Goal: Task Accomplishment & Management: Use online tool/utility

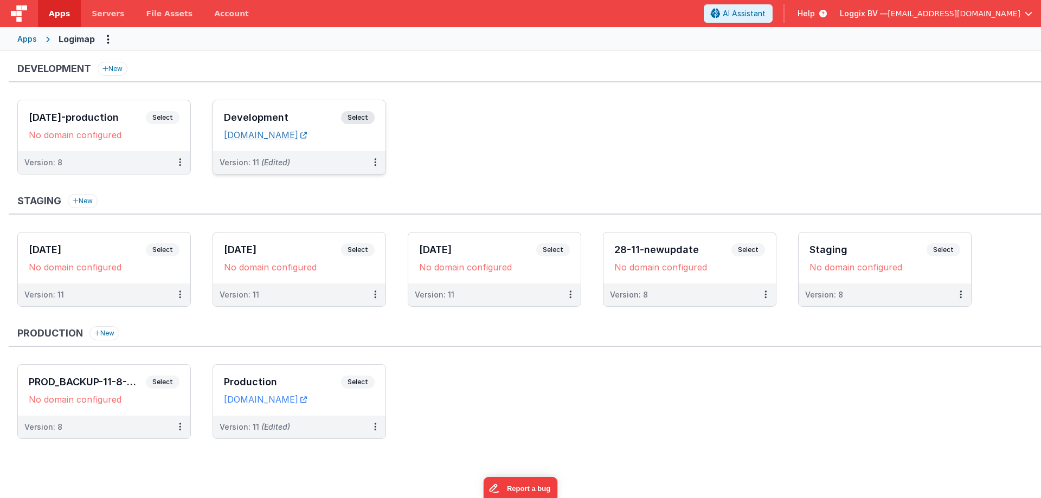
click at [270, 137] on link "[DOMAIN_NAME]" at bounding box center [265, 135] width 83 height 11
click at [542, 86] on div "Development New [DATE]-production Select URLs No domain configured Version: 8 D…" at bounding box center [525, 124] width 1033 height 124
click at [377, 164] on button at bounding box center [375, 162] width 21 height 23
click at [361, 221] on link "Deploy..." at bounding box center [337, 226] width 95 height 20
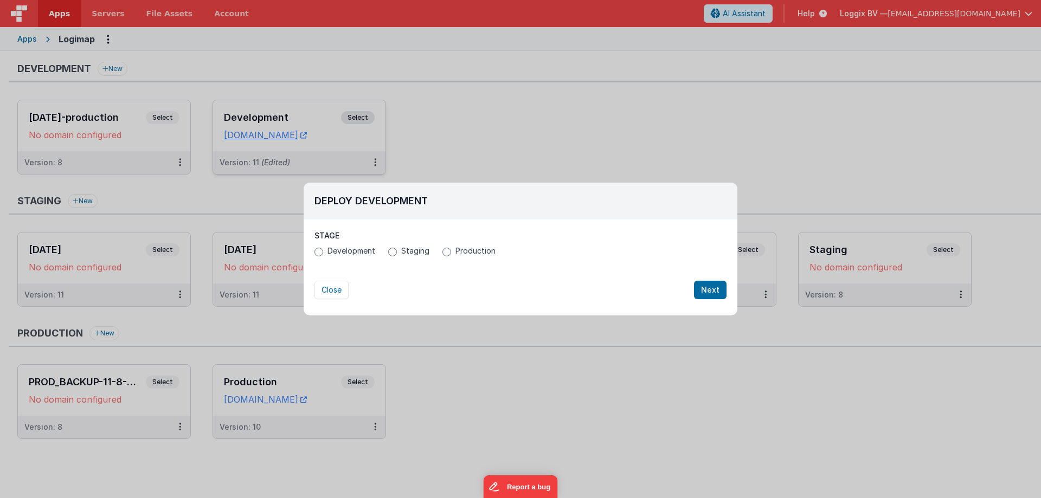
click at [450, 253] on label "Production" at bounding box center [469, 251] width 53 height 11
click at [450, 253] on input "Production" at bounding box center [447, 252] width 9 height 9
radio input "true"
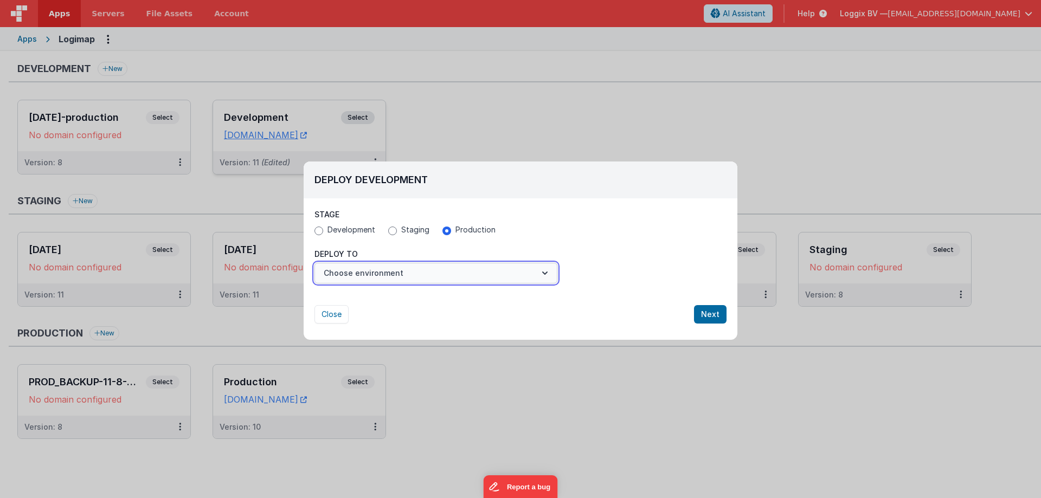
click at [447, 275] on button "Choose environment" at bounding box center [436, 273] width 243 height 21
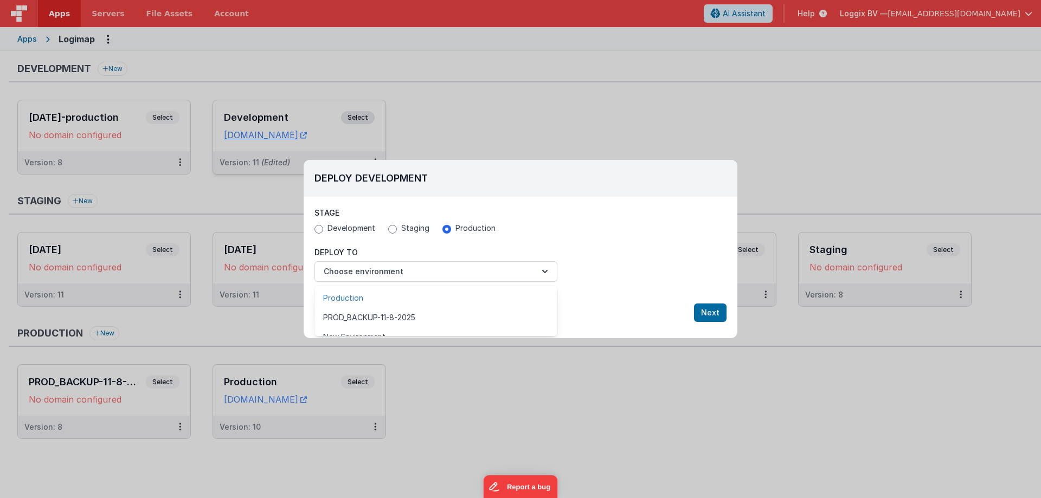
click at [438, 301] on link "Production" at bounding box center [436, 299] width 243 height 20
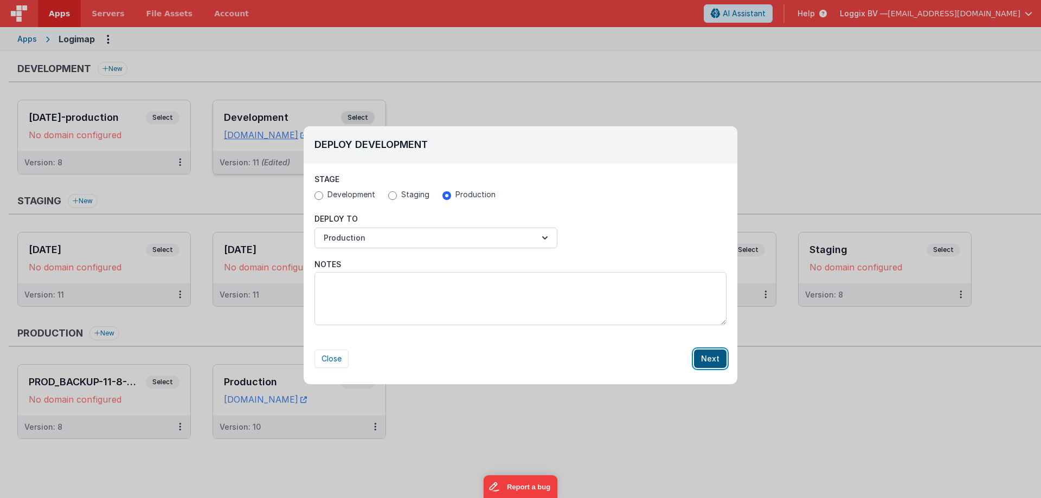
click at [714, 359] on button "Next" at bounding box center [710, 359] width 33 height 18
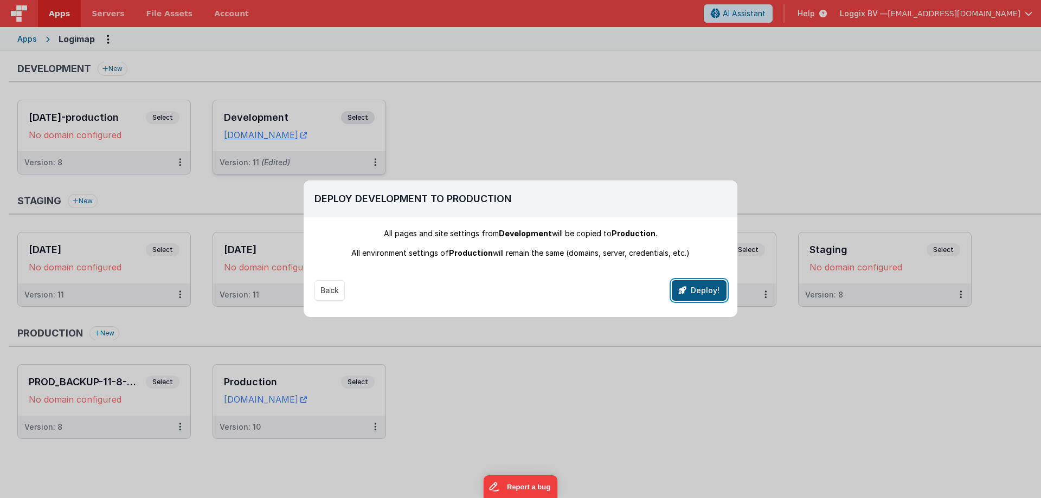
click at [690, 289] on button "Deploy!" at bounding box center [699, 290] width 55 height 21
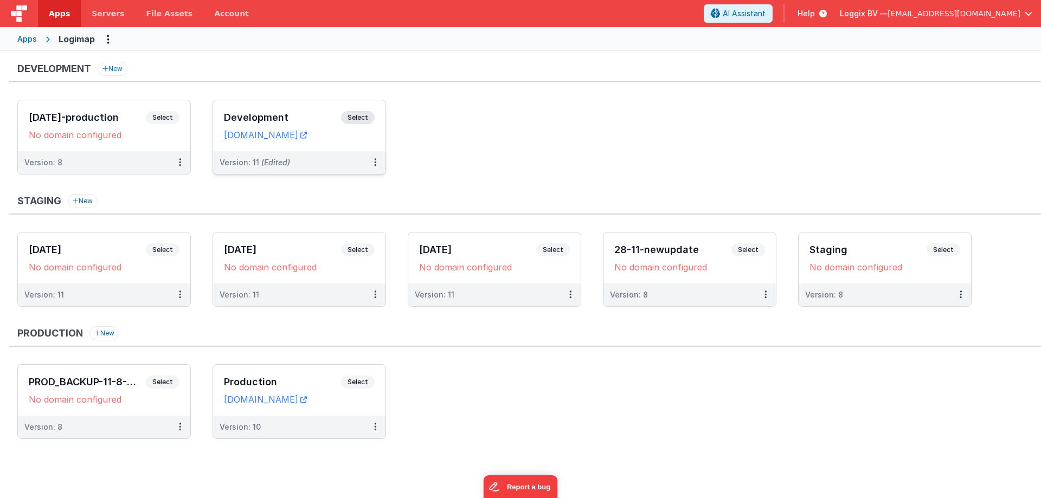
click at [331, 108] on div "Development Select URLs logimap.clientportal.cloud" at bounding box center [299, 125] width 172 height 51
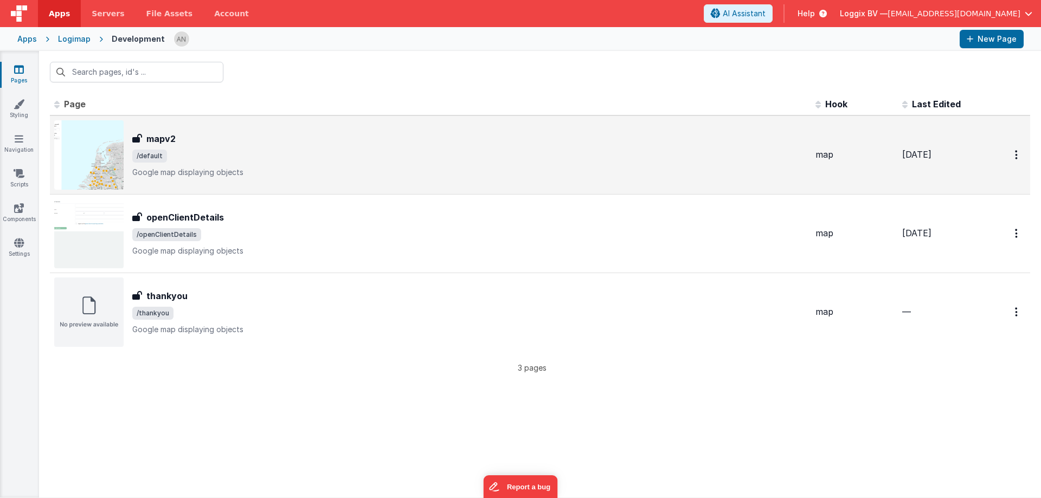
click at [177, 145] on div "mapv2 mapv2 /default Google map displaying objects" at bounding box center [469, 155] width 675 height 46
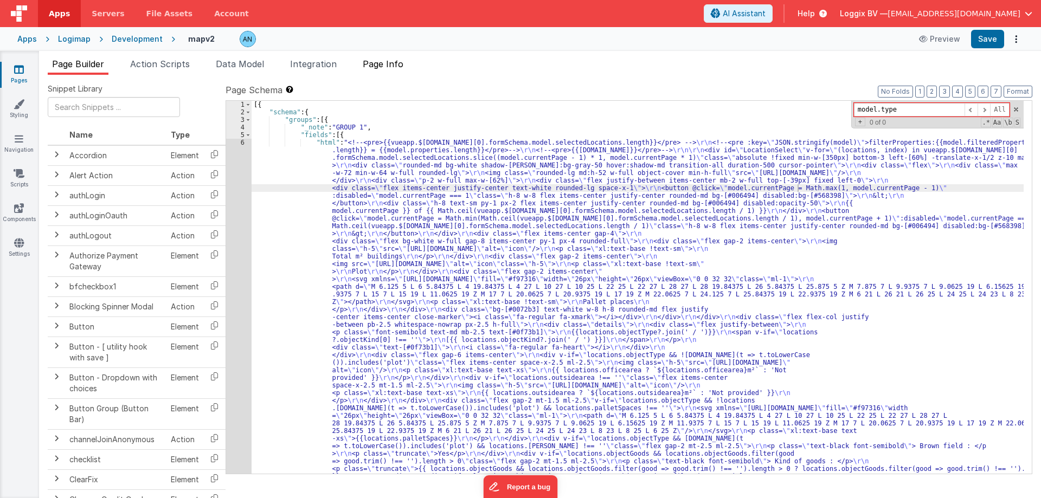
type input "model.type"
click at [408, 61] on li "Page Info" at bounding box center [382, 65] width 49 height 17
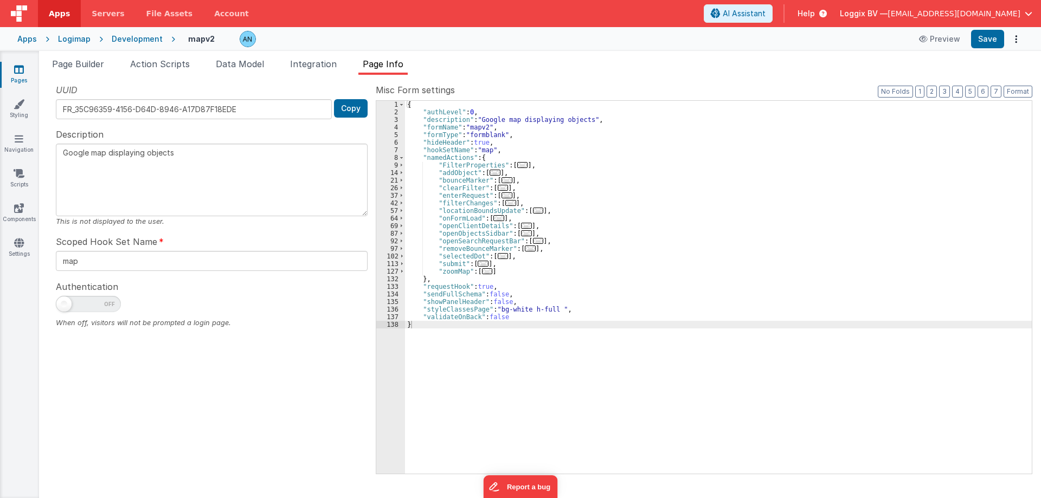
click at [580, 255] on div "{ "authLevel" : 0 , "description" : "Google map displaying objects" , "formName…" at bounding box center [718, 295] width 627 height 388
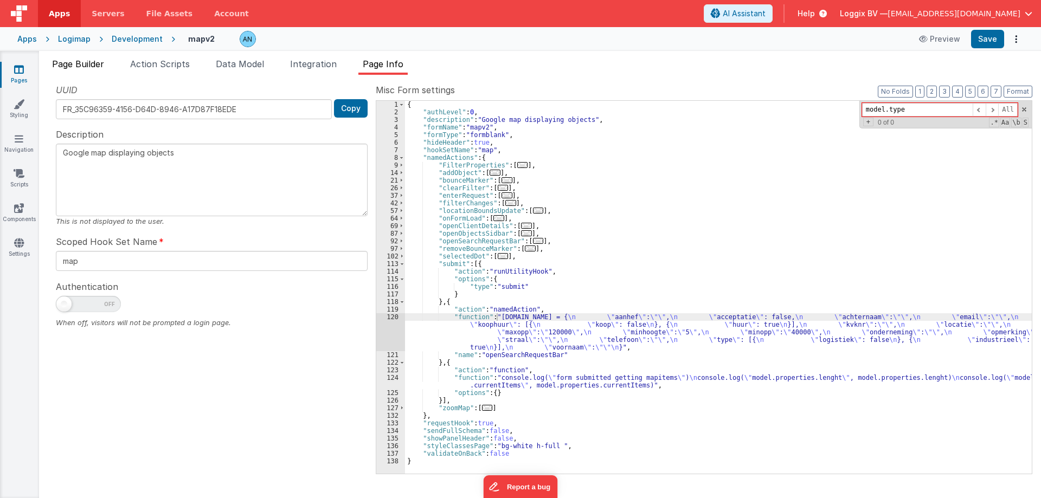
type input "model.type"
click at [82, 61] on span "Page Builder" at bounding box center [78, 64] width 52 height 11
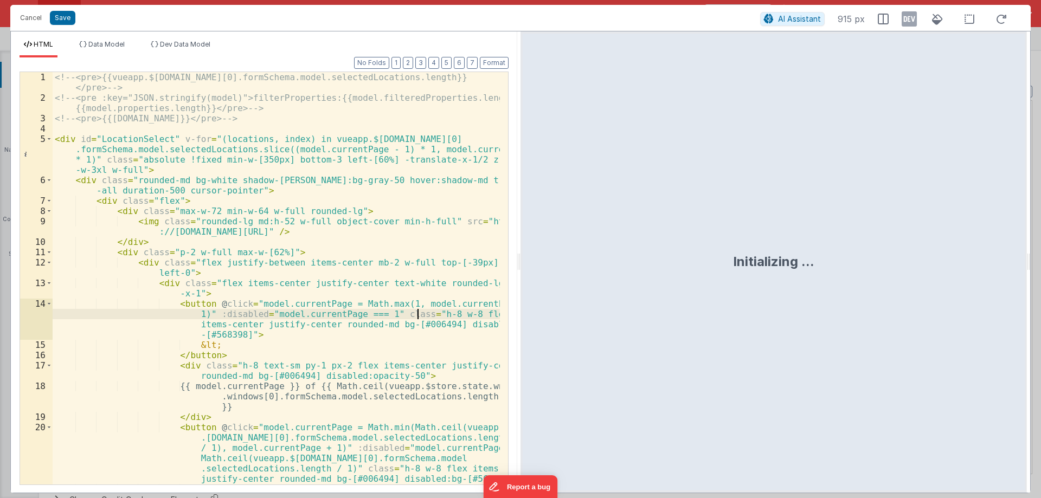
click at [419, 315] on div "<!-- <pre>{{vueapp.$store.state.wndw.windows[0].formSchema.model.selectedLocati…" at bounding box center [276, 294] width 447 height 444
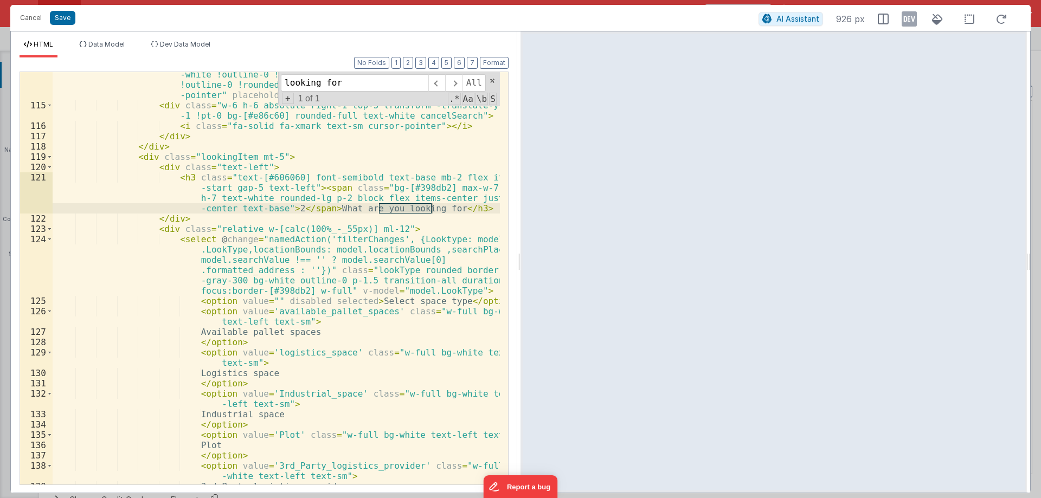
scroll to position [1921, 0]
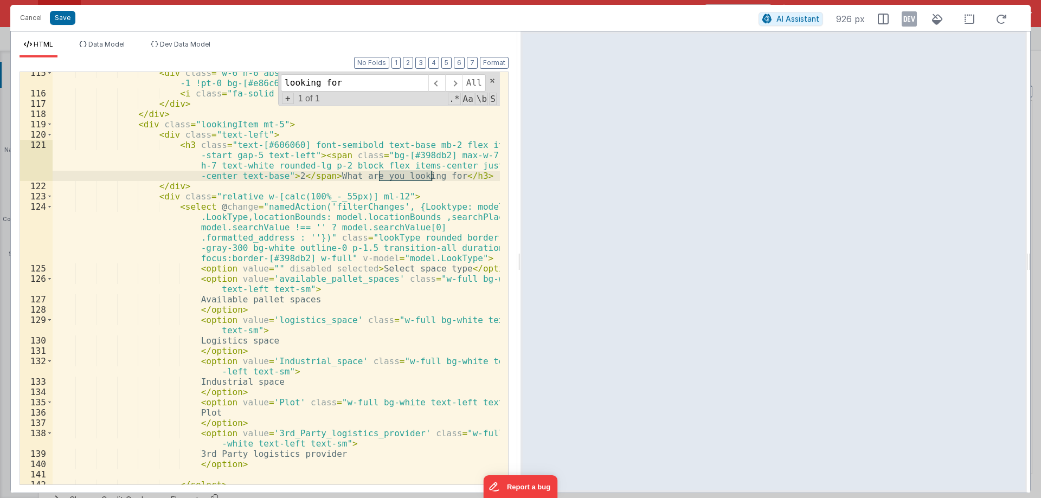
type input "looking for"
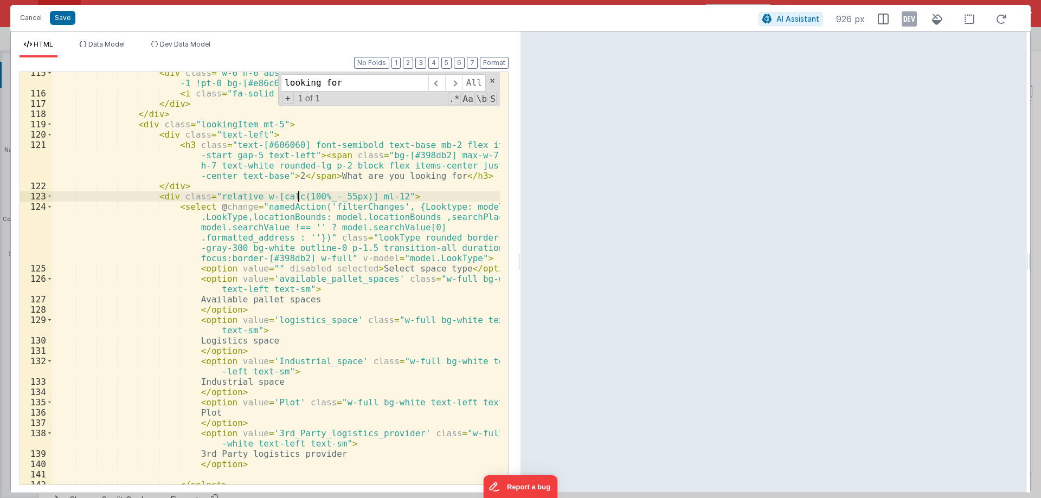
click at [298, 201] on div "< div class = "w-6 h-6 absolute right-1 top-5 transform -translate-y-1/2 px -1 …" at bounding box center [276, 290] width 447 height 444
click at [362, 210] on div "< div class = "w-6 h-6 absolute right-1 top-5 transform -translate-y-1/2 px -1 …" at bounding box center [276, 290] width 447 height 444
click at [34, 20] on button "Cancel" at bounding box center [31, 17] width 33 height 15
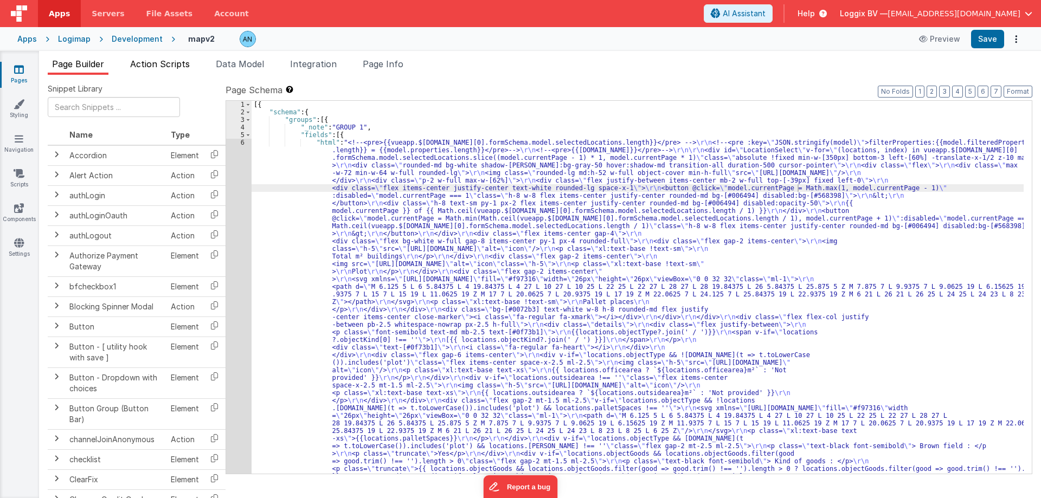
click at [156, 65] on span "Action Scripts" at bounding box center [160, 64] width 60 height 11
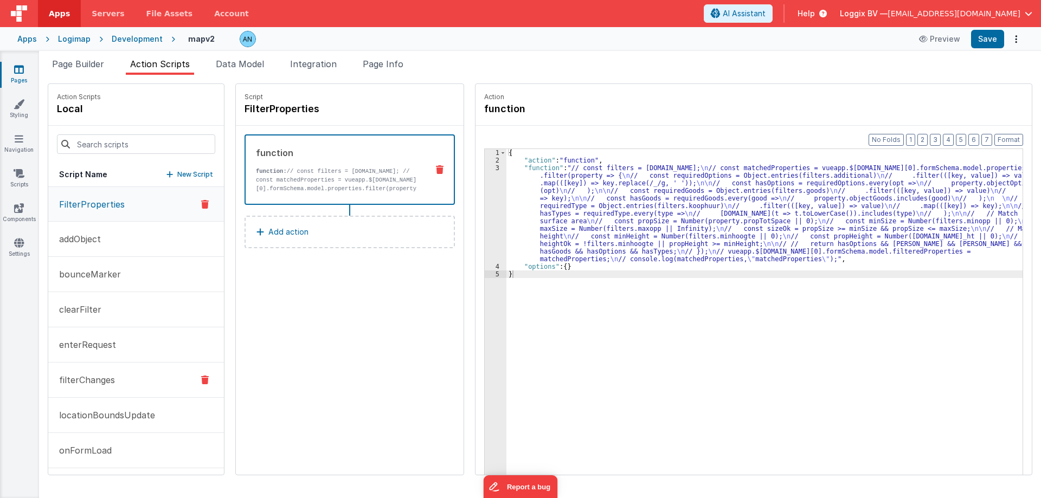
click at [153, 382] on button "filterChanges" at bounding box center [136, 380] width 176 height 35
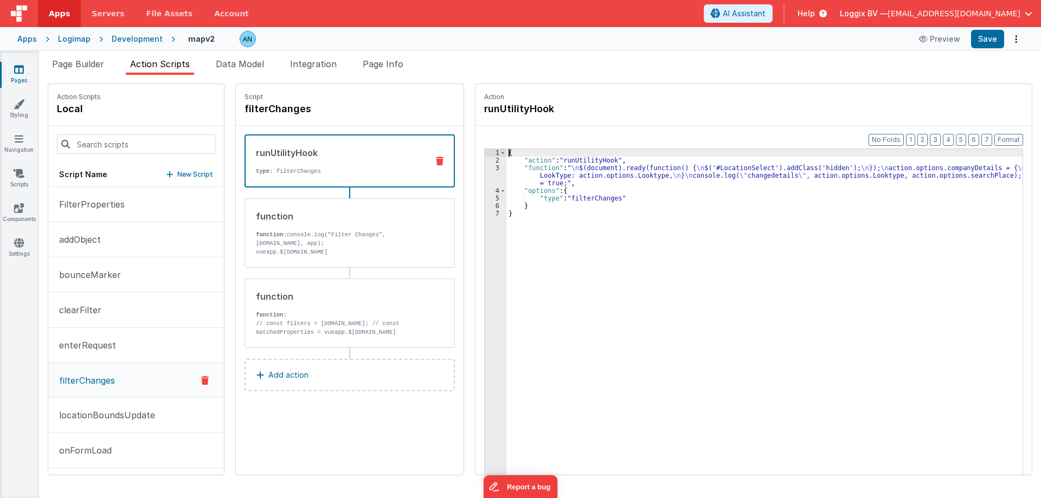
click at [485, 169] on div "3" at bounding box center [496, 175] width 22 height 23
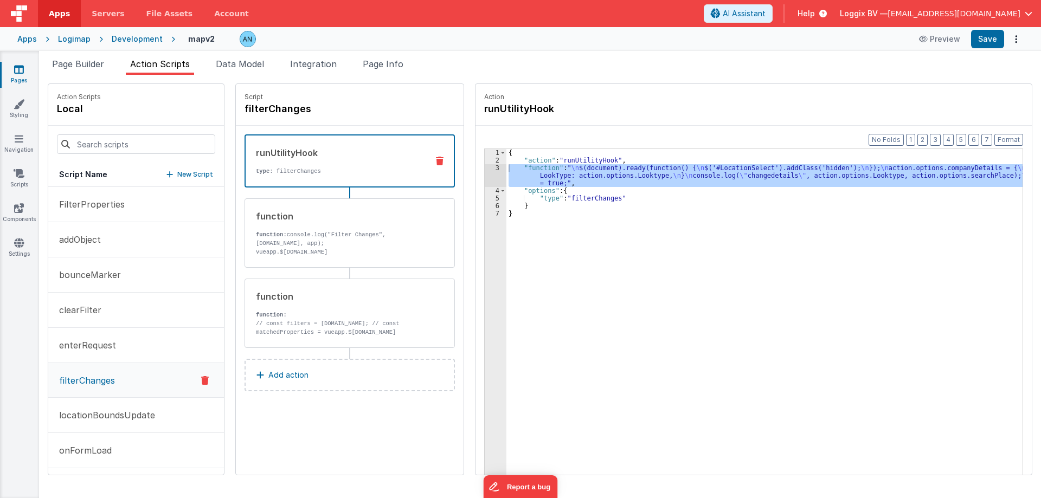
click at [485, 170] on div "3" at bounding box center [496, 175] width 22 height 23
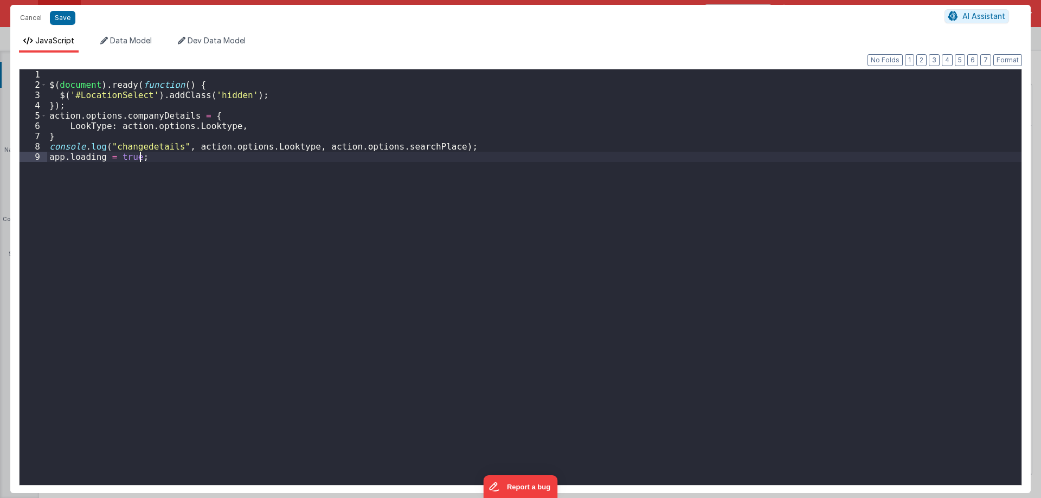
click at [485, 170] on div "$ ( document ) . ready ( function ( ) { $ ( '#LocationSelect' ) . addClass ( 'h…" at bounding box center [534, 287] width 975 height 437
click at [28, 9] on div "Cancel Save AI Assistant" at bounding box center [520, 18] width 1021 height 26
click at [28, 13] on button "Cancel" at bounding box center [31, 17] width 33 height 15
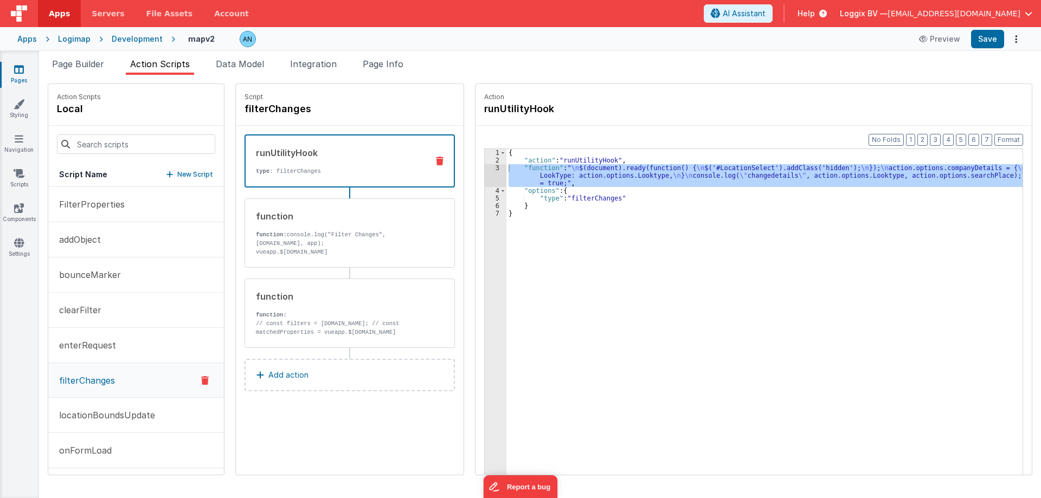
click at [487, 170] on div "3" at bounding box center [496, 175] width 22 height 23
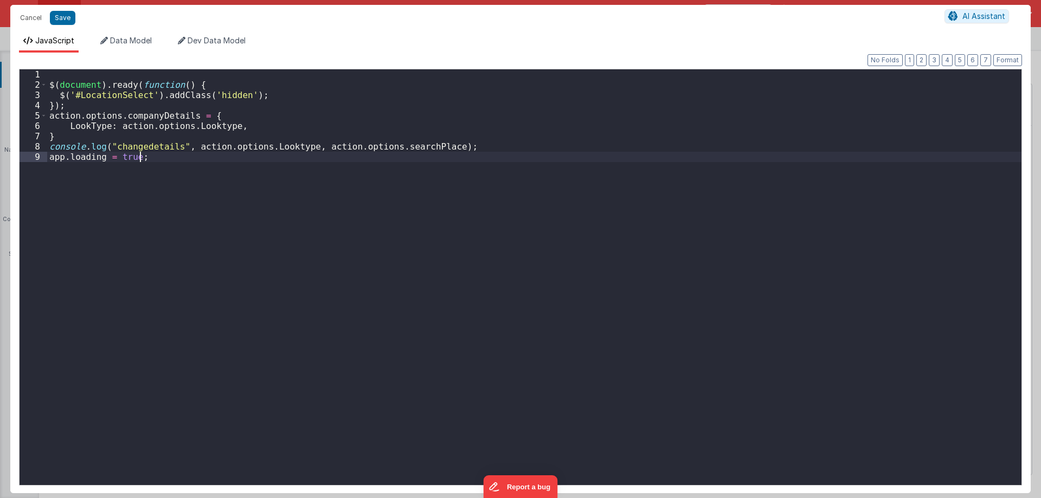
click at [487, 168] on div "$ ( document ) . ready ( function ( ) { $ ( '#LocationSelect' ) . addClass ( 'h…" at bounding box center [534, 287] width 975 height 437
click at [360, 188] on div "$ ( document ) . ready ( function ( ) { $ ( '#LocationSelect' ) . addClass ( 'h…" at bounding box center [534, 287] width 975 height 437
click at [213, 120] on div "$ ( document ) . ready ( function ( ) { $ ( '#LocationSelect' ) . addClass ( 'h…" at bounding box center [534, 287] width 975 height 437
click at [235, 129] on div "$ ( document ) . ready ( function ( ) { $ ( '#LocationSelect' ) . addClass ( 'h…" at bounding box center [534, 287] width 975 height 437
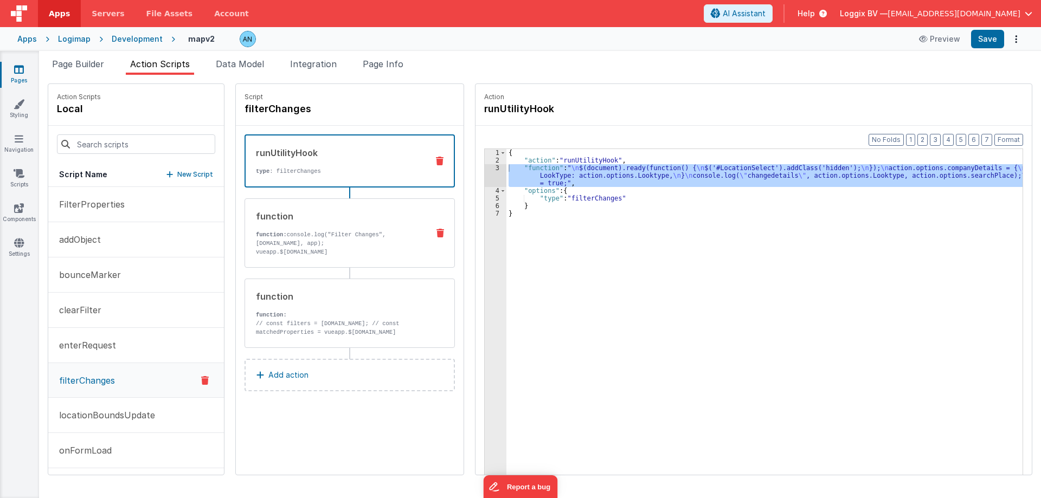
click at [380, 222] on div "function" at bounding box center [338, 216] width 164 height 13
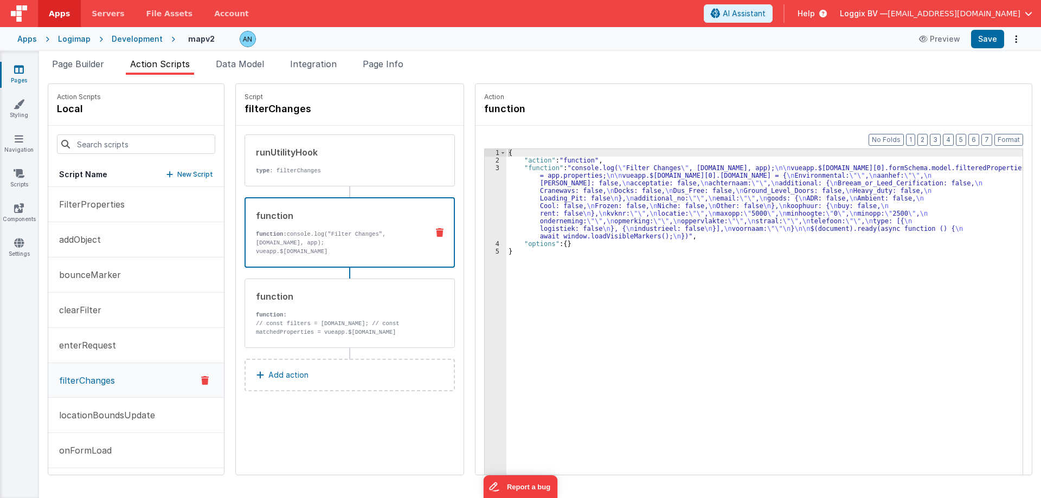
click at [485, 168] on div "3" at bounding box center [496, 202] width 22 height 76
click at [486, 168] on div "3" at bounding box center [496, 202] width 22 height 76
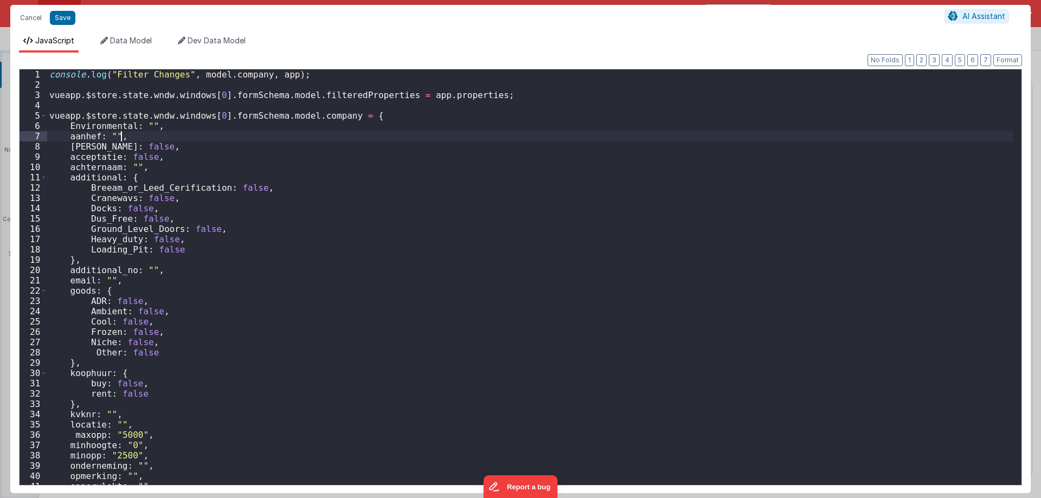
click at [273, 140] on div "console . log ( "Filter Changes" , model . company , app ) ; vueapp . $store . …" at bounding box center [530, 287] width 966 height 437
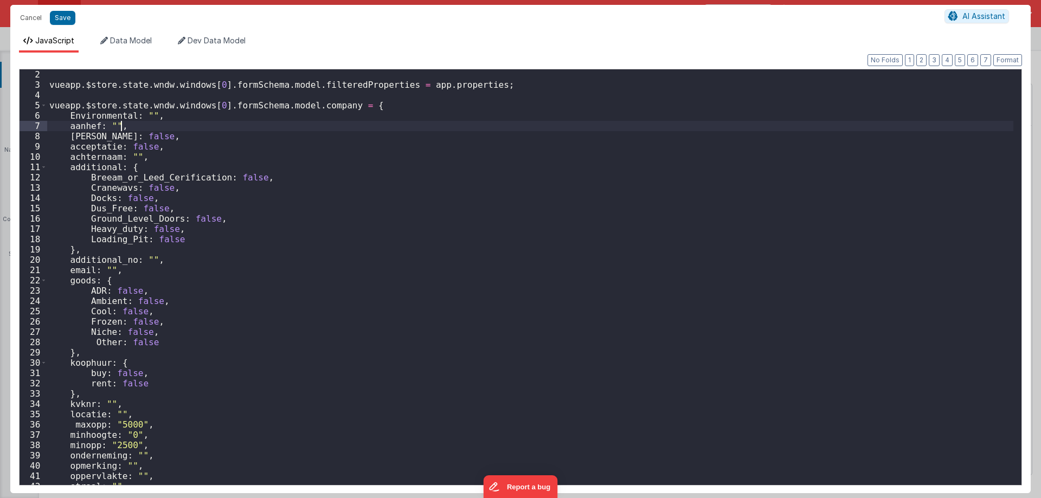
scroll to position [0, 0]
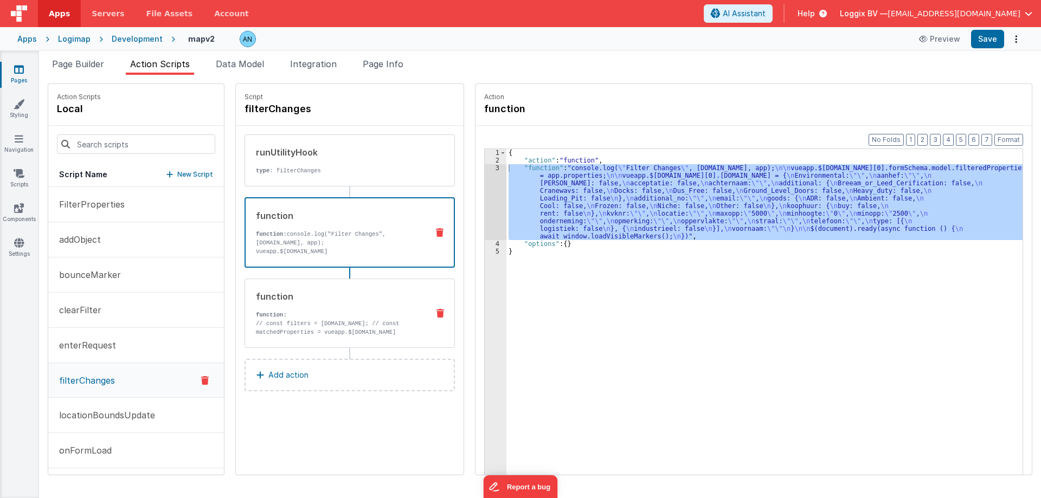
click at [294, 318] on p "function:" at bounding box center [338, 315] width 164 height 9
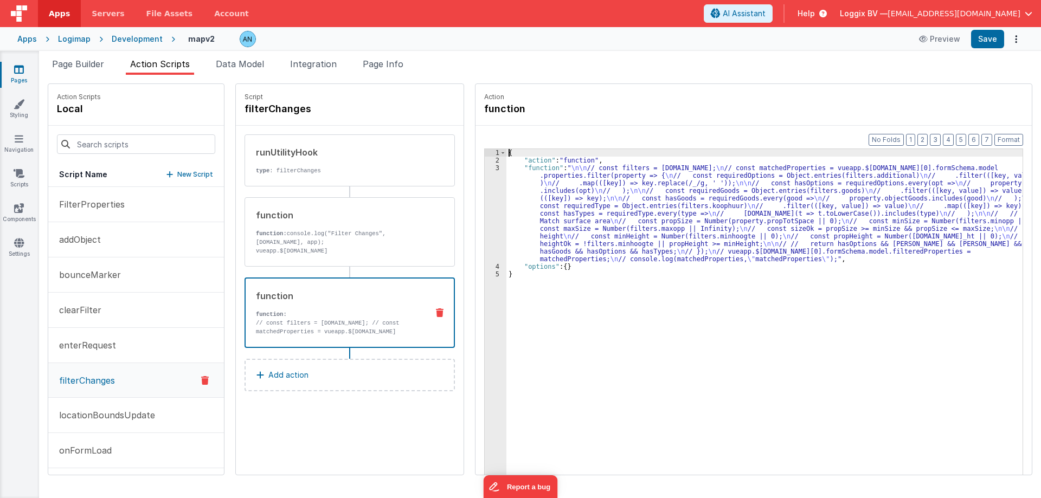
click at [486, 171] on div "3" at bounding box center [496, 213] width 22 height 99
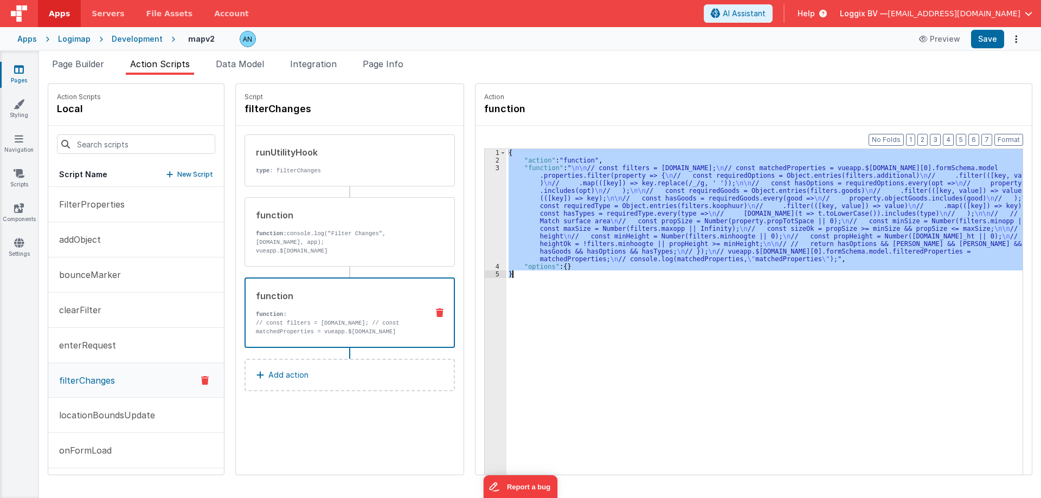
click at [486, 171] on div "3" at bounding box center [496, 213] width 22 height 99
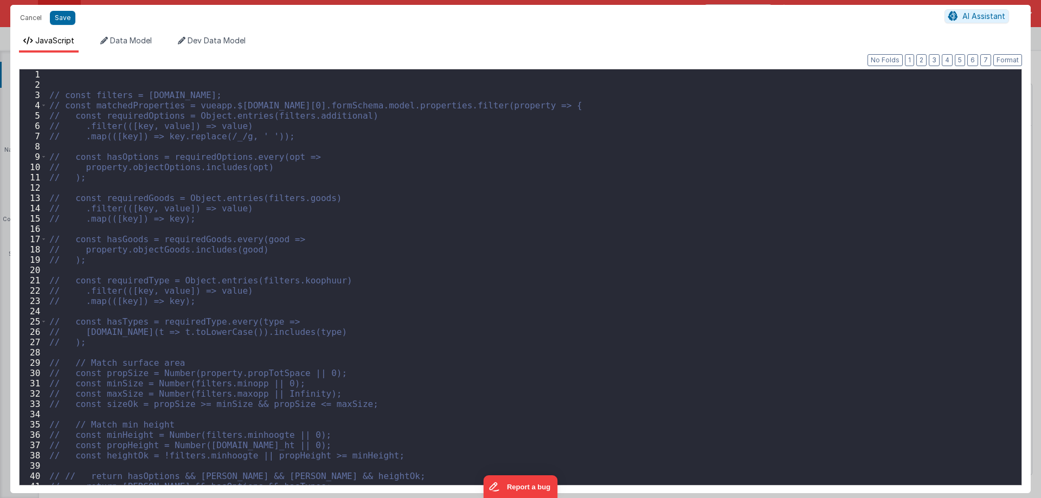
click at [219, 214] on div "// const filters = model.company; // const matchedProperties = vueapp.$store.st…" at bounding box center [530, 287] width 966 height 437
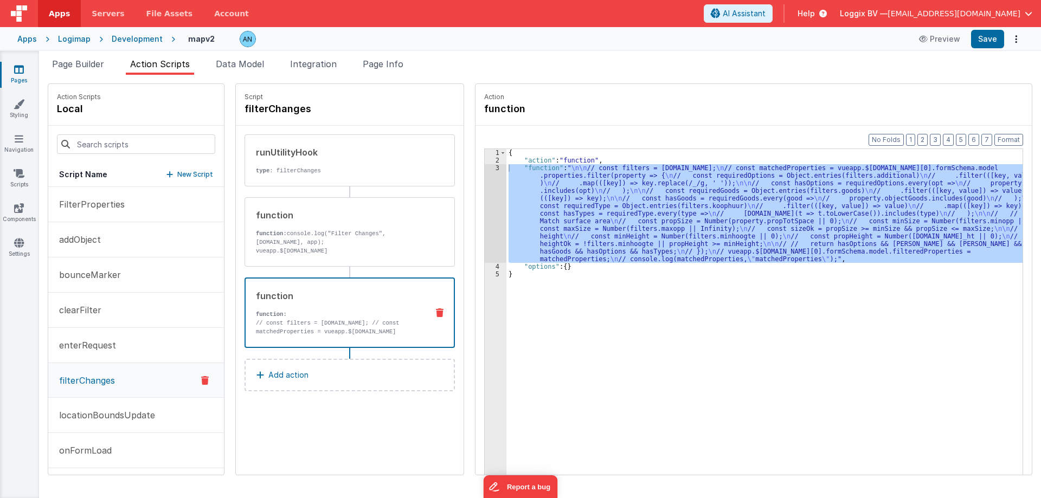
click at [48, 12] on link "Apps" at bounding box center [59, 13] width 43 height 27
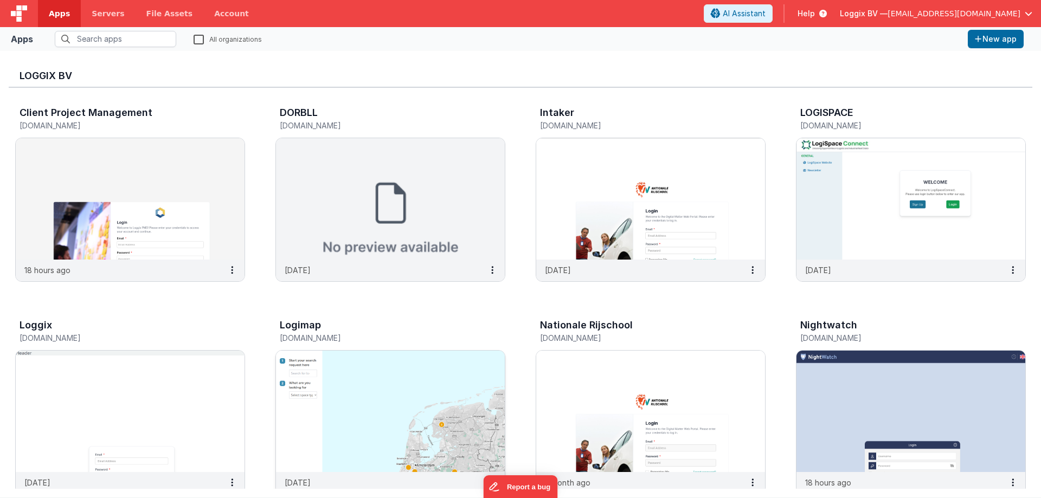
click at [329, 409] on img at bounding box center [390, 411] width 229 height 121
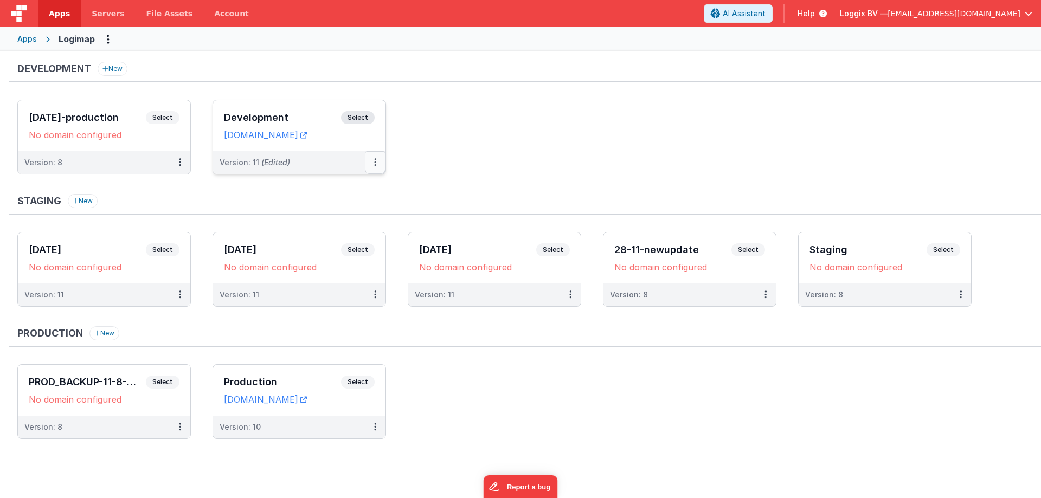
click at [374, 162] on icon at bounding box center [375, 162] width 2 height 1
click at [350, 224] on link "Deploy..." at bounding box center [337, 226] width 95 height 20
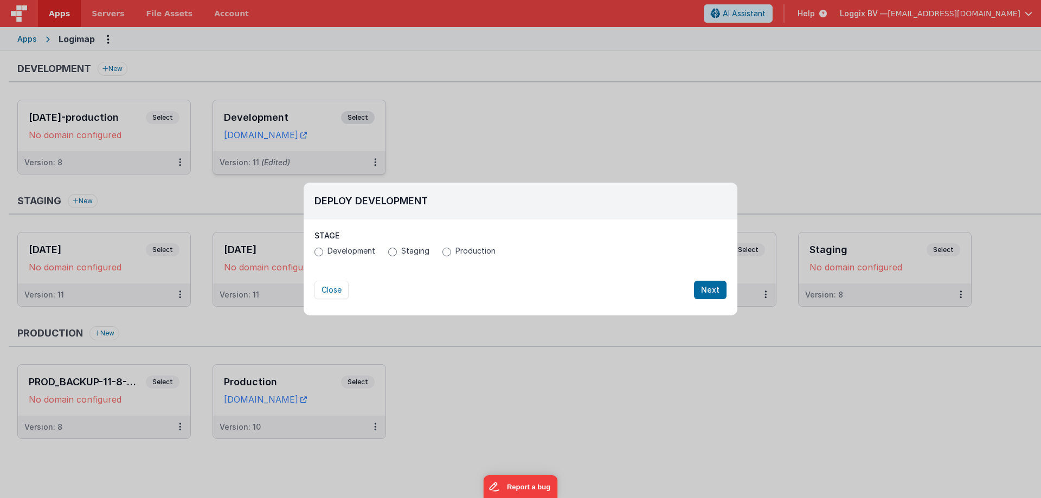
click at [463, 252] on span "Production" at bounding box center [476, 251] width 40 height 11
click at [451, 252] on input "Production" at bounding box center [447, 252] width 9 height 9
radio input "true"
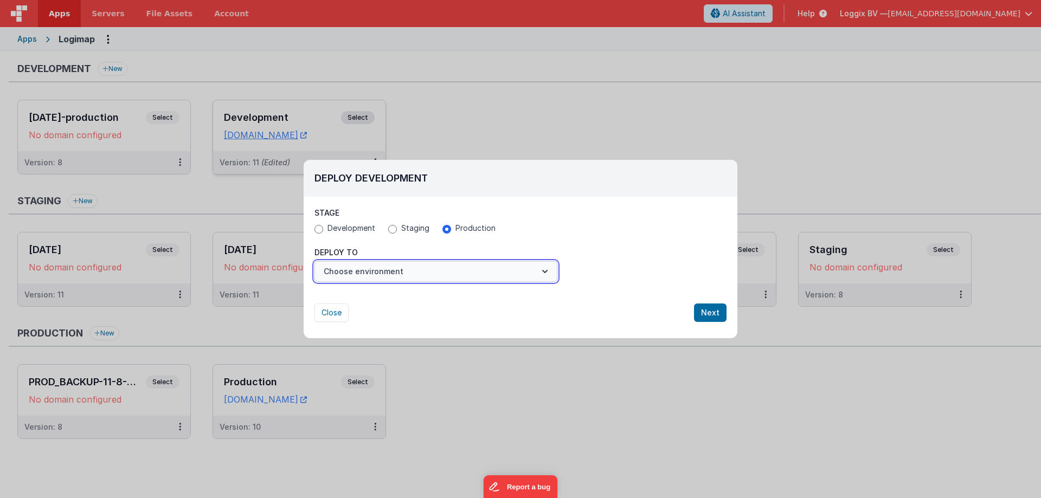
click at [432, 270] on button "Choose environment" at bounding box center [436, 271] width 243 height 21
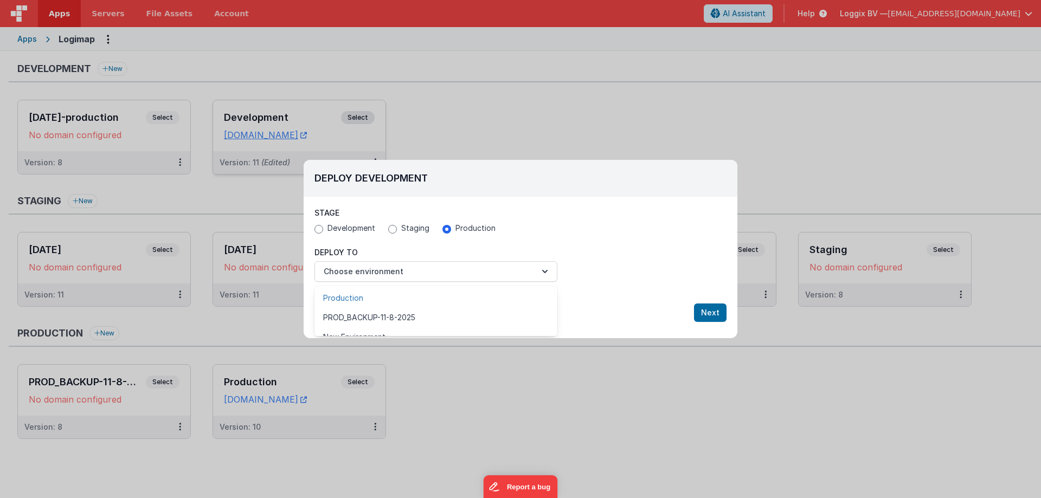
click at [412, 293] on link "Production" at bounding box center [436, 299] width 243 height 20
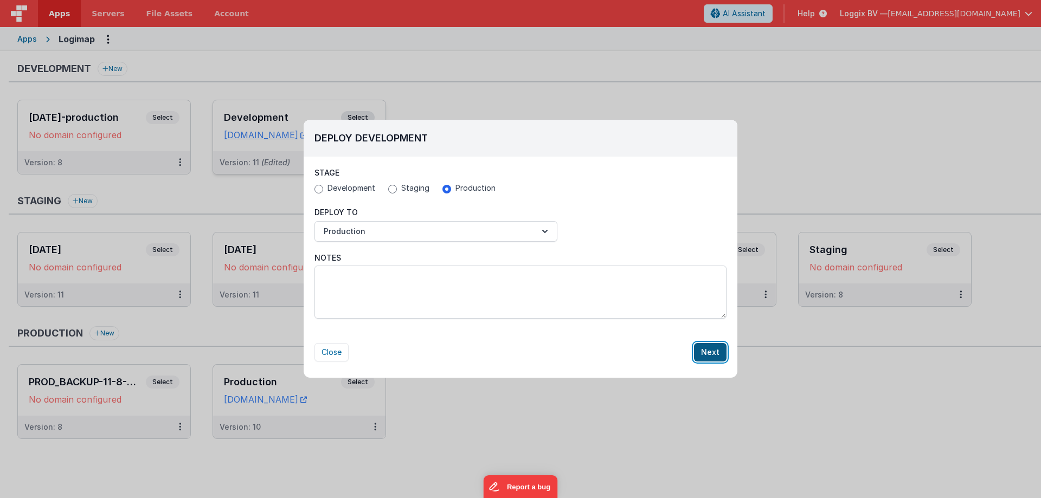
click at [712, 351] on button "Next" at bounding box center [710, 352] width 33 height 18
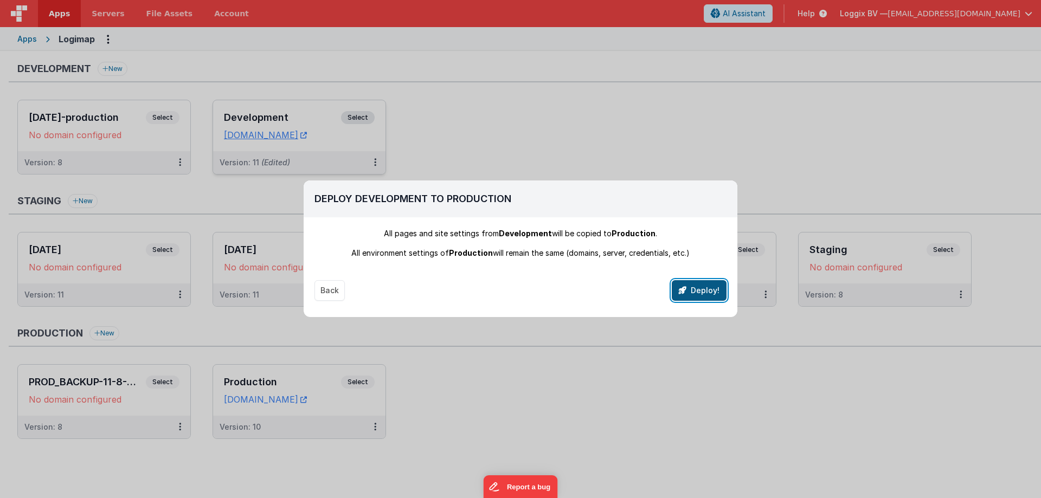
click at [702, 292] on button "Deploy!" at bounding box center [699, 290] width 55 height 21
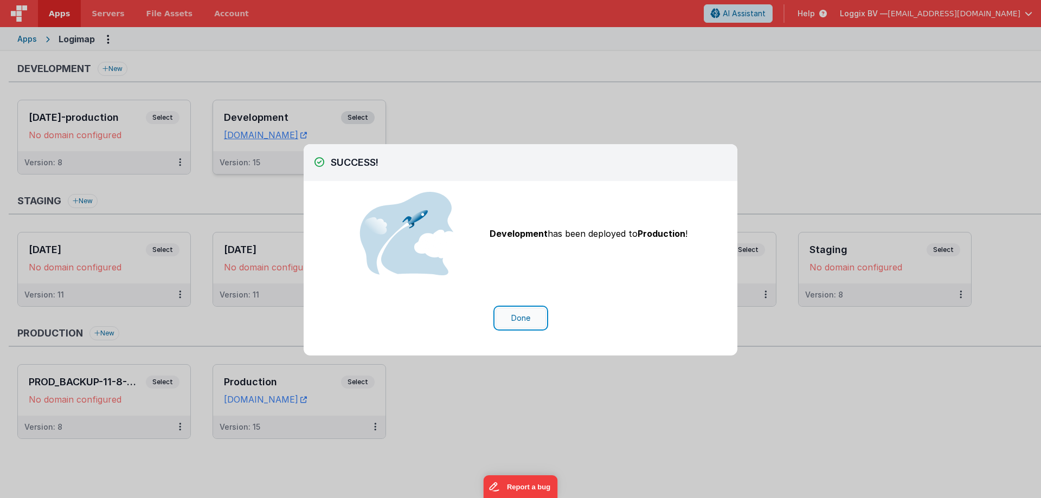
click at [521, 318] on button "Done" at bounding box center [521, 318] width 50 height 21
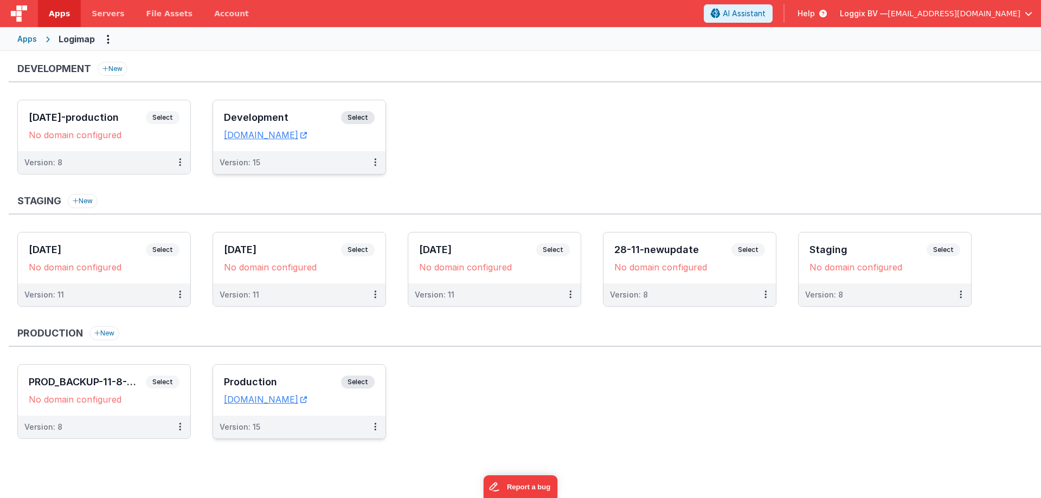
click at [355, 387] on span "Select" at bounding box center [358, 382] width 34 height 13
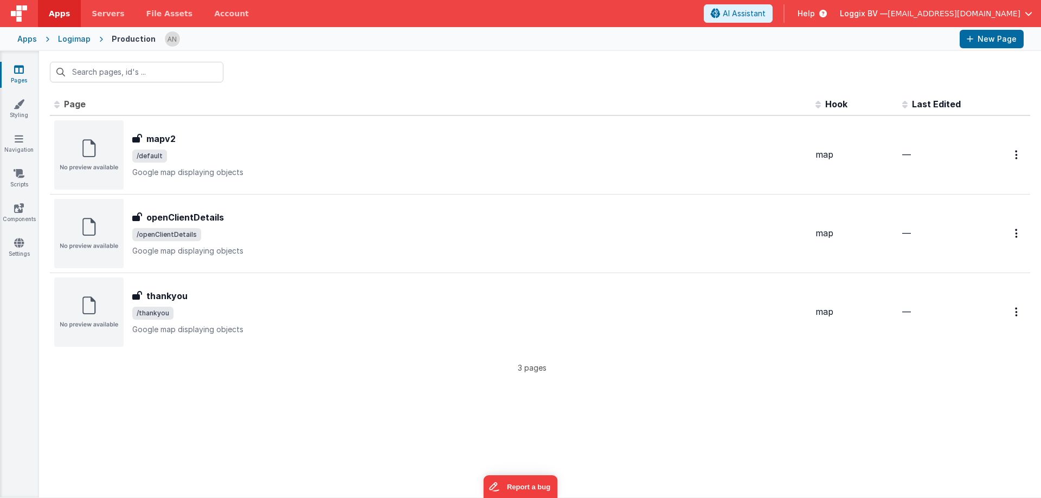
click at [23, 68] on icon at bounding box center [19, 69] width 10 height 11
click at [53, 6] on link "Apps" at bounding box center [59, 13] width 43 height 27
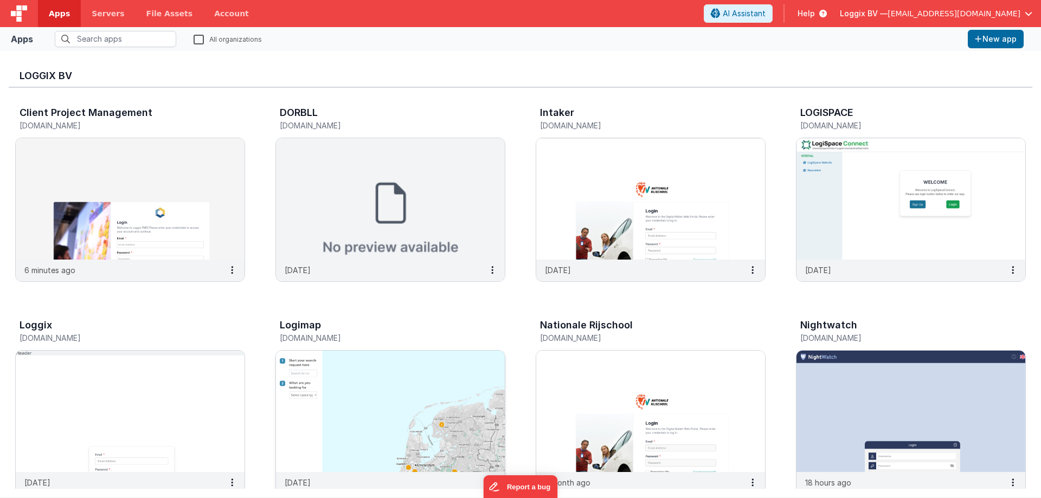
click at [354, 406] on img at bounding box center [390, 411] width 229 height 121
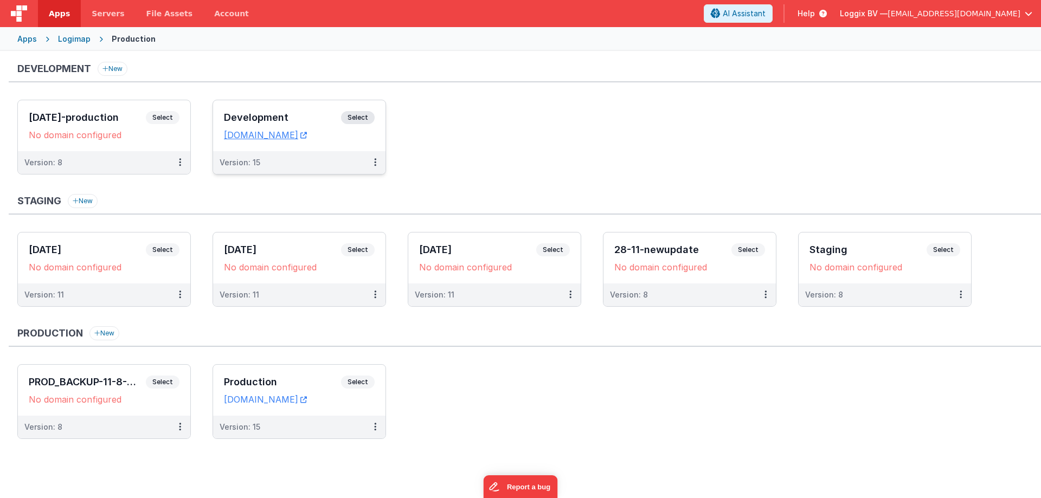
click at [360, 116] on span "Select" at bounding box center [358, 117] width 34 height 13
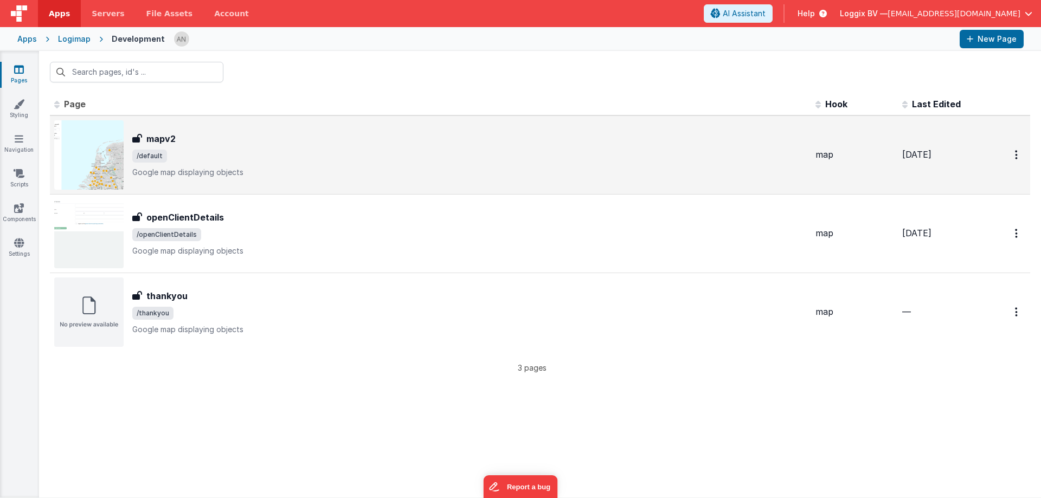
click at [212, 148] on div "mapv2 mapv2 /default Google map displaying objects" at bounding box center [469, 155] width 675 height 46
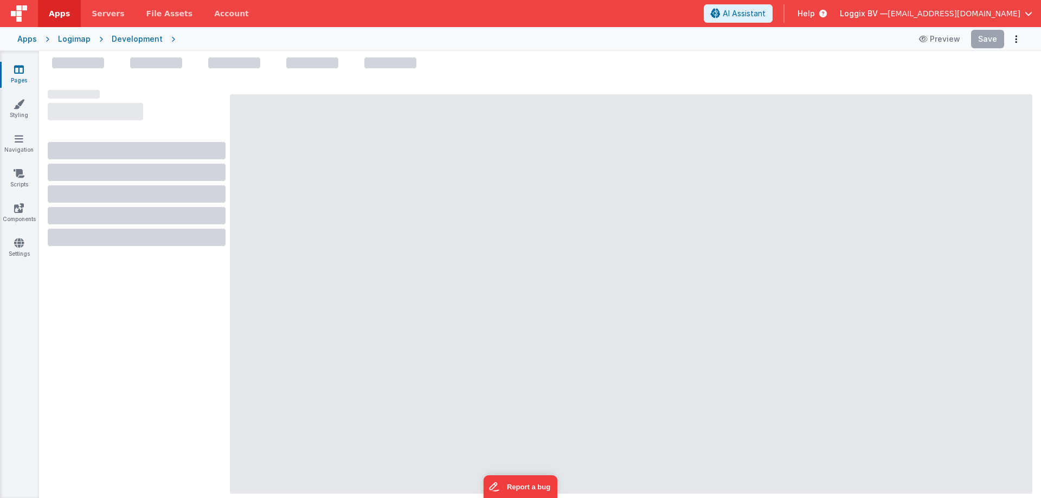
click at [17, 75] on link "Pages" at bounding box center [18, 75] width 39 height 22
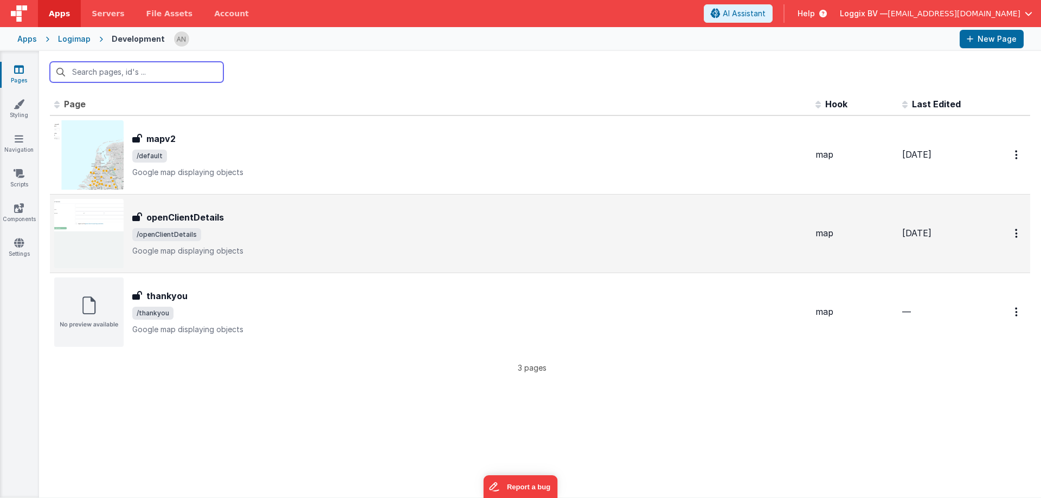
click at [222, 245] on div "openClientDetails openClientDetails /openClientDetails Google map displaying ob…" at bounding box center [469, 234] width 675 height 46
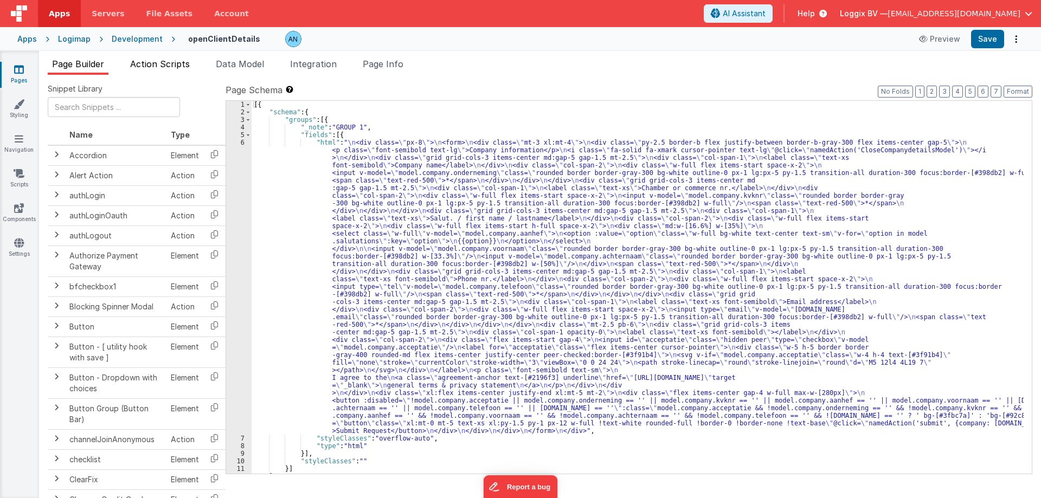
click at [174, 60] on span "Action Scripts" at bounding box center [160, 64] width 60 height 11
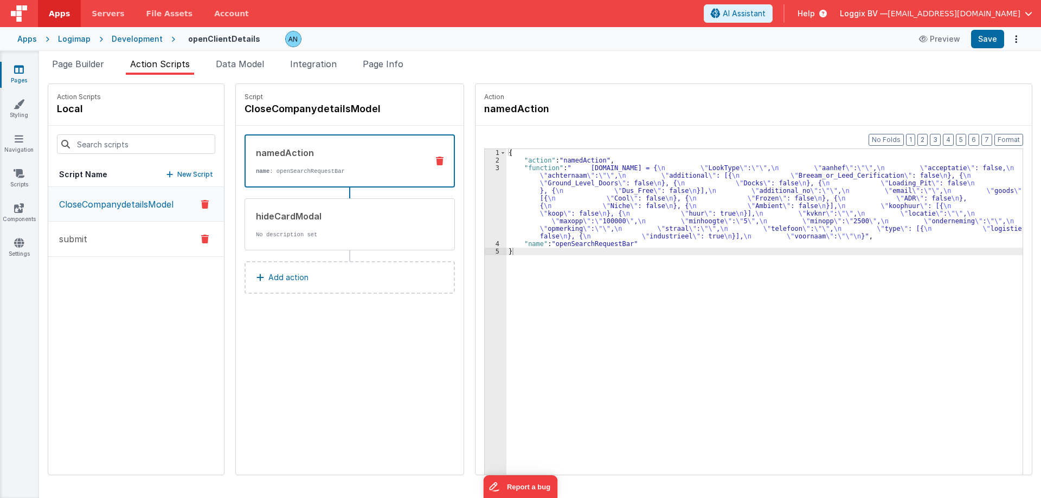
drag, startPoint x: 125, startPoint y: 230, endPoint x: 134, endPoint y: 229, distance: 9.8
click at [125, 230] on button "submit" at bounding box center [136, 239] width 176 height 35
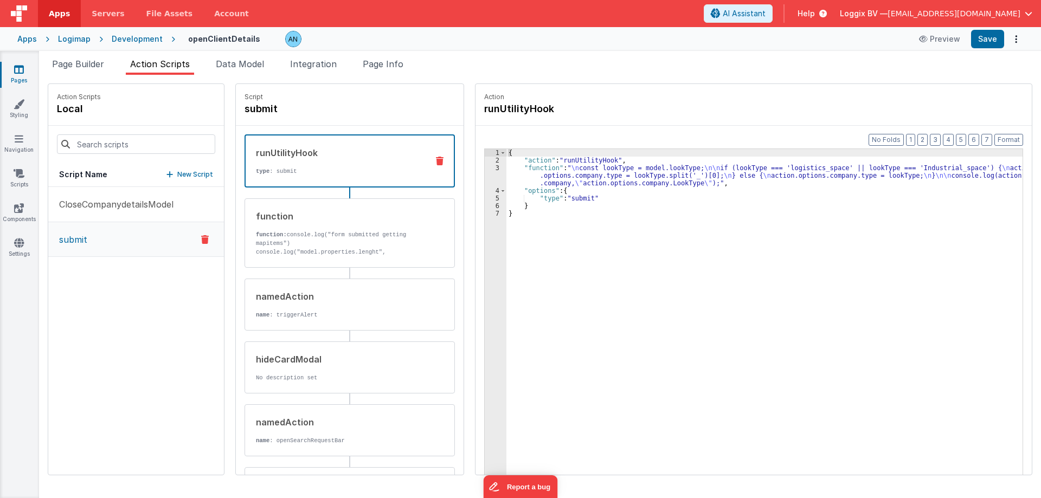
click at [485, 164] on div "3" at bounding box center [496, 175] width 22 height 23
click at [486, 166] on div "3" at bounding box center [496, 175] width 22 height 23
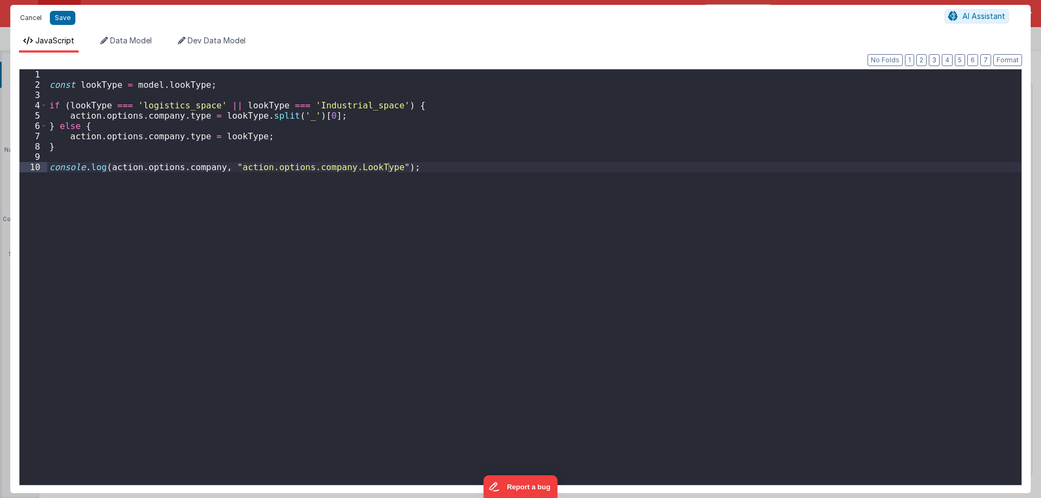
click at [36, 23] on button "Cancel" at bounding box center [31, 17] width 33 height 15
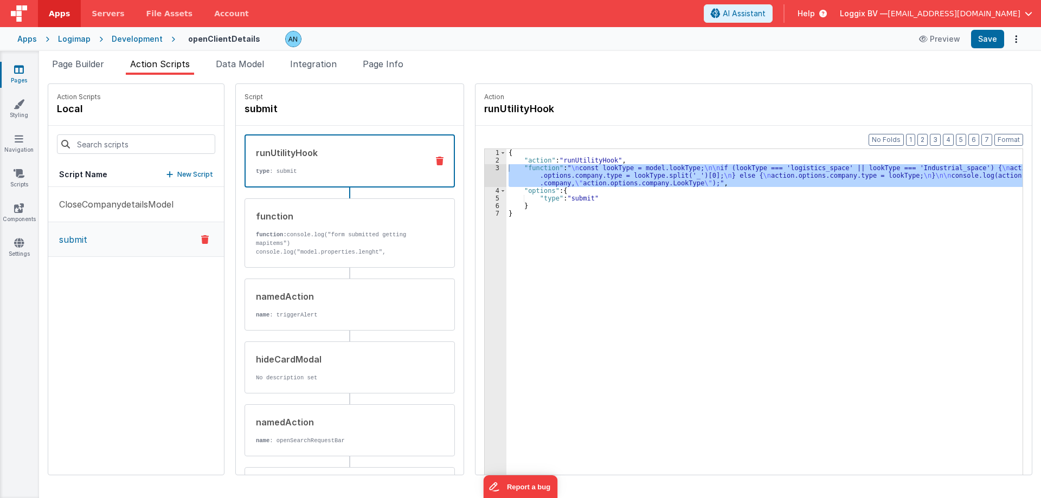
click at [485, 168] on div "3" at bounding box center [496, 175] width 22 height 23
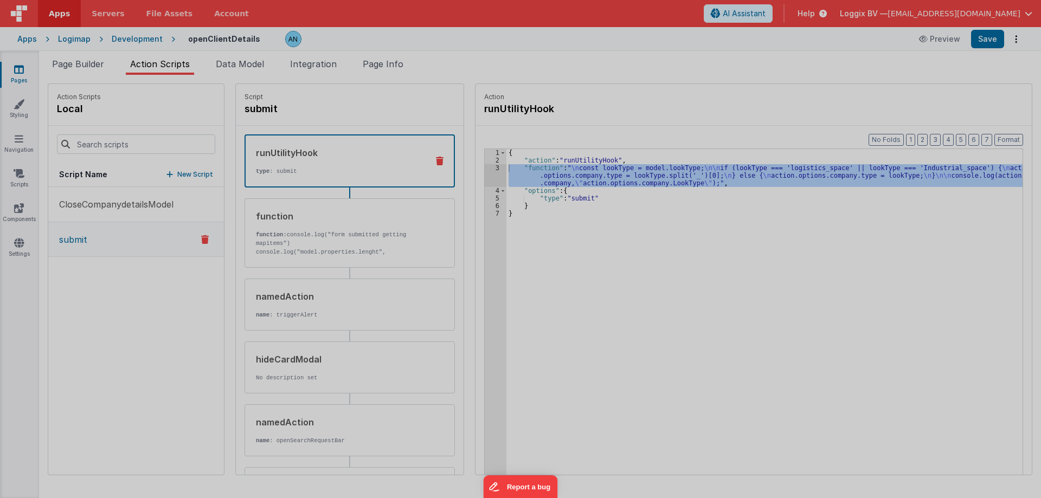
click at [484, 168] on div "const lookType = model . lookType ; if ( lookType === 'logistics_space' || look…" at bounding box center [534, 277] width 975 height 437
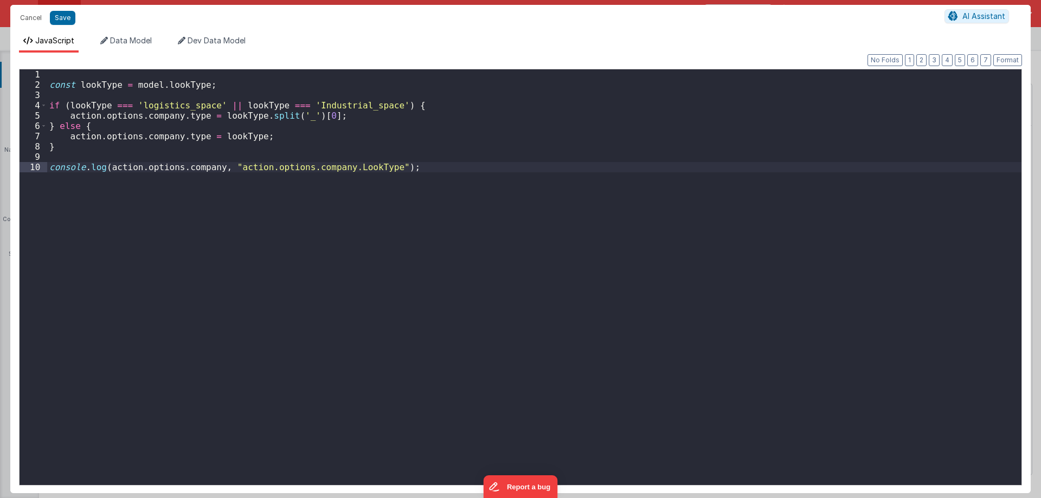
click at [411, 169] on div "const lookType = model . lookType ; if ( lookType === 'logistics_space' || look…" at bounding box center [534, 287] width 975 height 437
click at [194, 168] on div "const lookType = model . lookType ; if ( lookType === 'logistics_space' || look…" at bounding box center [534, 287] width 975 height 437
click at [317, 166] on div "const lookType = model . lookType ; if ( lookType === 'logistics_space' || look…" at bounding box center [534, 287] width 975 height 437
drag, startPoint x: 316, startPoint y: 166, endPoint x: 356, endPoint y: 178, distance: 41.3
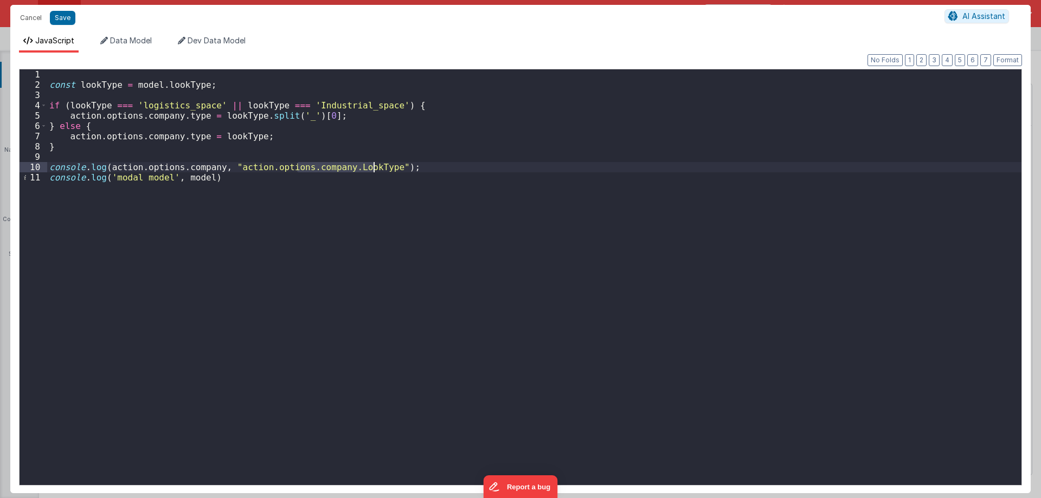
click at [345, 170] on div "const lookType = model . lookType ; if ( lookType === 'logistics_space' || look…" at bounding box center [534, 287] width 975 height 437
click at [188, 165] on div "const lookType = model . lookType ; if ( lookType === 'logistics_space' || look…" at bounding box center [534, 287] width 975 height 437
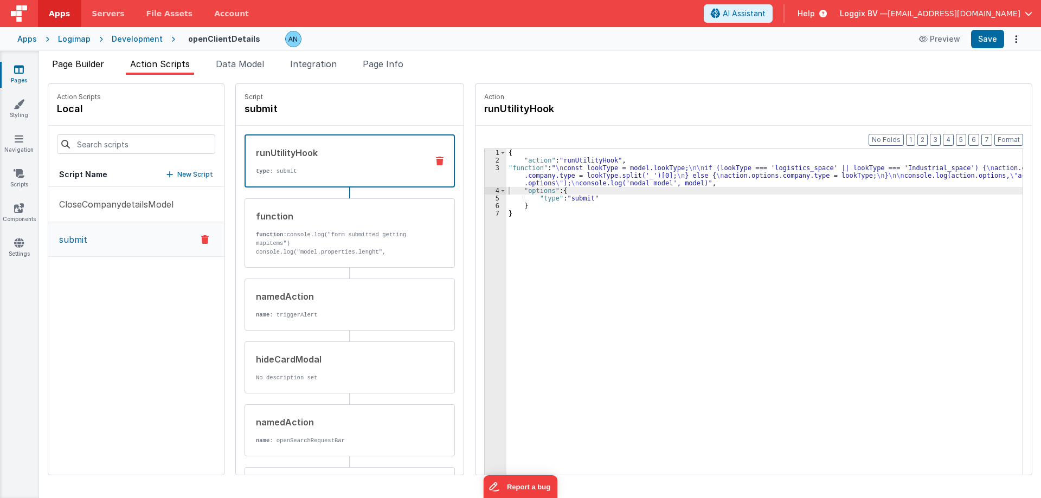
click at [91, 69] on span "Page Builder" at bounding box center [78, 64] width 52 height 11
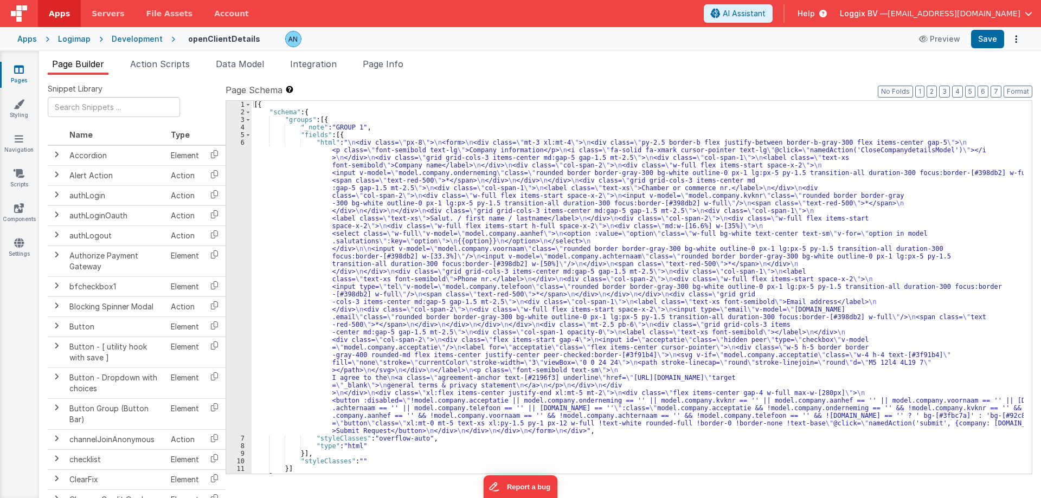
click at [17, 71] on icon at bounding box center [19, 69] width 10 height 11
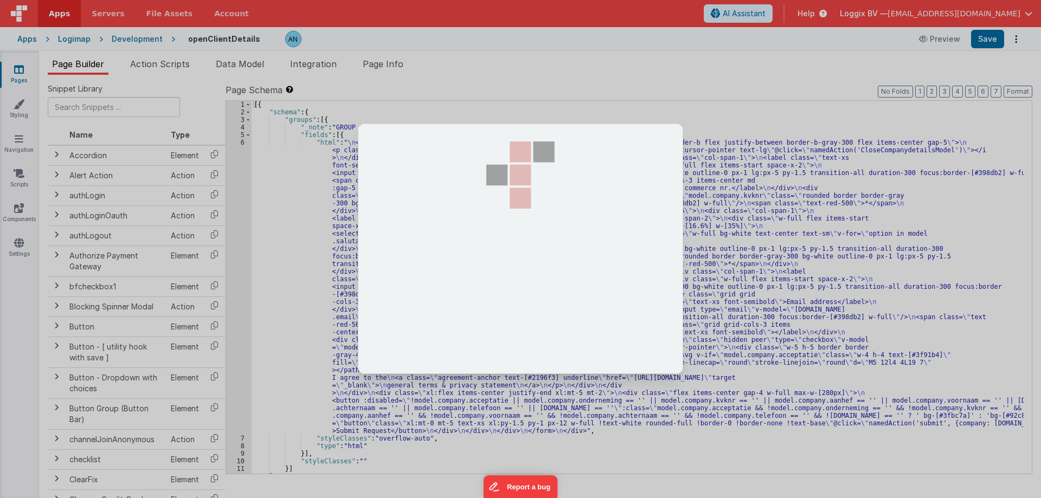
click at [56, 17] on div at bounding box center [520, 249] width 1041 height 498
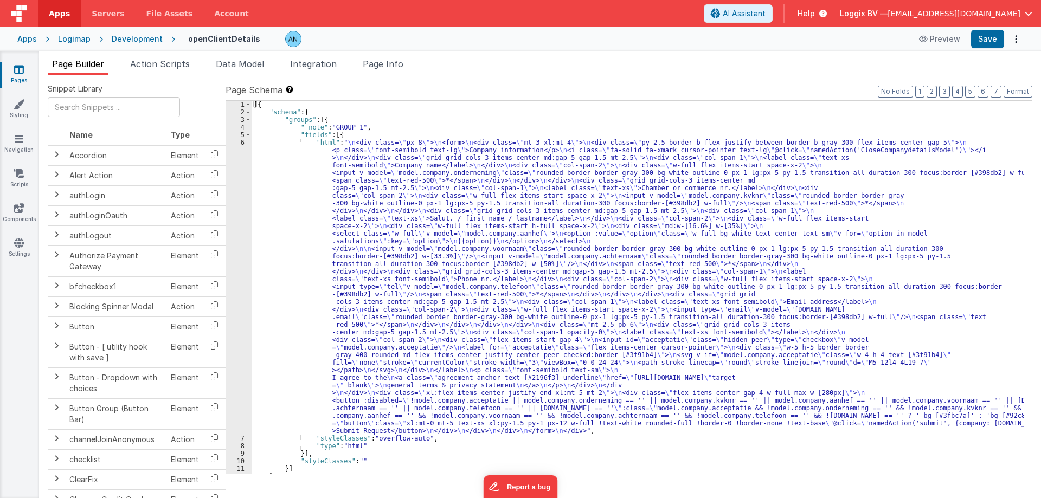
click at [56, 17] on div at bounding box center [520, 249] width 1041 height 498
click at [56, 0] on div at bounding box center [520, 0] width 1041 height 0
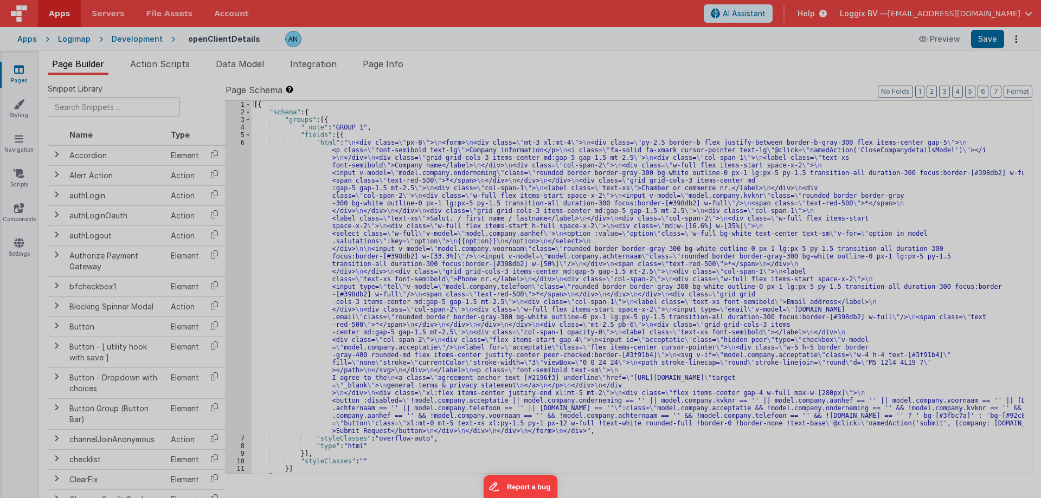
click at [56, 17] on div at bounding box center [520, 249] width 1041 height 498
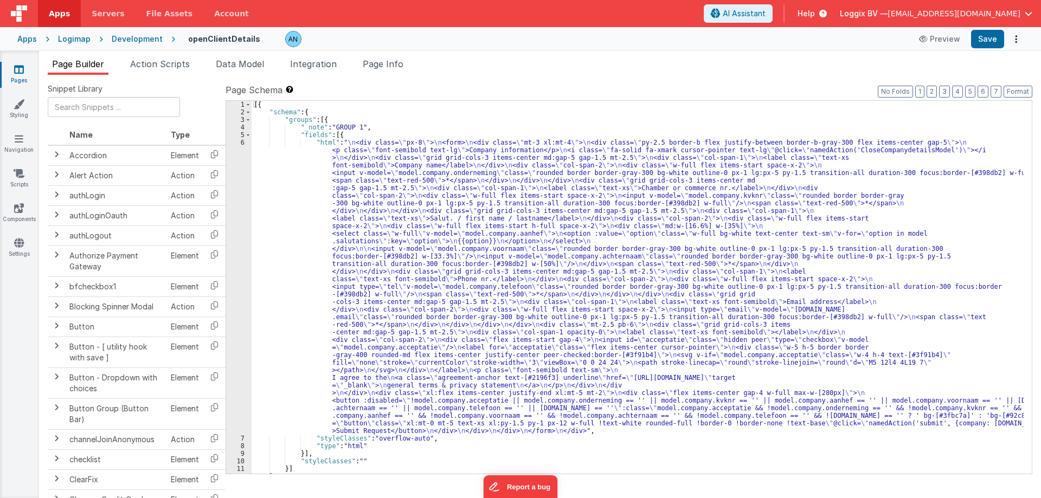
click at [56, 0] on div at bounding box center [520, 0] width 1041 height 0
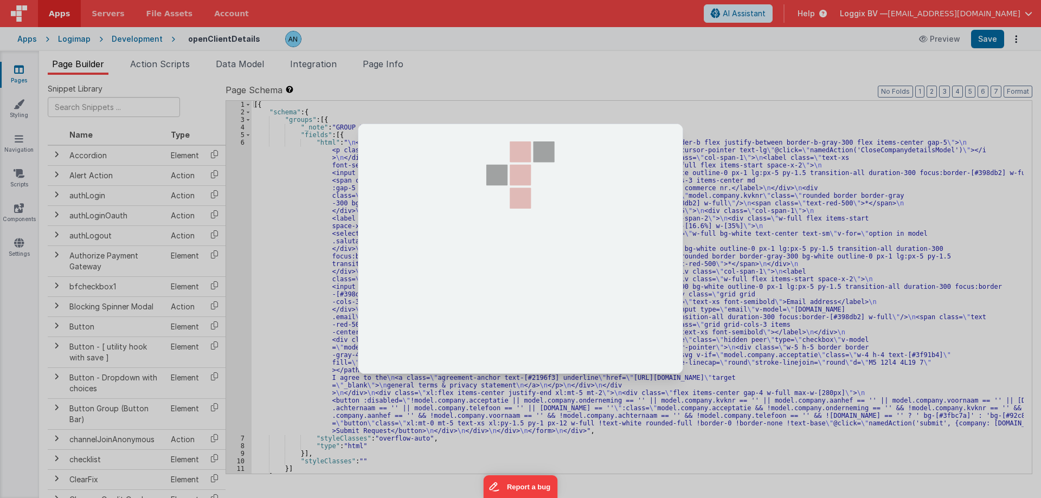
click at [56, 0] on div at bounding box center [520, 0] width 1041 height 0
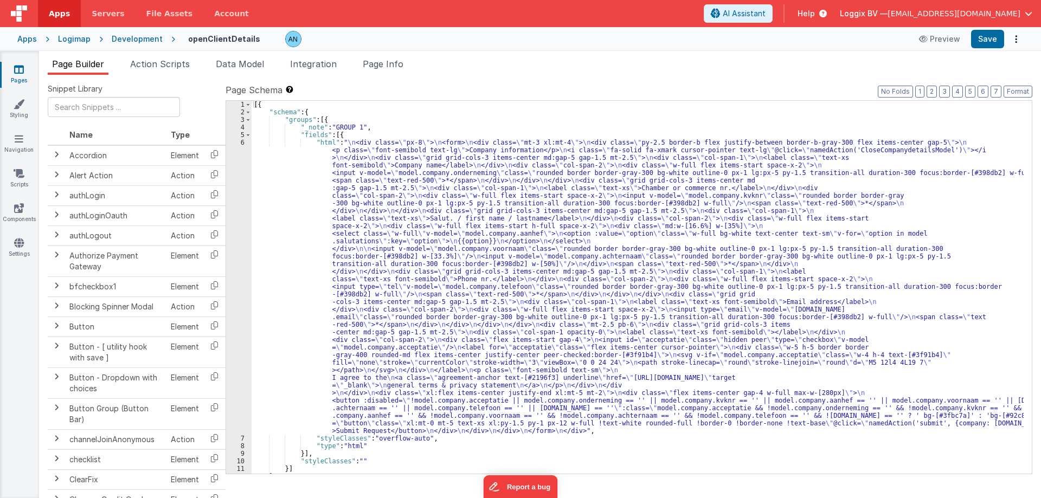
click at [56, 14] on div at bounding box center [520, 249] width 1041 height 498
click at [56, 0] on div at bounding box center [520, 0] width 1041 height 0
click at [56, 14] on div at bounding box center [520, 249] width 1041 height 498
click at [56, 0] on div at bounding box center [520, 0] width 1041 height 0
click at [56, 14] on div at bounding box center [520, 249] width 1041 height 498
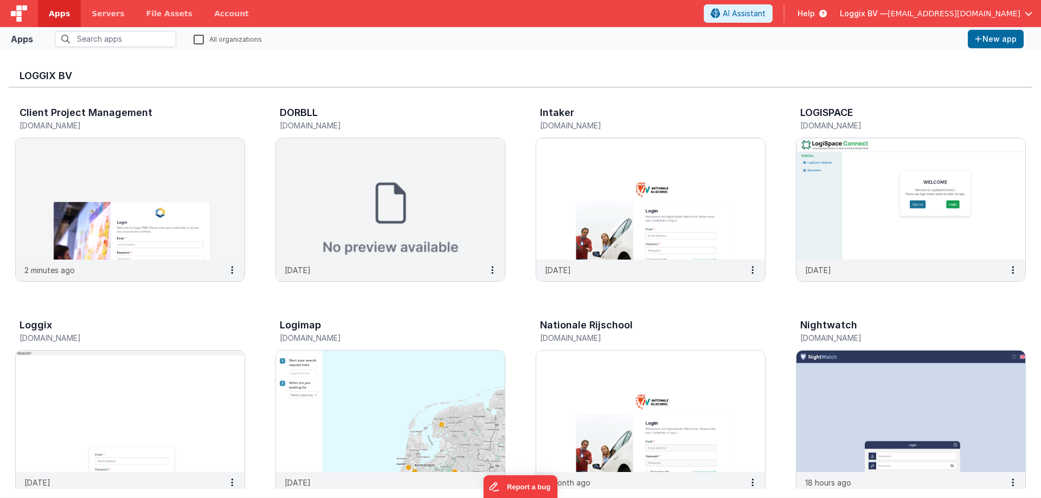
click at [439, 406] on img at bounding box center [390, 411] width 229 height 121
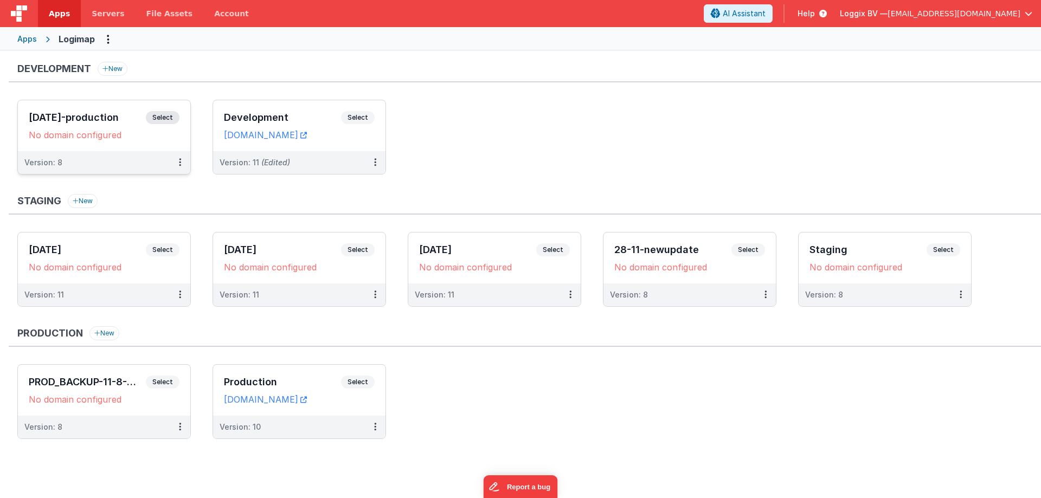
click at [163, 135] on div "No domain configured" at bounding box center [104, 135] width 151 height 11
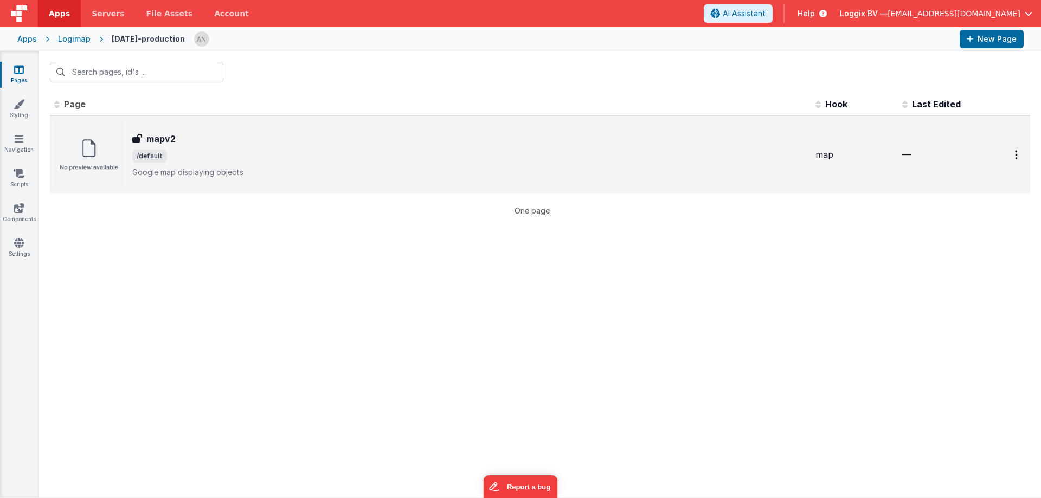
click at [238, 148] on div "mapv2 mapv2 /default Google map displaying objects" at bounding box center [469, 155] width 675 height 46
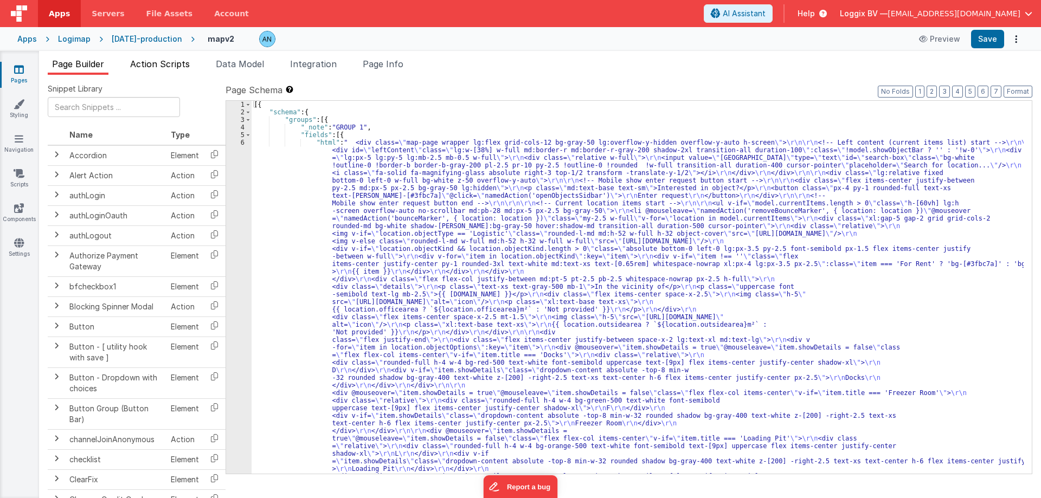
click at [189, 67] on span "Action Scripts" at bounding box center [160, 64] width 60 height 11
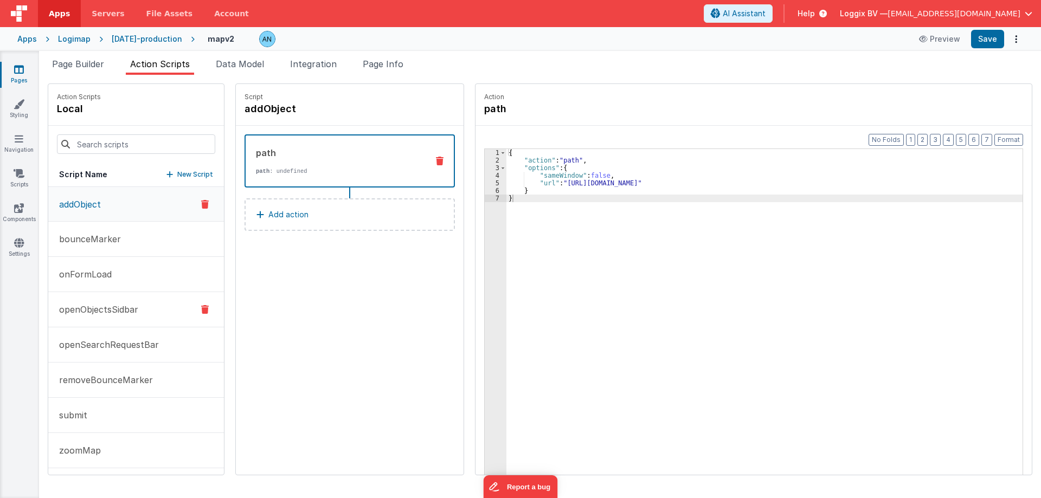
scroll to position [2, 0]
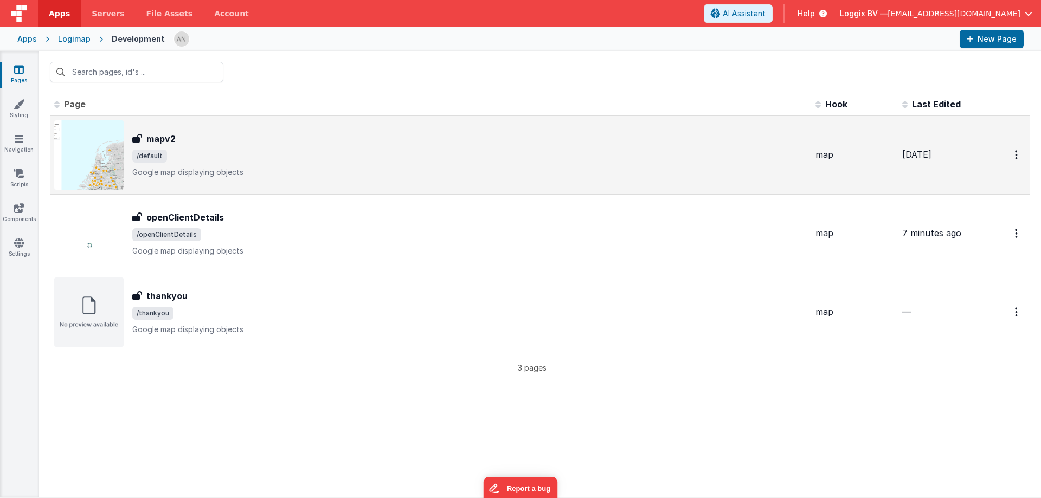
click at [228, 142] on div "mapv2" at bounding box center [469, 138] width 675 height 13
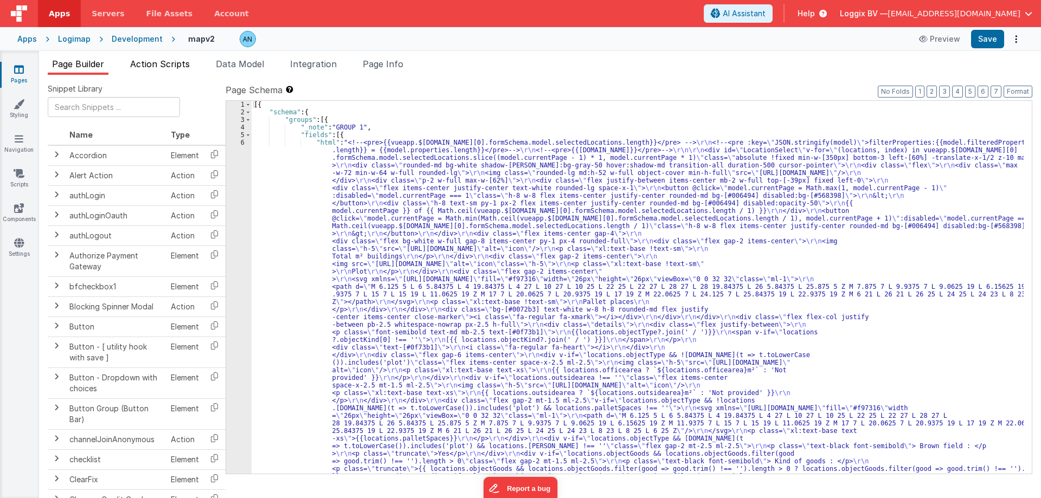
click at [180, 69] on span "Action Scripts" at bounding box center [160, 64] width 60 height 11
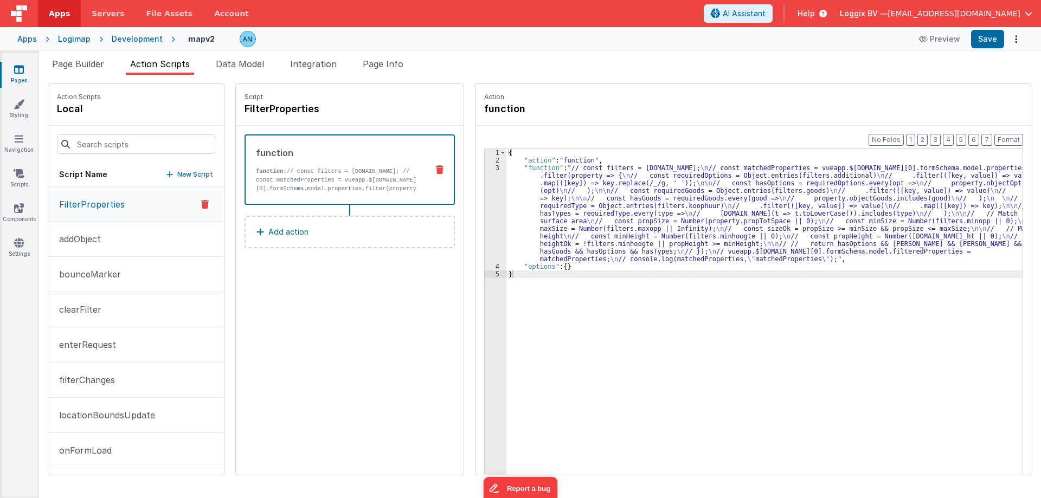
click at [491, 190] on div "3" at bounding box center [496, 213] width 22 height 99
type input "Cranewavs"
click at [380, 62] on span "Page Info" at bounding box center [383, 64] width 41 height 11
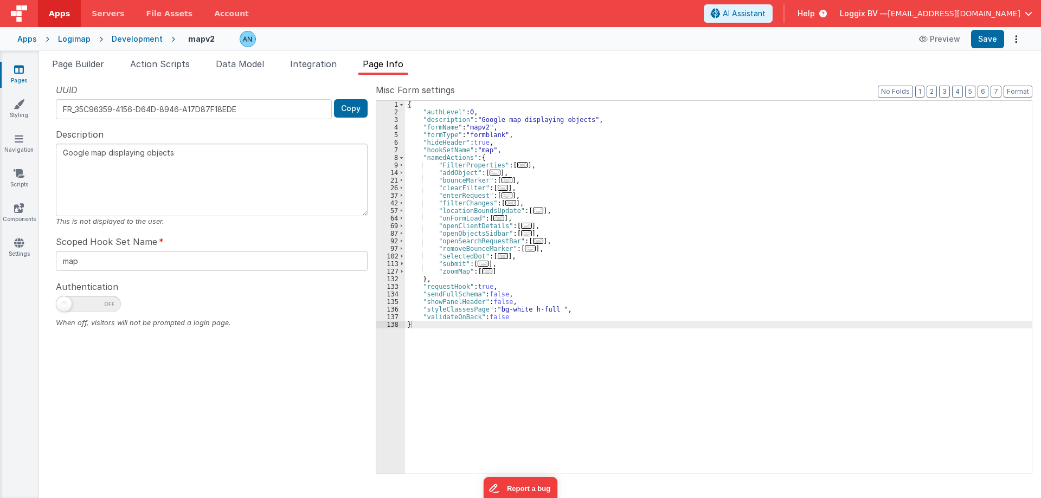
click at [640, 208] on div "{ "authLevel" : 0 , "description" : "Google map displaying objects" , "formName…" at bounding box center [718, 295] width 627 height 388
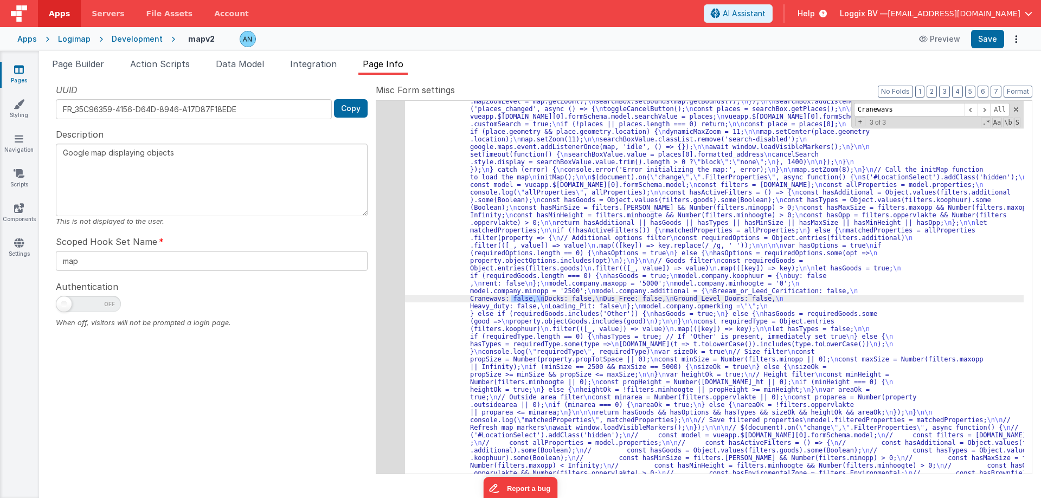
scroll to position [1104, 0]
type input "Cranewavs"
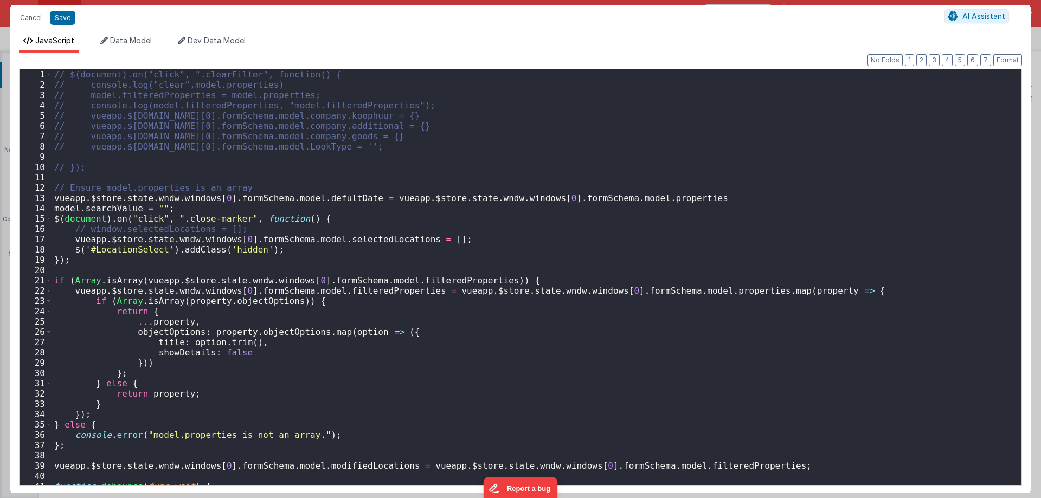
scroll to position [1252, 0]
click at [390, 292] on div "// $(document).on("click", ".clearFilter", function() { // console.log("clear",…" at bounding box center [533, 286] width 962 height 435
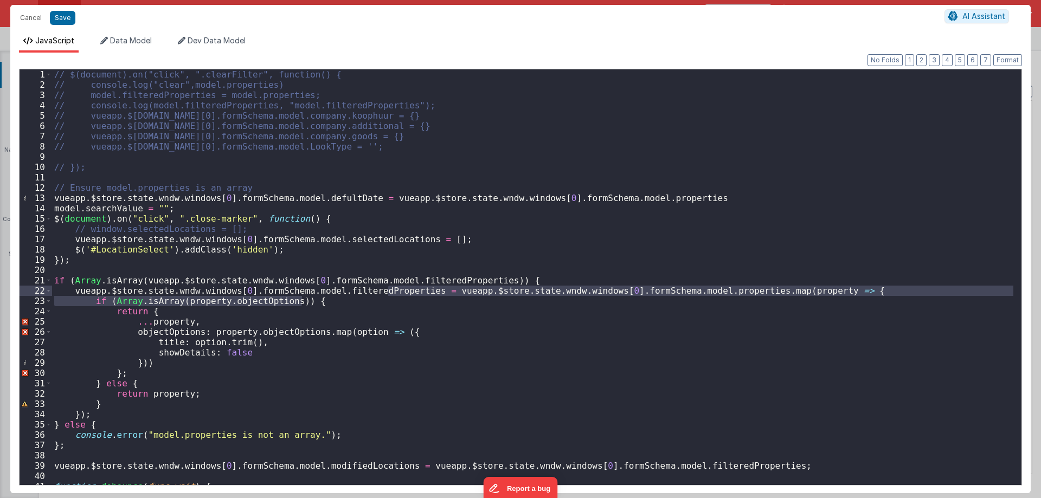
click at [407, 269] on div "// $(document).on("click", ".clearFilter", function() { // console.log("clear",…" at bounding box center [533, 286] width 962 height 435
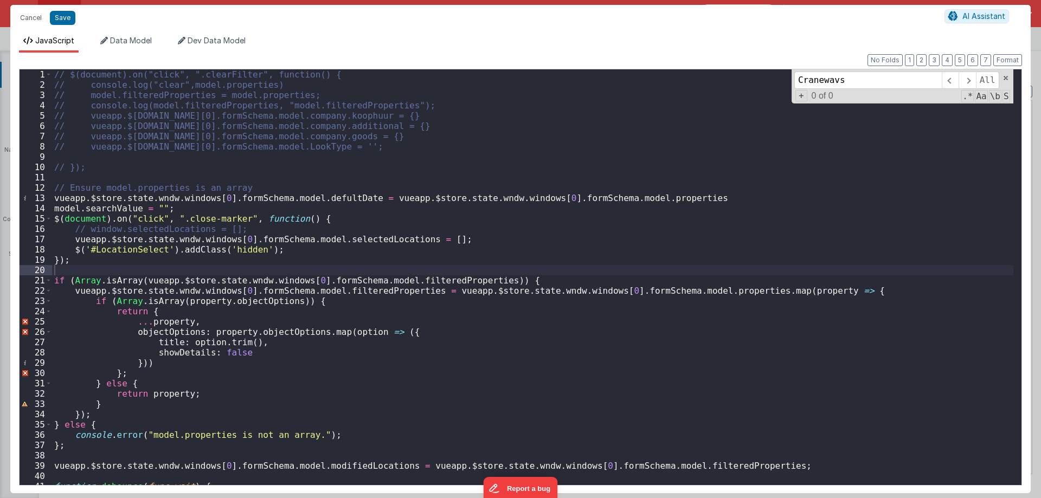
scroll to position [5666, 0]
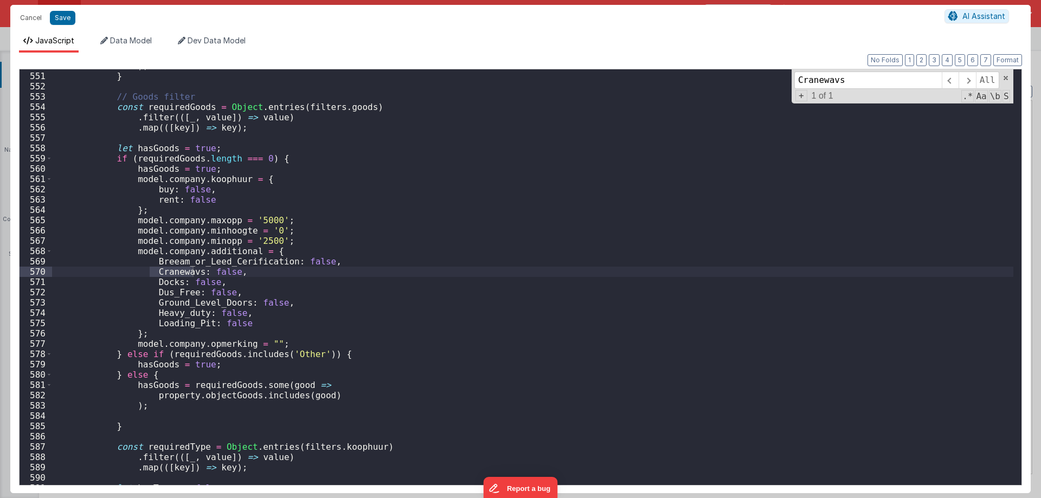
type input "Cranewavs"
click at [184, 271] on div ") ; } // Goods filter const requiredGoods = Object . entries ( filters . goods …" at bounding box center [533, 277] width 962 height 416
click at [187, 274] on div ") ; } // Goods filter const requiredGoods = Object . entries ( filters . goods …" at bounding box center [533, 278] width 962 height 435
click at [214, 275] on div ") ; } // Goods filter const requiredGoods = Object . entries ( filters . goods …" at bounding box center [533, 278] width 962 height 435
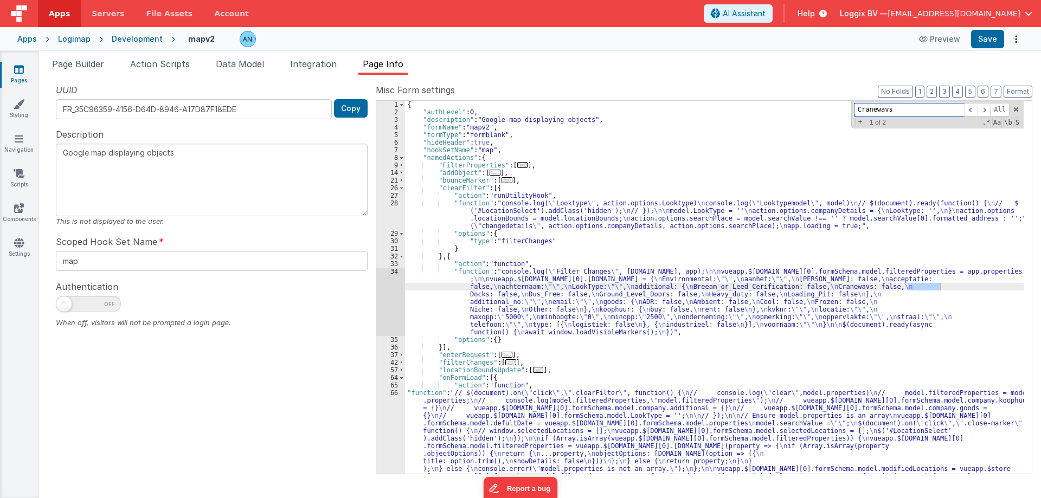
scroll to position [0, 0]
click at [393, 271] on div "34" at bounding box center [390, 302] width 29 height 68
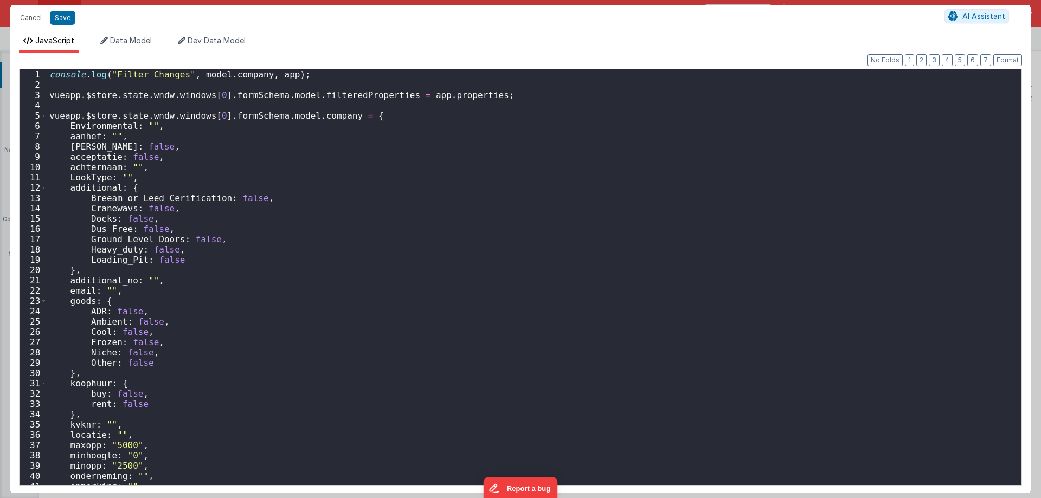
click at [125, 212] on div "console . log ( "Filter Changes" , model . company , app ) ; vueapp . $store . …" at bounding box center [530, 287] width 966 height 437
click at [116, 281] on div "console . log ( "Filter Changes" , model . company , app ) ; vueapp . $store . …" at bounding box center [530, 287] width 966 height 437
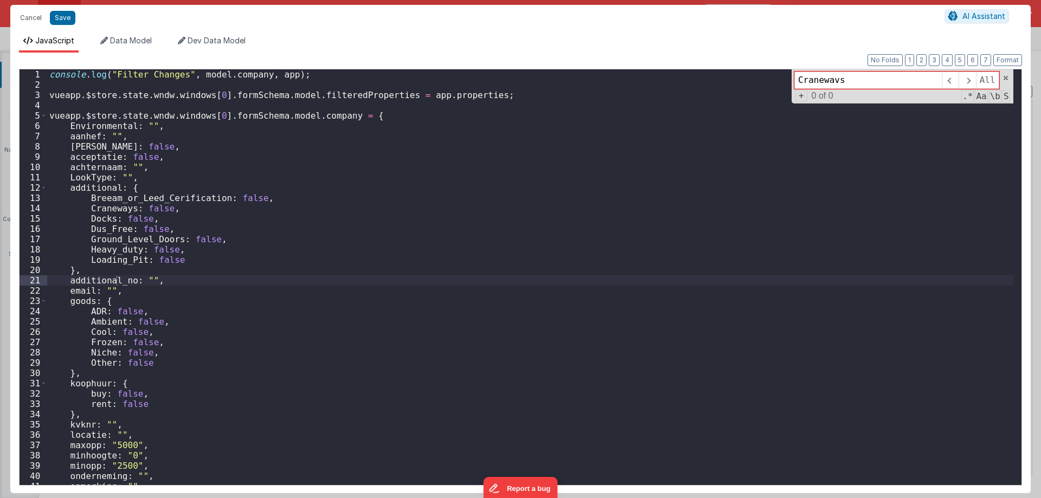
type input "Cranewavs"
click at [184, 258] on div "console . log ( "Filter Changes" , model . company , app ) ; vueapp . $store . …" at bounding box center [530, 287] width 966 height 437
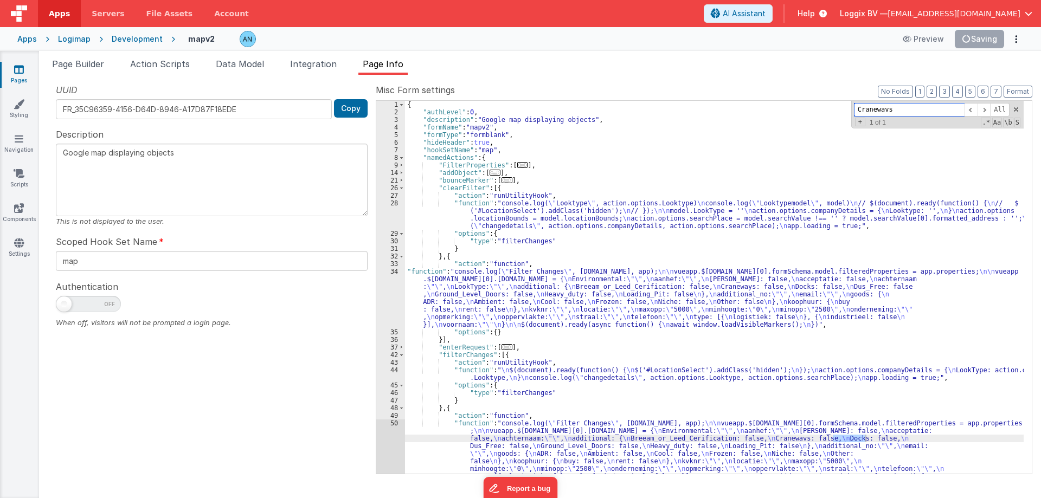
scroll to position [98, 0]
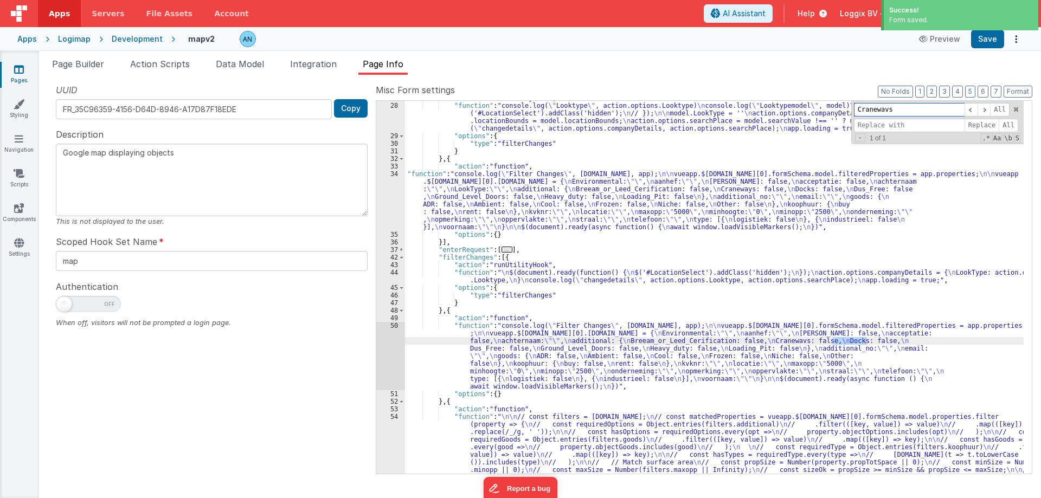
click at [893, 110] on input "Cranewavs" at bounding box center [909, 110] width 111 height 14
click at [892, 122] on input at bounding box center [909, 126] width 111 height 14
paste input "Cranewavs"
click at [888, 124] on input "Cranewavs" at bounding box center [909, 126] width 111 height 14
type input "Craneways"
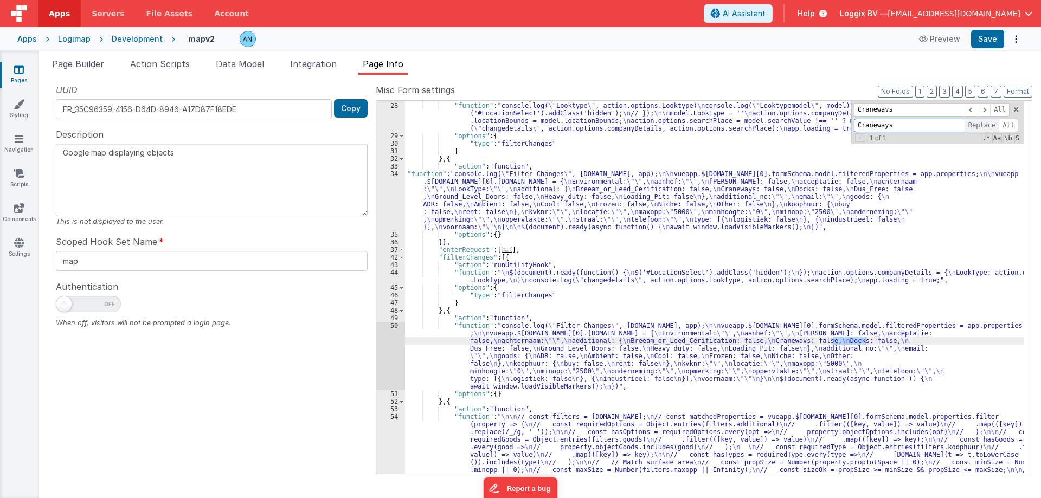
click at [977, 124] on span "Replace" at bounding box center [982, 126] width 35 height 14
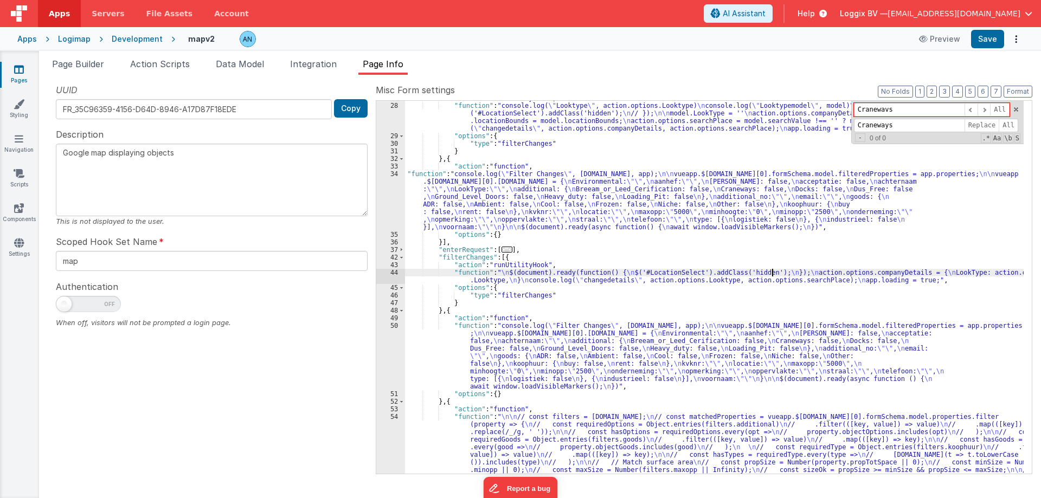
click at [774, 273] on div ""action" : "runUtilityHook" , "function" : "console.log( \" Looktype \" , actio…" at bounding box center [714, 330] width 619 height 472
click at [62, 67] on span "Page Builder" at bounding box center [78, 64] width 52 height 11
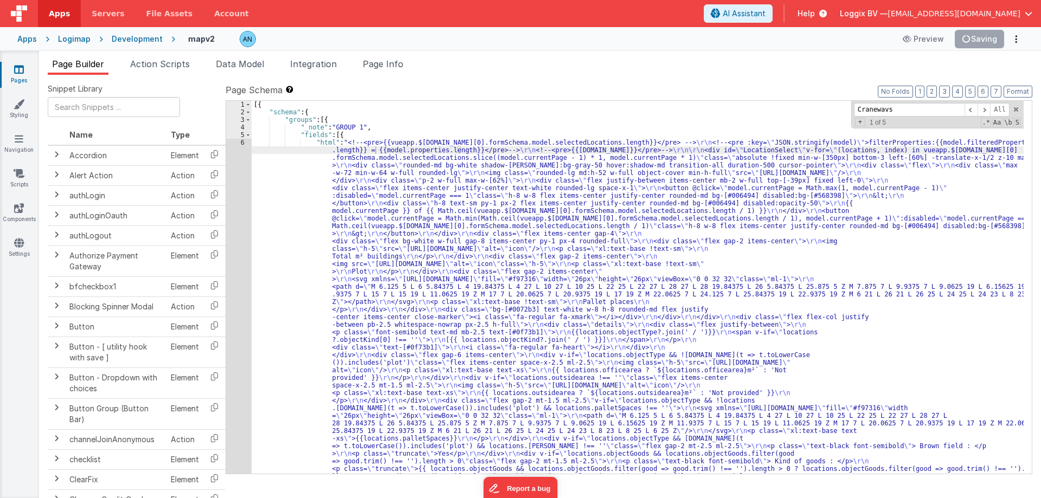
scroll to position [1613, 0]
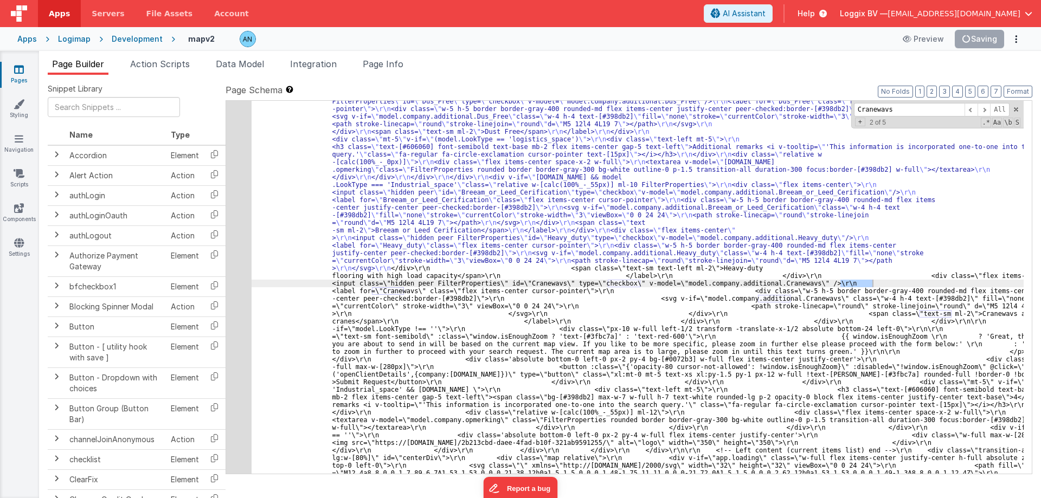
type input "Cranewavs"
click at [869, 287] on div ""html" : "<!--<pre>{{vueapp.$store.state.wndw.windows[0].formSchema.model.selec…" at bounding box center [638, 287] width 772 height 373
click at [887, 108] on input "Cranewavs" at bounding box center [909, 110] width 111 height 14
click at [787, 299] on div ""html" : "<!--<pre>{{vueapp.$store.state.wndw.windows[0].formSchema.model.selec…" at bounding box center [638, 287] width 772 height 373
click at [884, 109] on input "Cranewavs" at bounding box center [909, 110] width 111 height 14
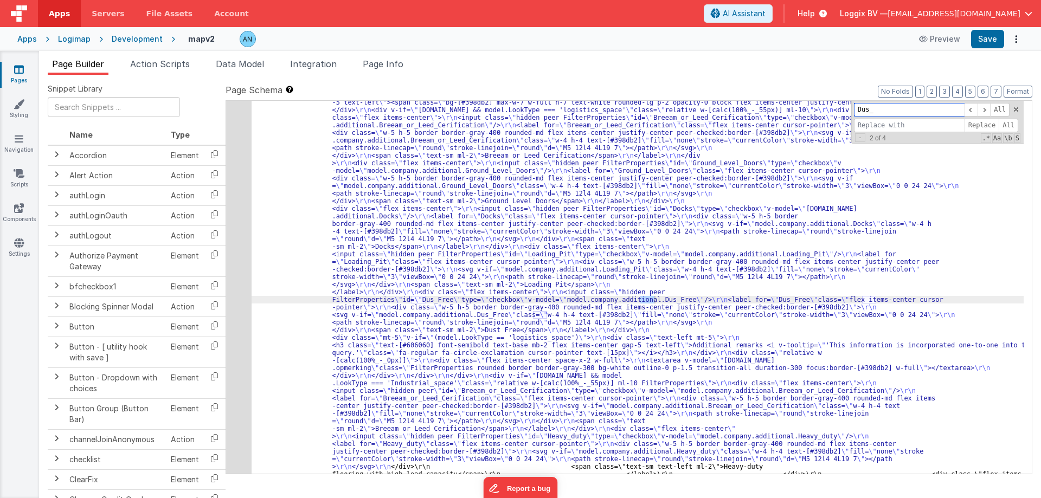
scroll to position [1414, 0]
type input "Dus_"
click at [650, 301] on div ""html" : "<!--<pre>{{vueapp.$store.state.wndw.windows[0].formSchema.model.selec…" at bounding box center [638, 287] width 772 height 373
click at [974, 113] on span at bounding box center [971, 110] width 13 height 14
click at [421, 299] on div ""html" : "<!--<pre>{{vueapp.$store.state.wndw.windows[0].formSchema.model.selec…" at bounding box center [638, 287] width 772 height 373
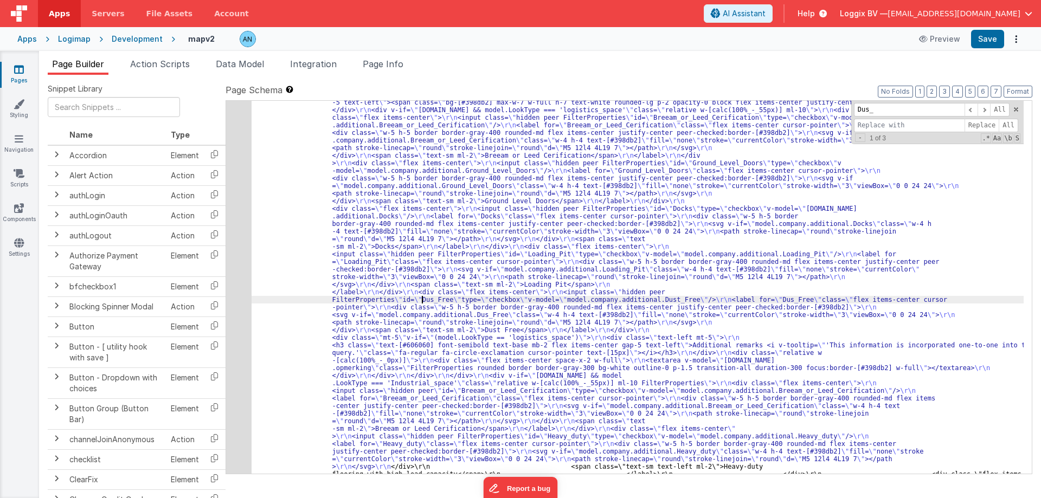
click at [970, 110] on span at bounding box center [971, 110] width 13 height 14
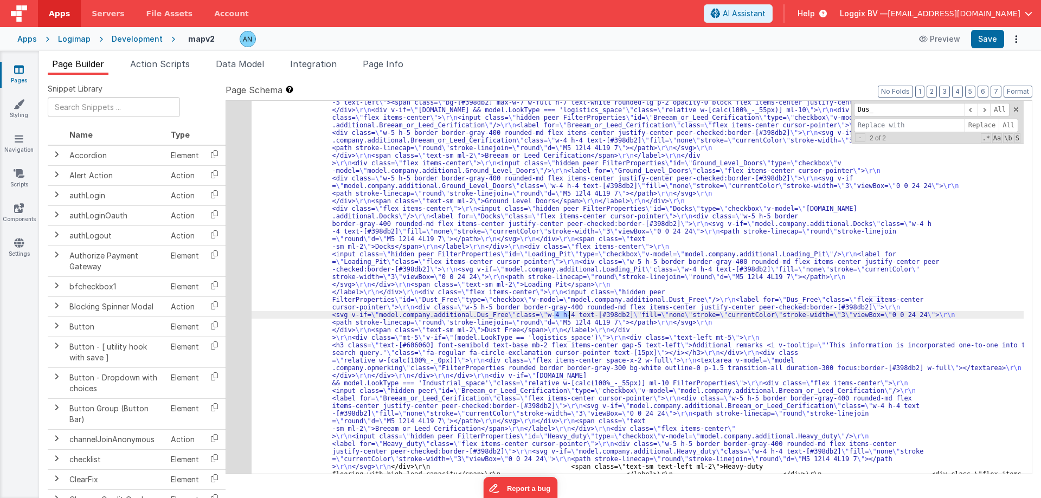
click at [563, 316] on div ""html" : "<!--<pre>{{vueapp.$store.state.wndw.windows[0].formSchema.model.selec…" at bounding box center [638, 287] width 772 height 373
click at [967, 109] on span at bounding box center [971, 110] width 13 height 14
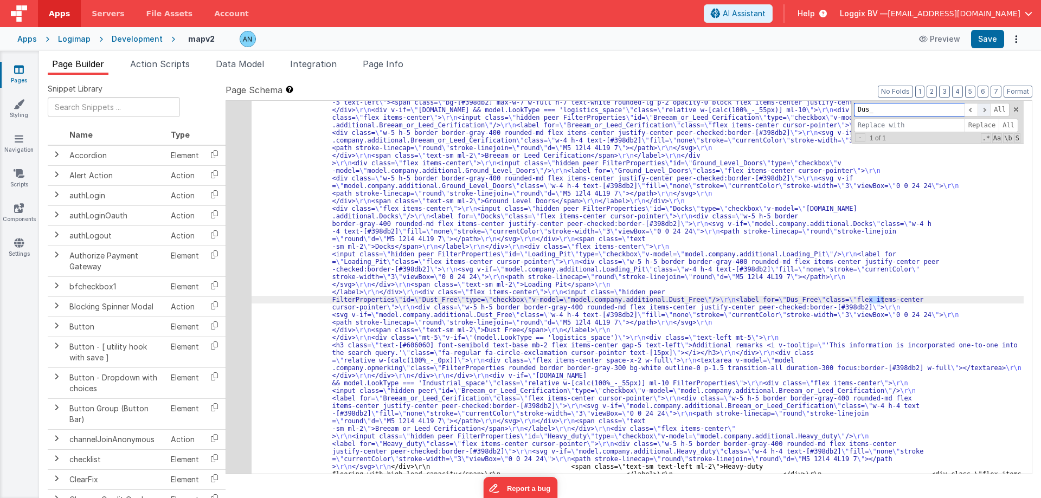
click at [983, 108] on span at bounding box center [984, 110] width 13 height 14
type input "Dust_"
click at [970, 108] on span at bounding box center [971, 110] width 13 height 14
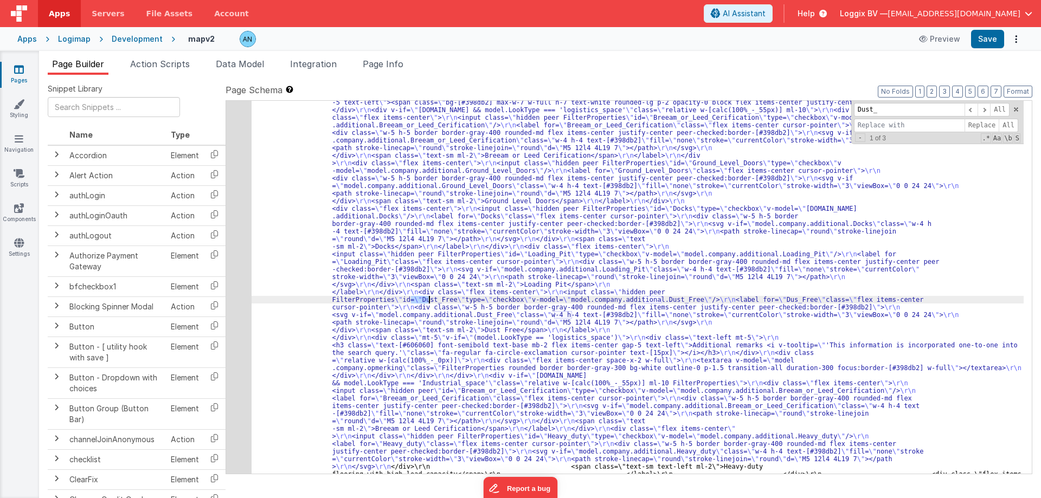
click at [425, 300] on div ""html" : "<!--<pre>{{vueapp.$store.state.wndw.windows[0].formSchema.model.selec…" at bounding box center [638, 287] width 772 height 373
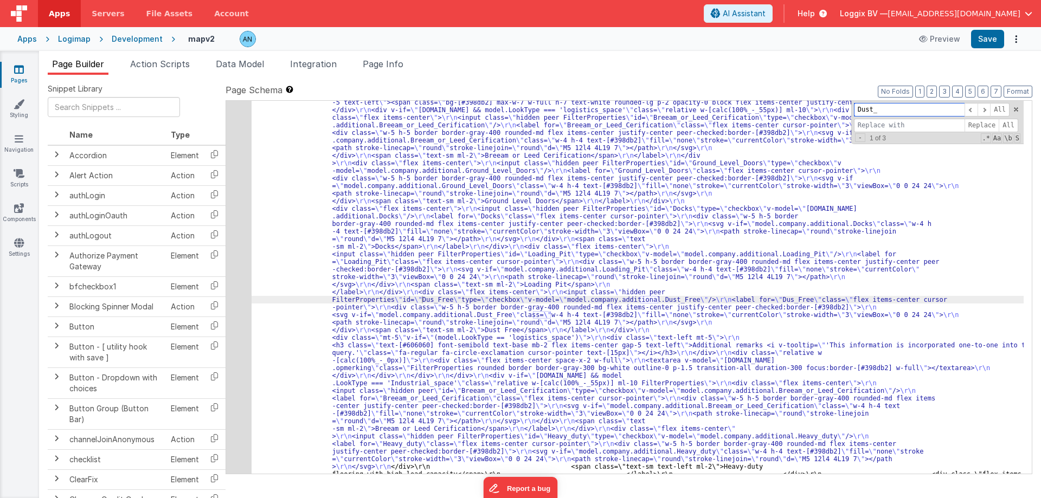
click at [894, 110] on input "Dust_" at bounding box center [909, 110] width 111 height 14
click at [969, 108] on span at bounding box center [971, 110] width 13 height 14
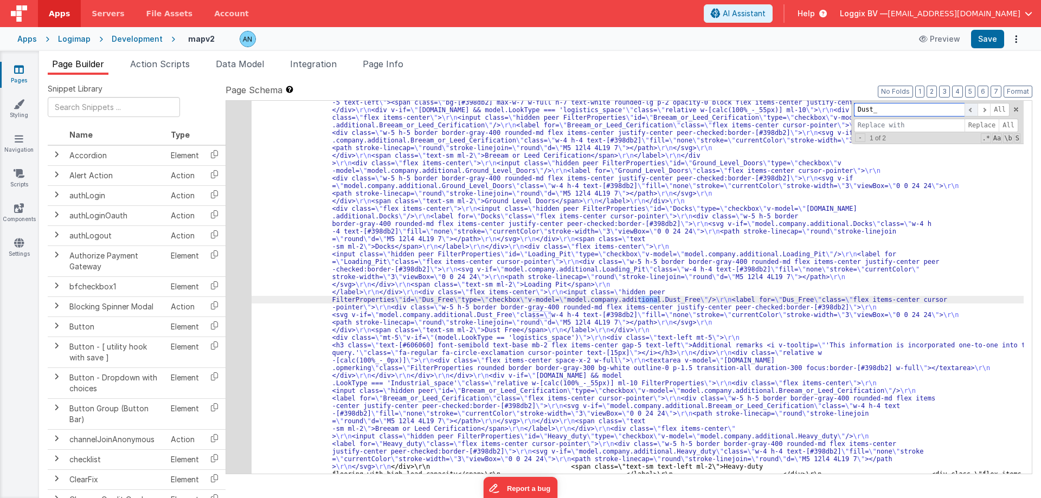
click at [969, 108] on span at bounding box center [971, 110] width 13 height 14
click at [176, 56] on div "Page Builder Action Scripts Data Model Integration Page Info Snippet Library Na…" at bounding box center [540, 274] width 1002 height 447
click at [176, 62] on span "Action Scripts" at bounding box center [160, 64] width 60 height 11
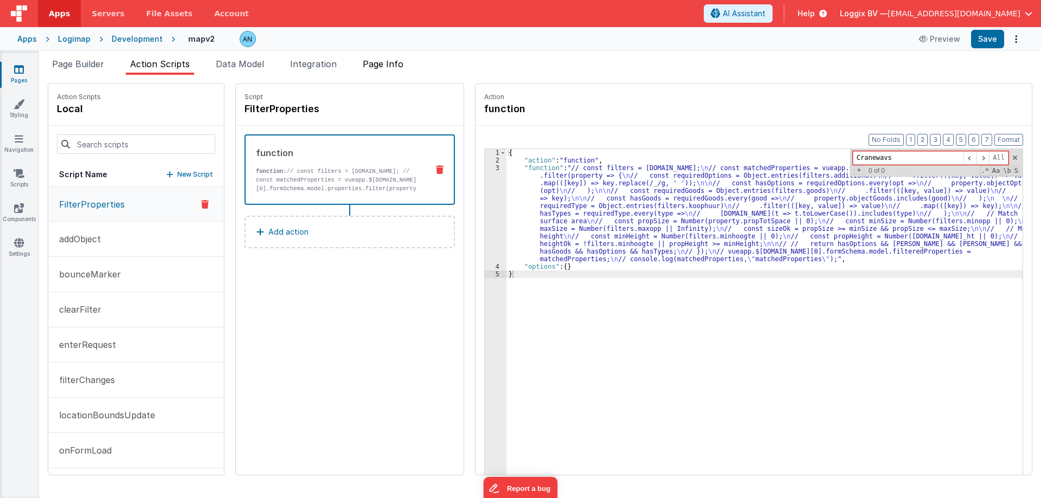
click at [392, 65] on span "Page Info" at bounding box center [383, 64] width 41 height 11
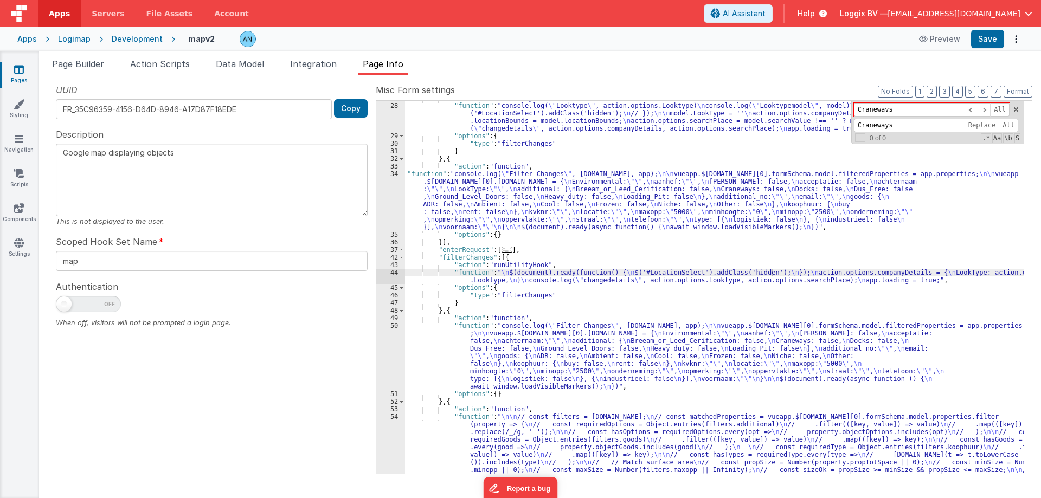
click at [715, 209] on div ""action" : "runUtilityHook" , "function" : "console.log( \" Looktype \" , actio…" at bounding box center [714, 330] width 619 height 472
click at [892, 112] on input "Cranewavs" at bounding box center [909, 110] width 111 height 14
type input "dus_"
click at [475, 350] on div ""action" : "runUtilityHook" , "function" : "console.log( \" Looktype \" , actio…" at bounding box center [714, 287] width 619 height 373
click at [895, 113] on input "dus_" at bounding box center [909, 110] width 111 height 14
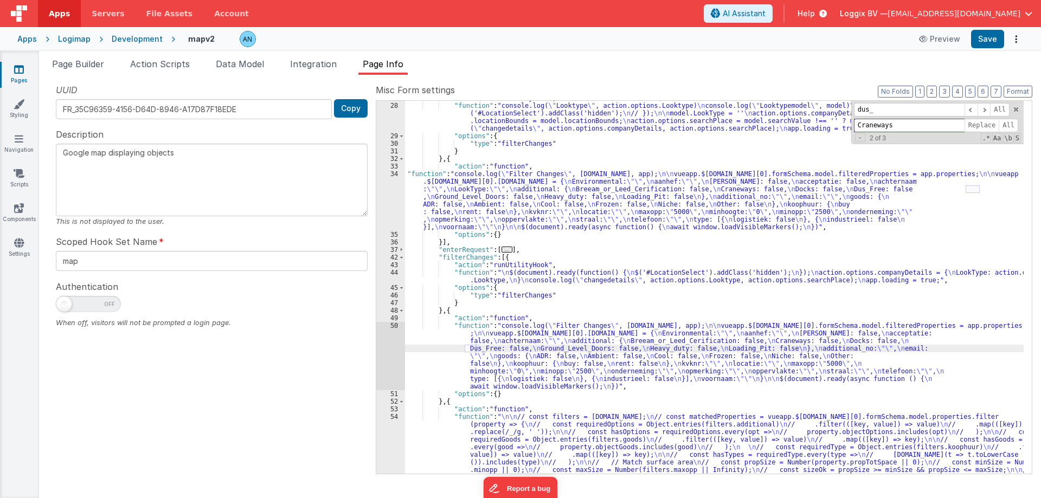
click at [884, 131] on input "Craneways" at bounding box center [909, 126] width 111 height 14
paste input "dus_"
type input "dus_"
drag, startPoint x: 862, startPoint y: 113, endPoint x: 827, endPoint y: 99, distance: 38.0
click at [827, 99] on div "Misc Form settings Format 7 6 5 4 3 2 1 No Folds 27 28 29 30 31 32 33 34 35 36 …" at bounding box center [704, 279] width 657 height 390
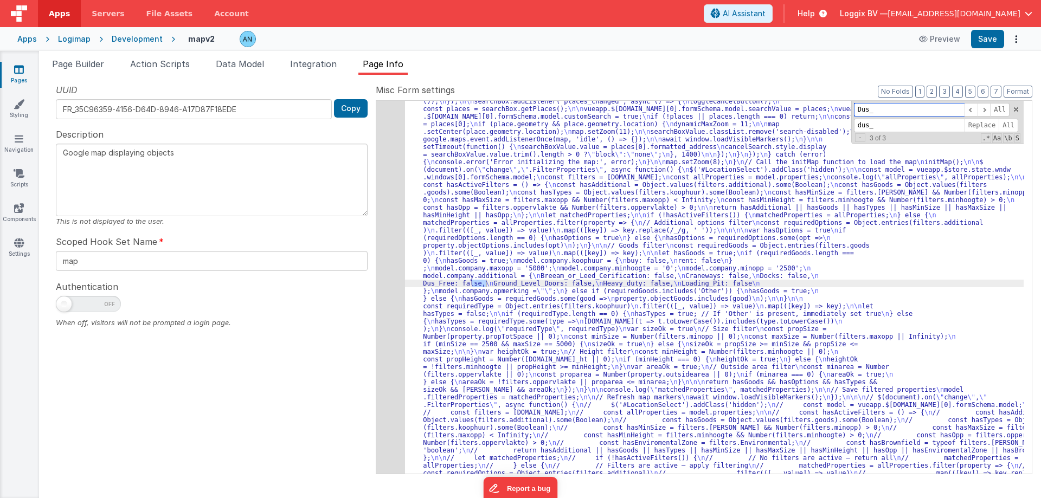
scroll to position [1446, 0]
type input "Dus_"
drag, startPoint x: 862, startPoint y: 121, endPoint x: 831, endPoint y: 118, distance: 30.5
click at [831, 118] on div ""function" : "// $(document).on( \" click \" , \" .clearFilter \" , function() …" at bounding box center [714, 287] width 619 height 373
click at [869, 129] on input "Dus_" at bounding box center [909, 126] width 111 height 14
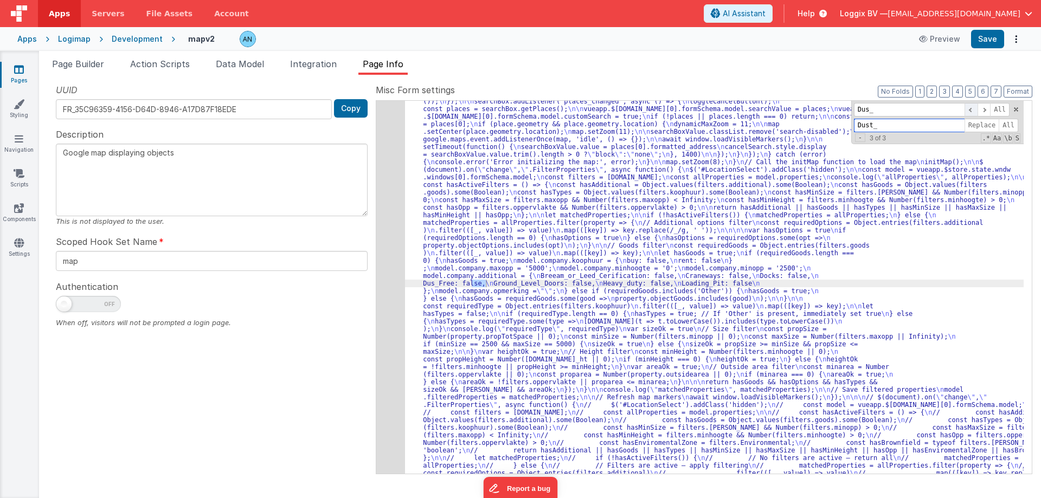
type input "Dust_"
click at [975, 113] on span at bounding box center [971, 110] width 13 height 14
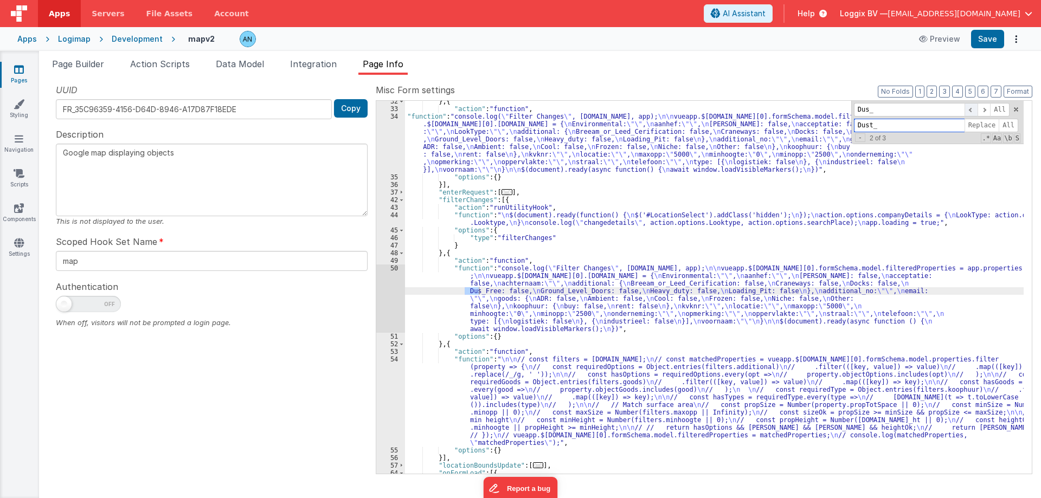
scroll to position [155, 0]
click at [975, 113] on span at bounding box center [971, 110] width 13 height 14
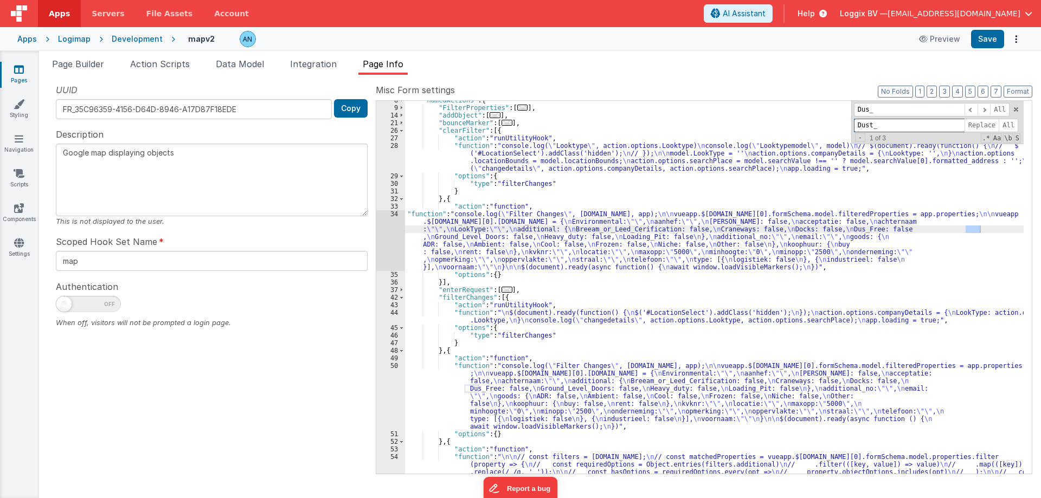
scroll to position [57, 0]
click at [976, 125] on span "Replace" at bounding box center [982, 126] width 35 height 14
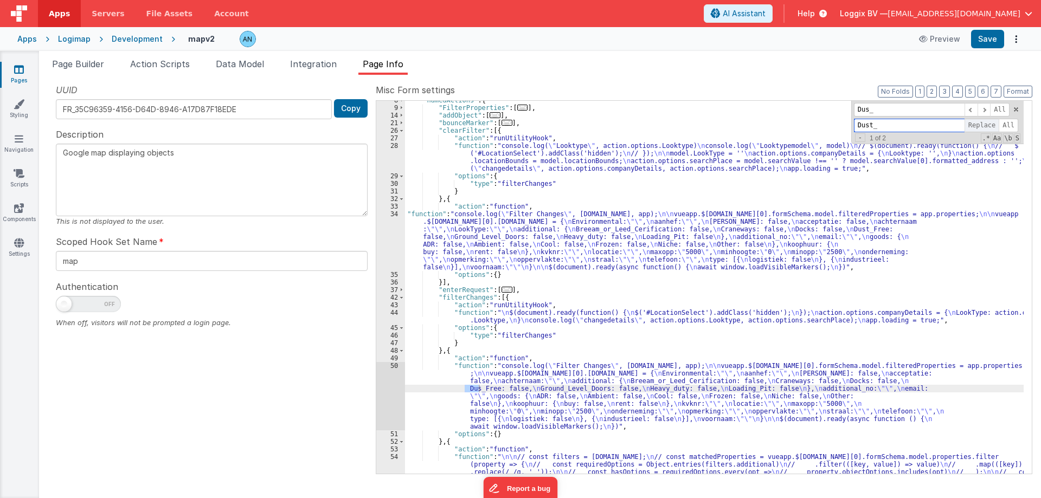
click at [976, 125] on span "Replace" at bounding box center [982, 126] width 35 height 14
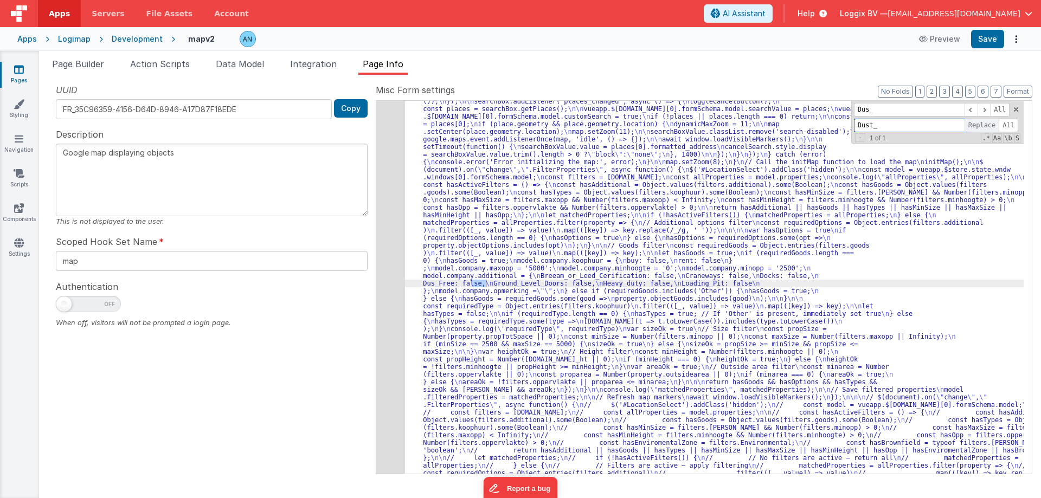
scroll to position [1446, 0]
click at [976, 125] on span "Replace" at bounding box center [982, 126] width 35 height 14
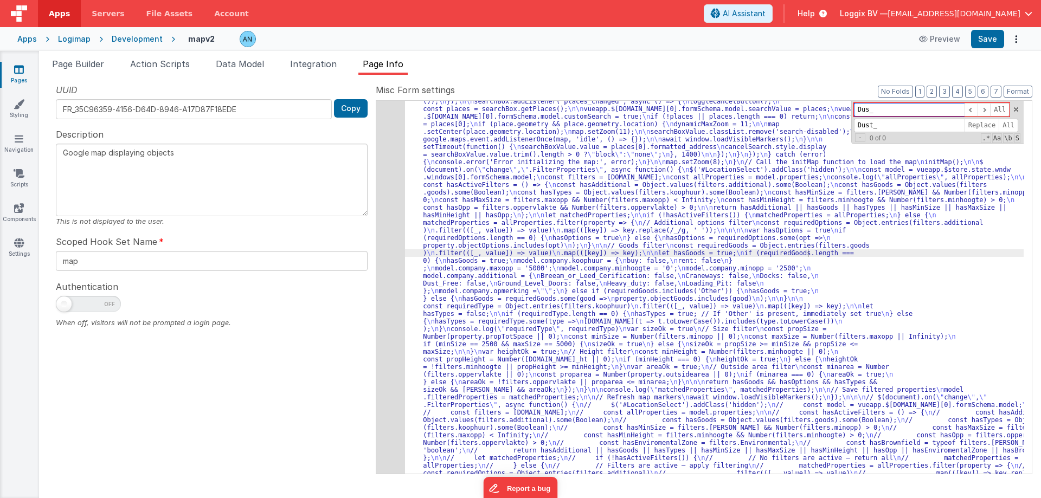
click at [887, 109] on input "Dus_" at bounding box center [909, 110] width 111 height 14
type input "company.type"
click at [92, 69] on span "Page Builder" at bounding box center [78, 64] width 52 height 11
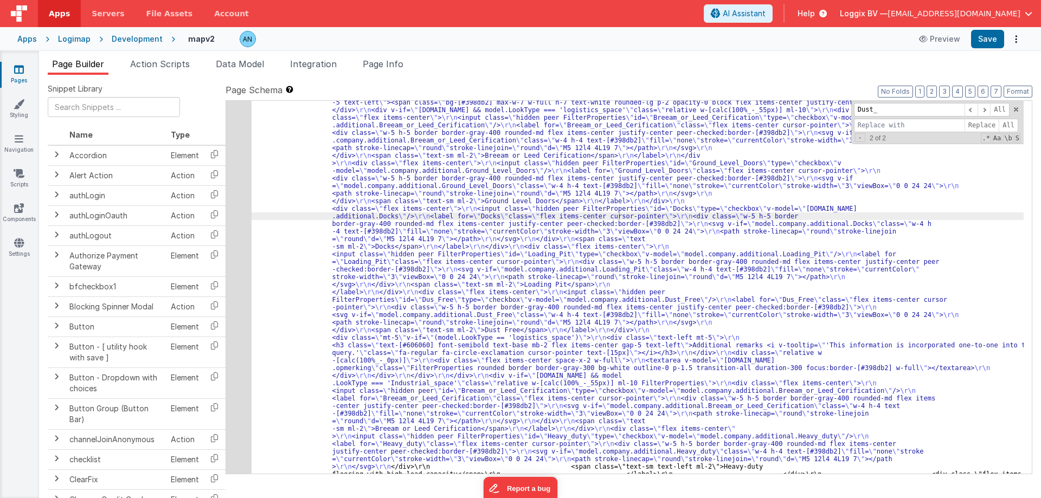
paste input "company.type"
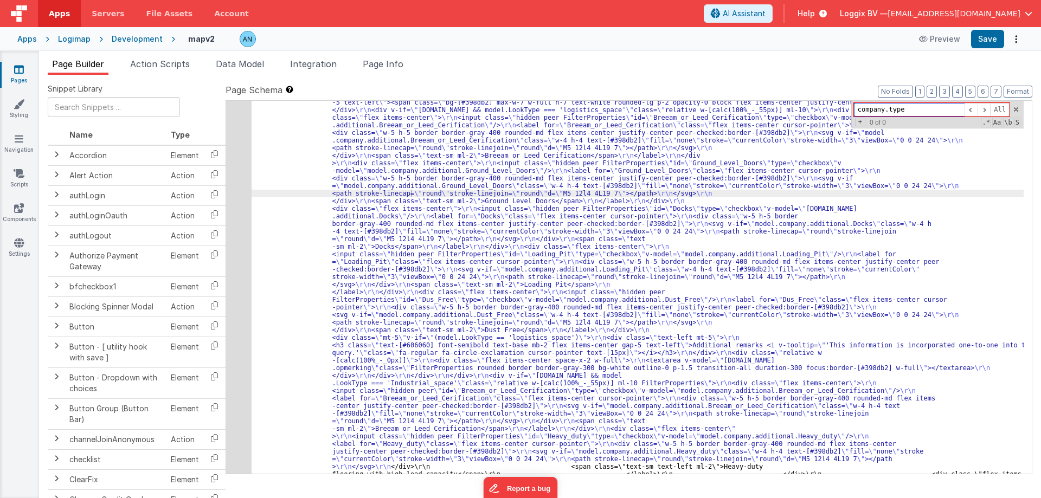
type input "company.type"
click at [17, 73] on icon at bounding box center [19, 69] width 10 height 11
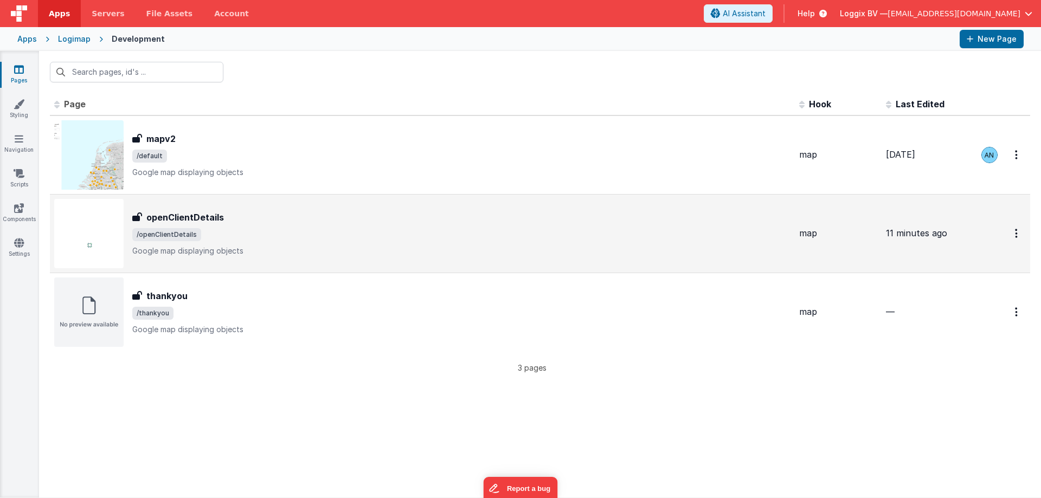
click at [209, 233] on span "/openClientDetails" at bounding box center [461, 234] width 658 height 13
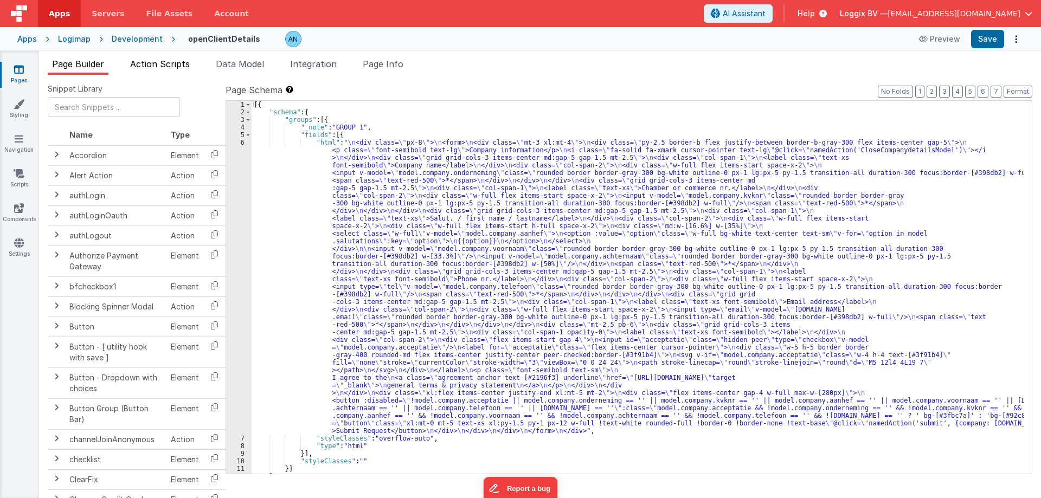
click at [182, 65] on span "Action Scripts" at bounding box center [160, 64] width 60 height 11
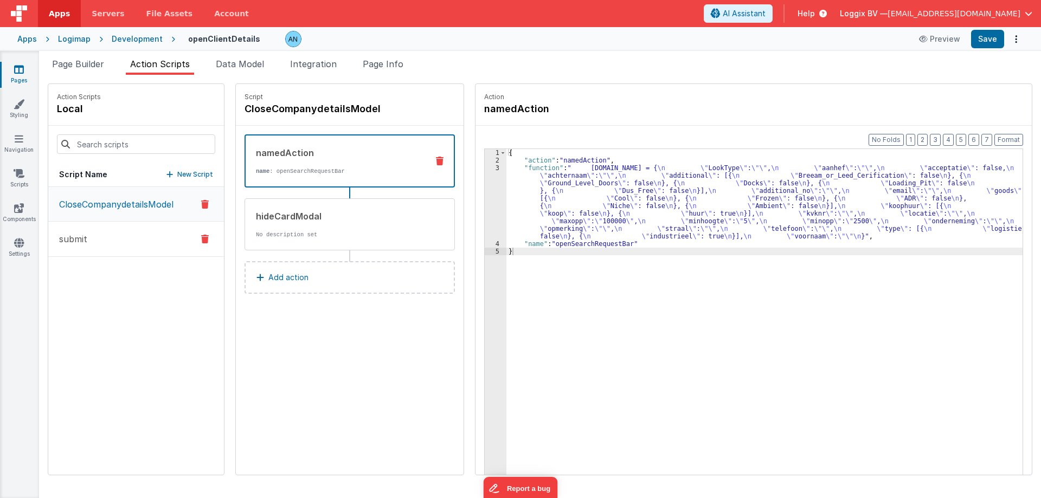
click at [135, 236] on button "submit" at bounding box center [136, 239] width 176 height 35
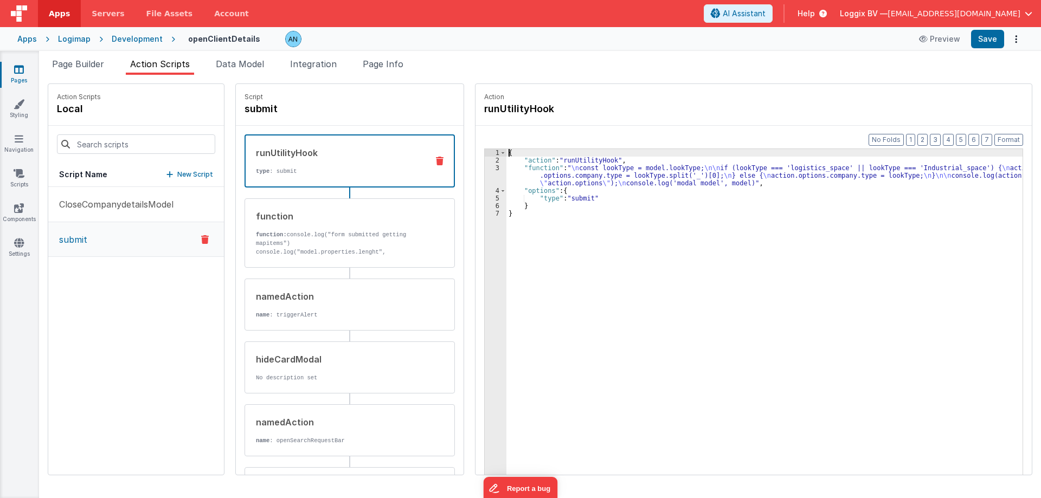
click at [486, 165] on div "3" at bounding box center [496, 175] width 22 height 23
click at [487, 168] on div "3" at bounding box center [496, 175] width 22 height 23
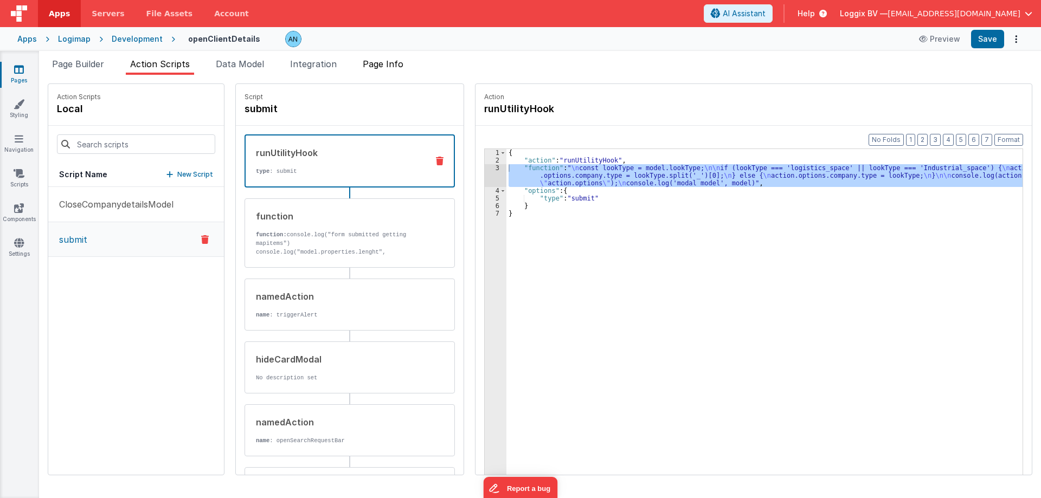
click at [394, 64] on span "Page Info" at bounding box center [383, 64] width 41 height 11
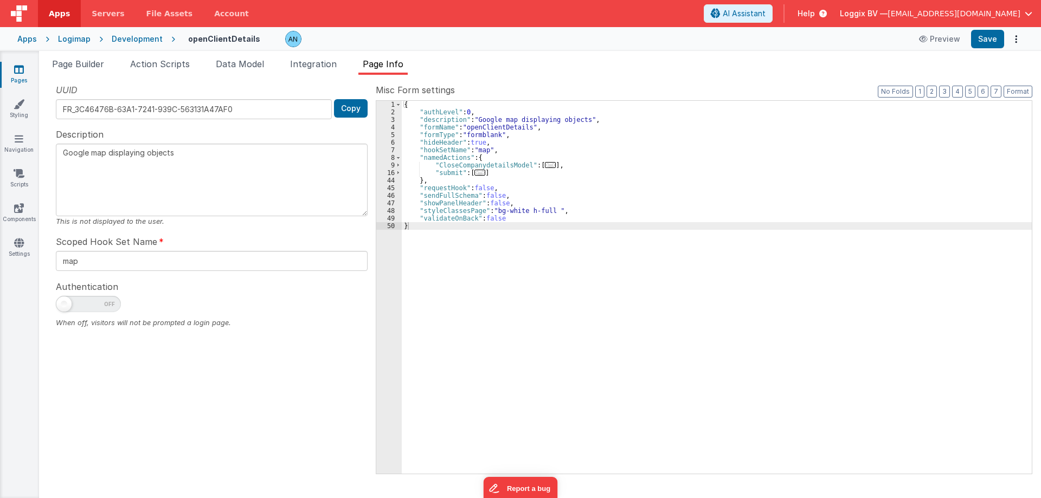
click at [739, 247] on div "{ "authLevel" : 0 , "description" : "Google map displaying objects" , "formName…" at bounding box center [717, 295] width 630 height 388
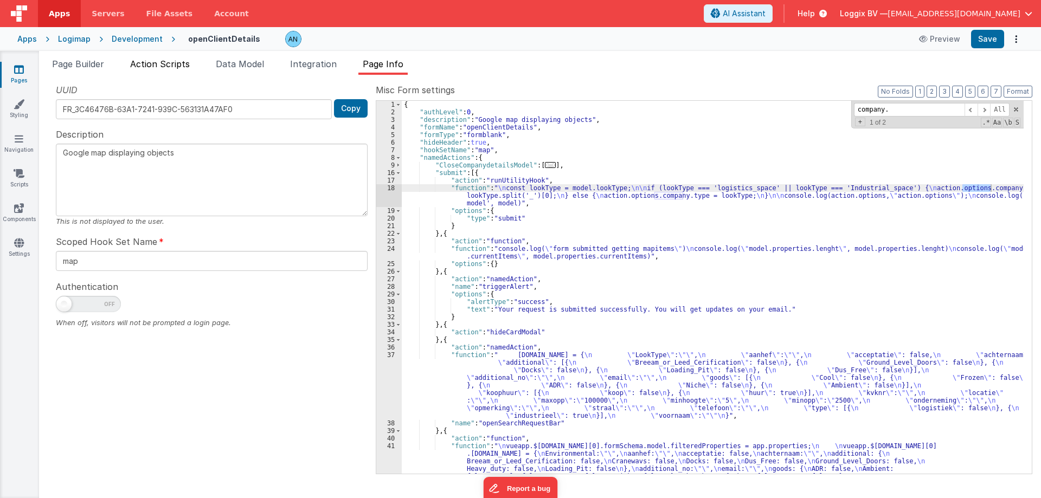
type input "company."
click at [173, 65] on span "Action Scripts" at bounding box center [160, 64] width 60 height 11
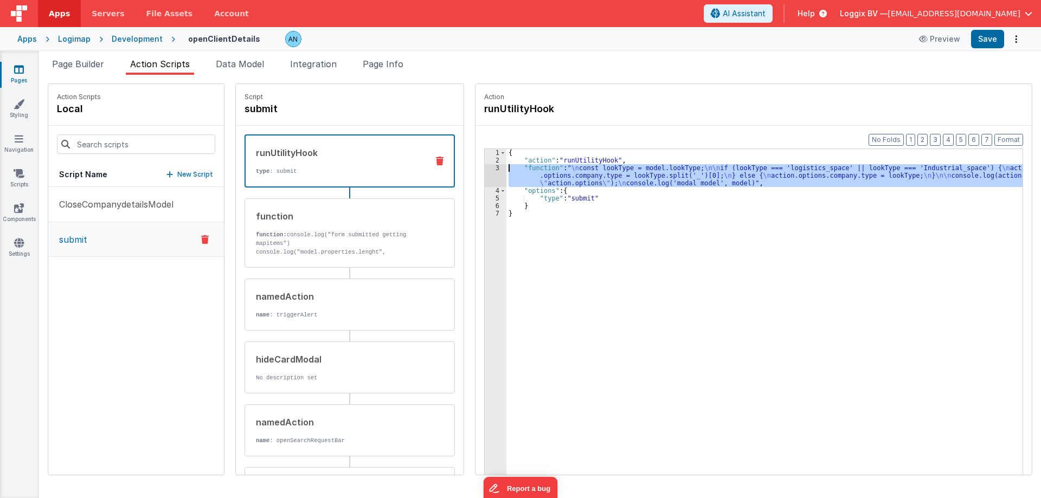
click at [485, 169] on div "3" at bounding box center [496, 175] width 22 height 23
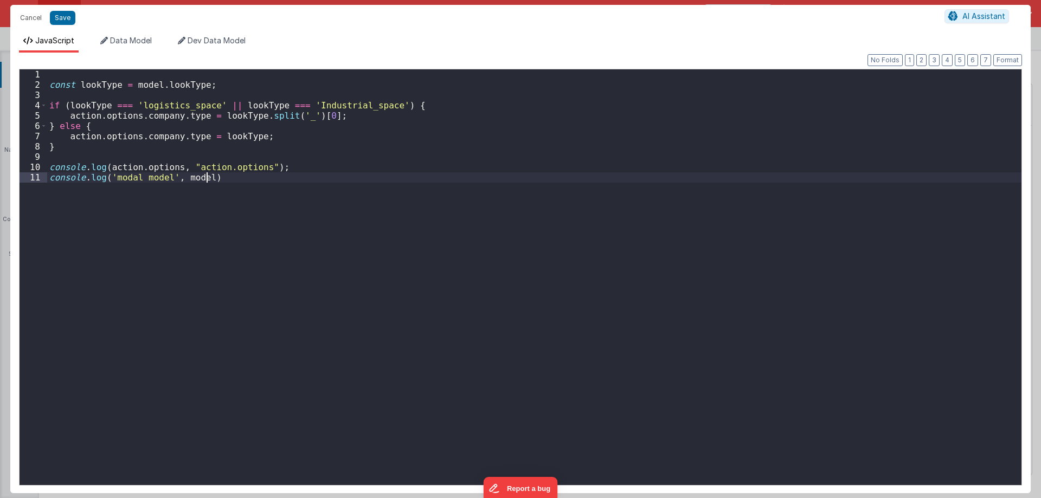
click at [487, 166] on div "const lookType = model . lookType ; if ( lookType === 'logistics_space' || look…" at bounding box center [534, 287] width 975 height 437
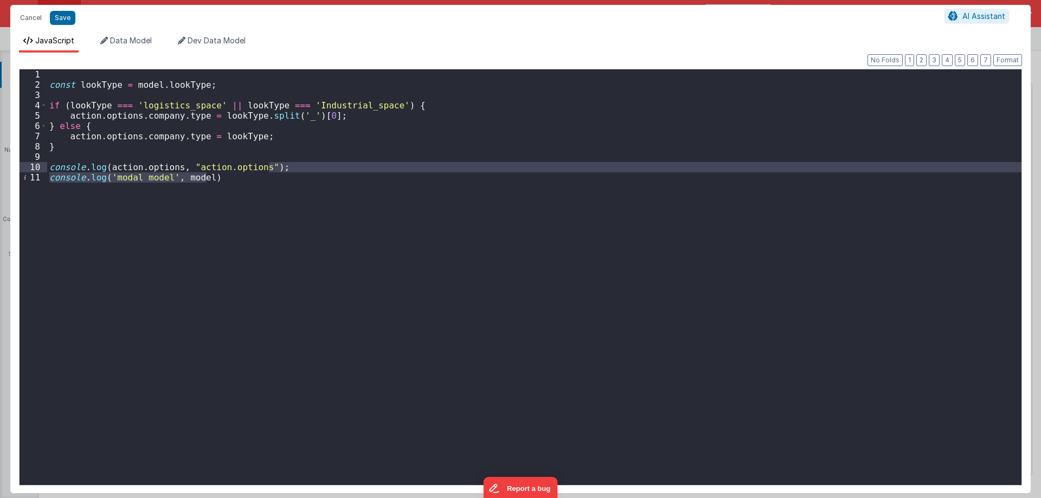
click at [328, 181] on div "const lookType = model . lookType ; if ( lookType === 'logistics_space' || look…" at bounding box center [534, 277] width 975 height 416
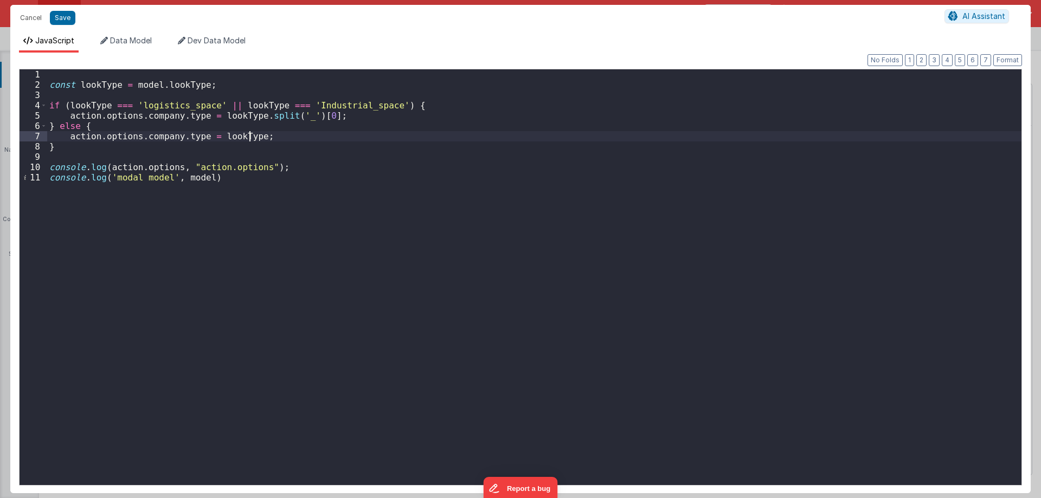
click at [251, 139] on div "const lookType = model . lookType ; if ( lookType === 'logistics_space' || look…" at bounding box center [534, 287] width 975 height 437
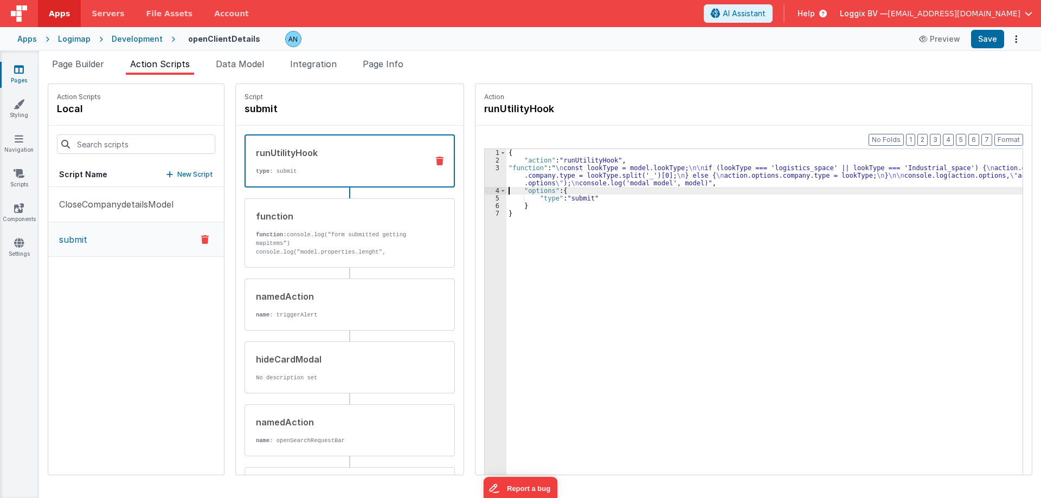
click at [486, 167] on div "3" at bounding box center [496, 175] width 22 height 23
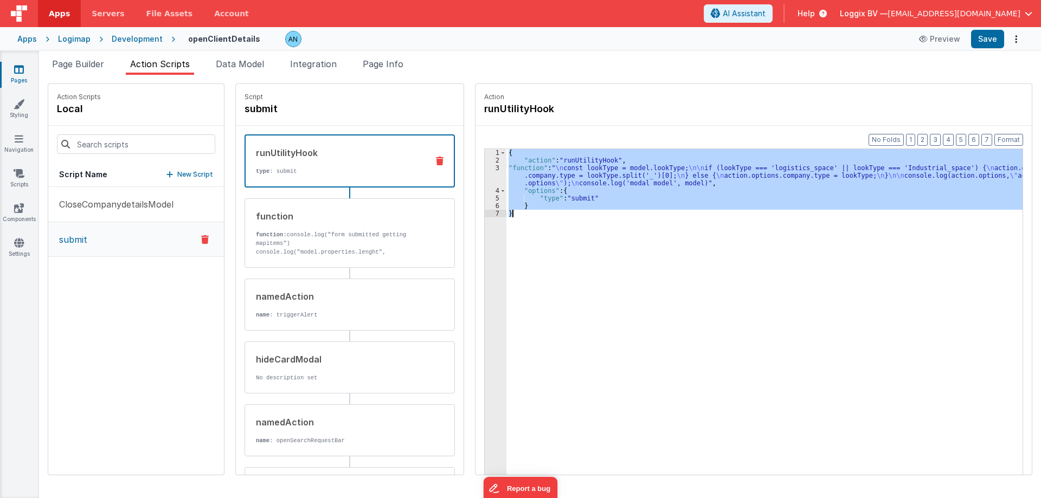
click at [486, 167] on div "3" at bounding box center [496, 175] width 22 height 23
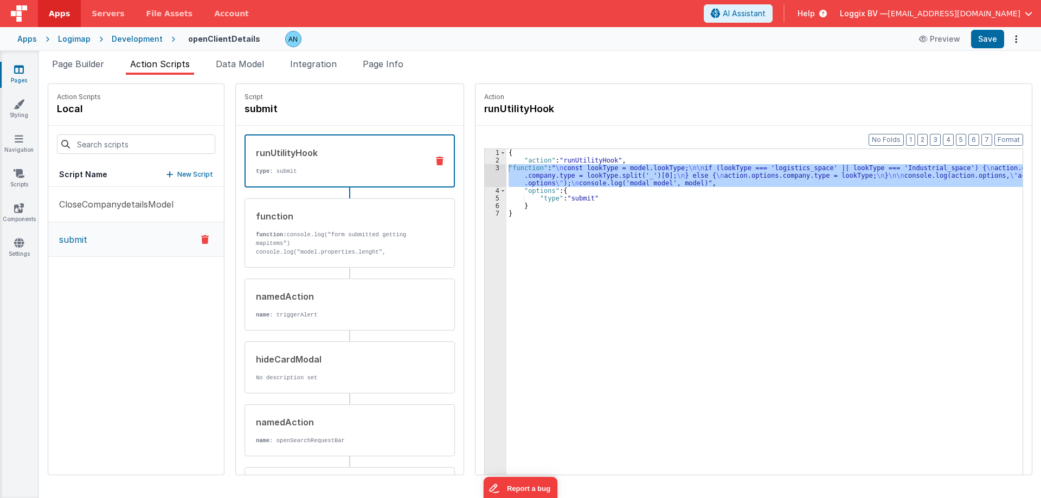
click at [486, 168] on div "3" at bounding box center [496, 175] width 22 height 23
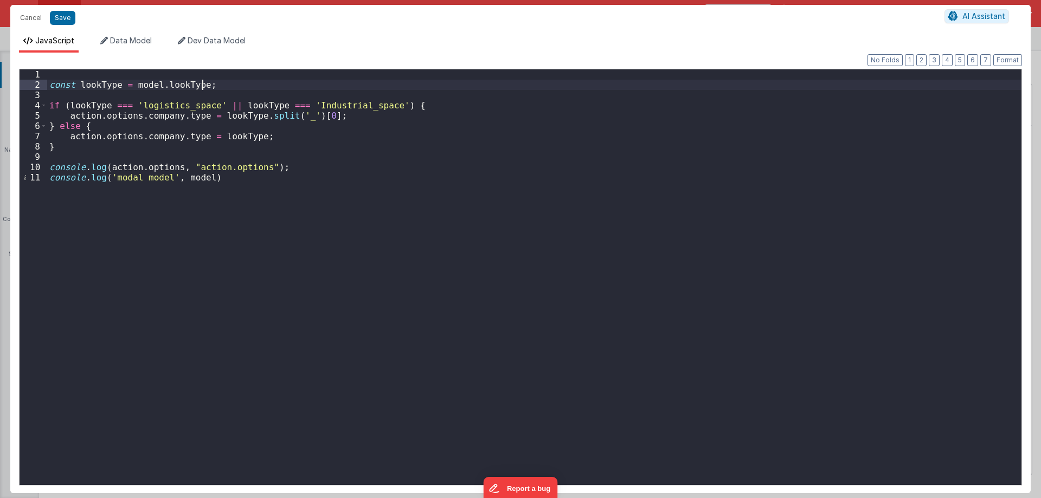
click at [221, 88] on div "const lookType = model . lookType ; if ( lookType === 'logistics_space' || look…" at bounding box center [534, 287] width 975 height 437
click at [221, 91] on div "const lookType = model . lookType ; if ( lookType === 'logistics_space' || look…" at bounding box center [534, 287] width 975 height 437
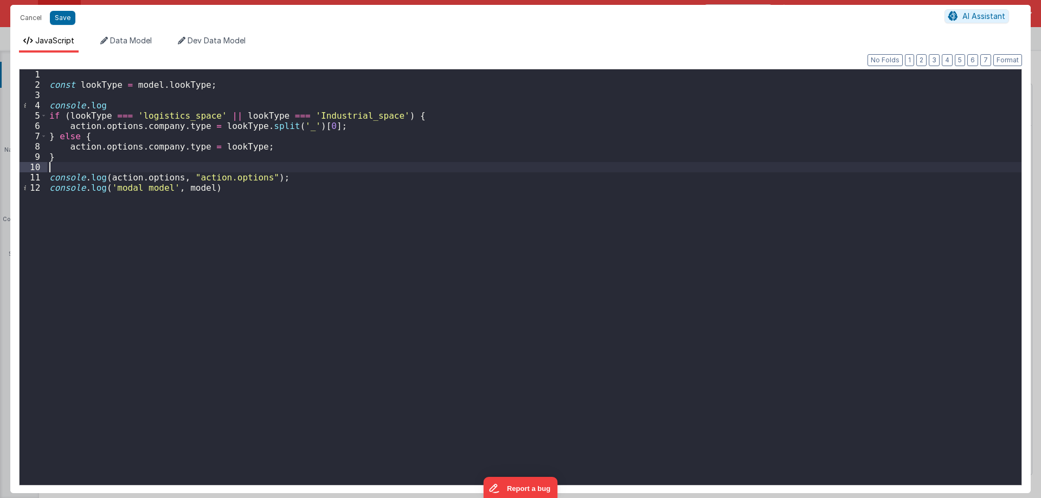
click at [191, 164] on div "const lookType = model . lookType ; console . log if ( lookType === 'logistics_…" at bounding box center [534, 287] width 975 height 437
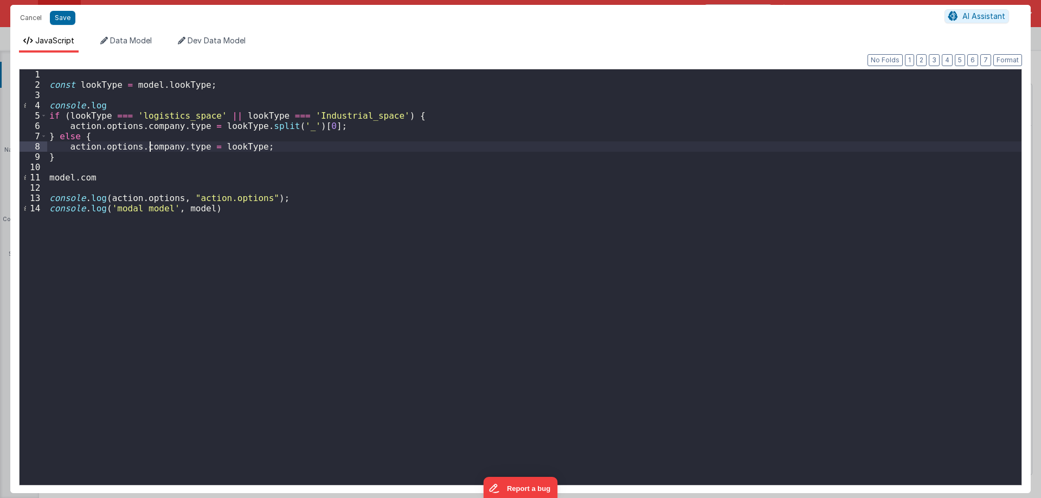
click at [148, 145] on div "const lookType = model . lookType ; console . log if ( lookType === 'logistics_…" at bounding box center [534, 287] width 975 height 437
drag, startPoint x: 148, startPoint y: 145, endPoint x: 184, endPoint y: 149, distance: 36.5
click at [184, 149] on div "const lookType = model . lookType ; console . log if ( lookType === 'logistics_…" at bounding box center [534, 287] width 975 height 437
click at [132, 176] on div "const lookType = model . lookType ; console . log if ( lookType === 'logistics_…" at bounding box center [534, 287] width 975 height 437
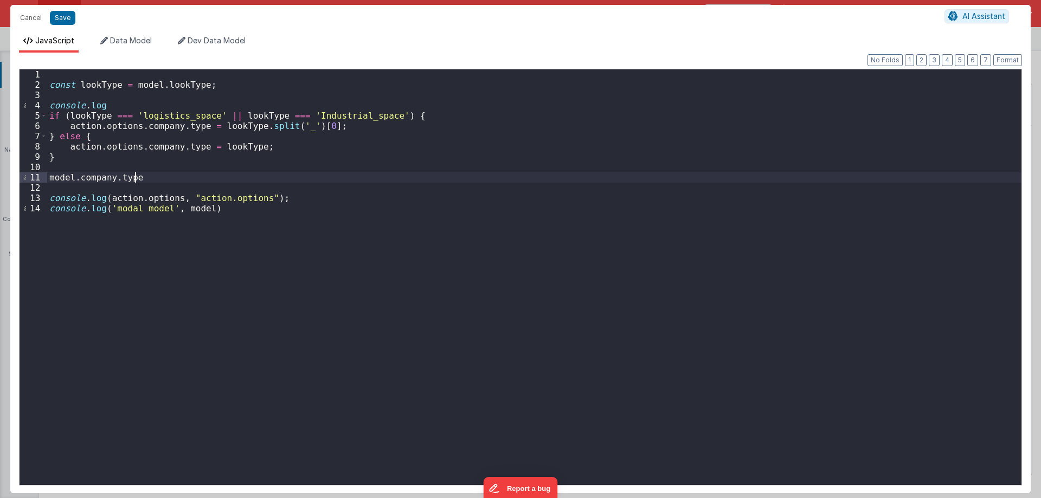
click at [88, 127] on div "const lookType = model . lookType ; console . log if ( lookType === 'logistics_…" at bounding box center [534, 287] width 975 height 437
drag, startPoint x: 88, startPoint y: 127, endPoint x: 181, endPoint y: 130, distance: 93.3
click at [181, 130] on div "const lookType = model . lookType ; console . log if ( lookType === 'logistics_…" at bounding box center [534, 287] width 975 height 437
click at [153, 173] on div "const lookType = model . lookType ; console . log if ( lookType === 'logistics_…" at bounding box center [534, 287] width 975 height 437
paste textarea
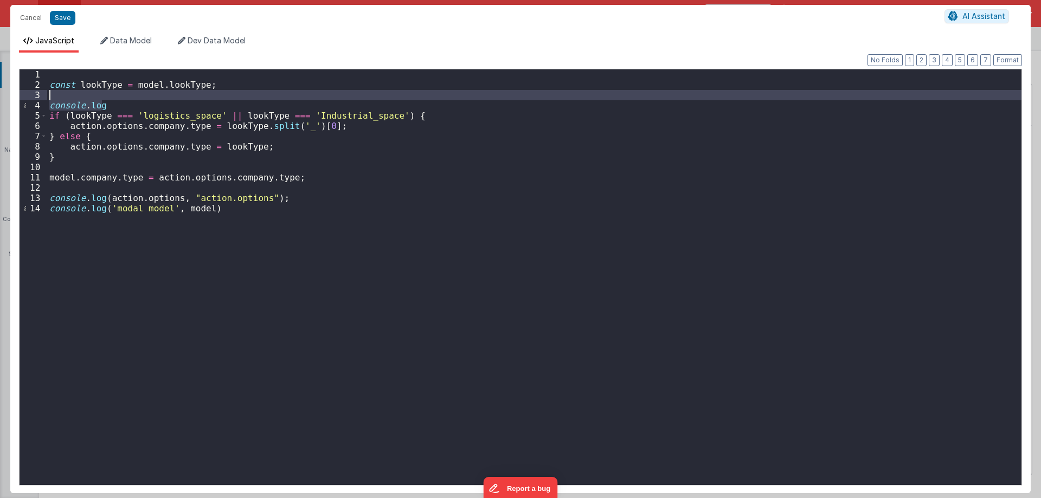
drag, startPoint x: 117, startPoint y: 108, endPoint x: 121, endPoint y: 99, distance: 10.2
click at [121, 99] on div "const lookType = model . lookType ; console . log if ( lookType === 'logistics_…" at bounding box center [534, 287] width 975 height 437
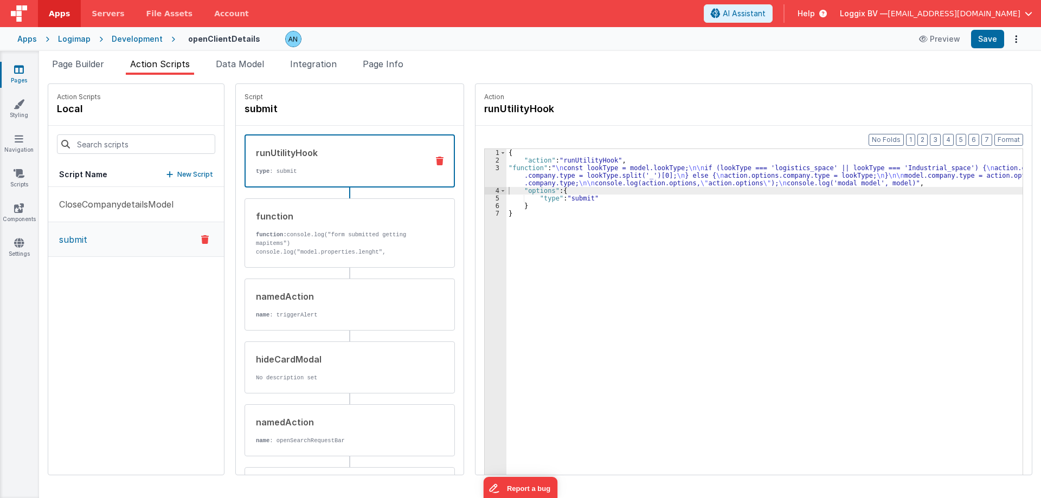
click at [20, 73] on icon at bounding box center [19, 69] width 10 height 11
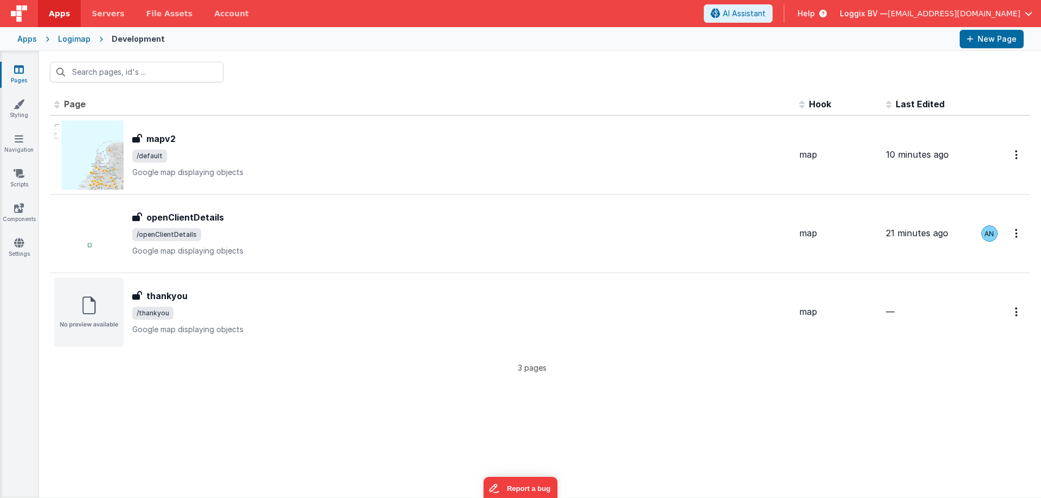
click at [59, 16] on span "Apps" at bounding box center [59, 13] width 21 height 11
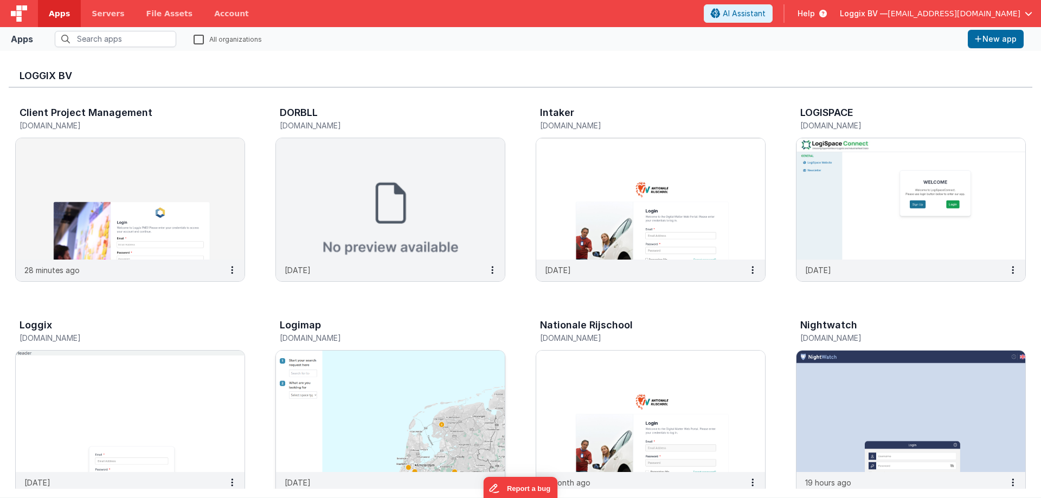
click at [390, 375] on img at bounding box center [390, 411] width 229 height 121
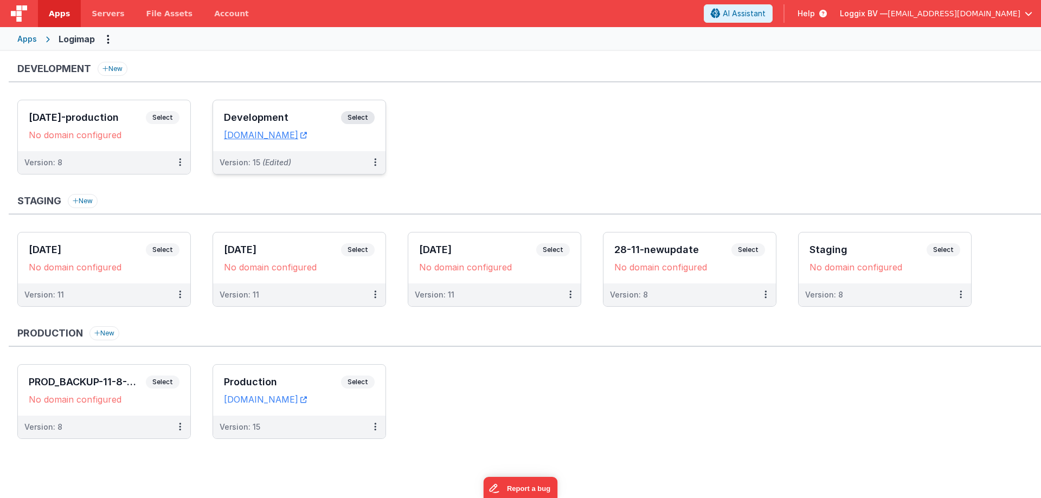
click at [353, 120] on span "Select" at bounding box center [358, 117] width 34 height 13
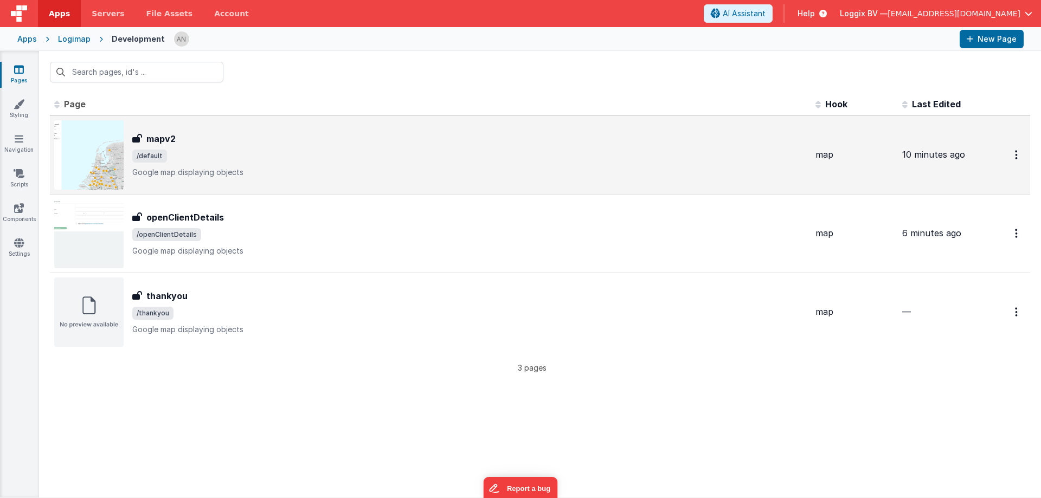
click at [263, 144] on div "mapv2" at bounding box center [469, 138] width 675 height 13
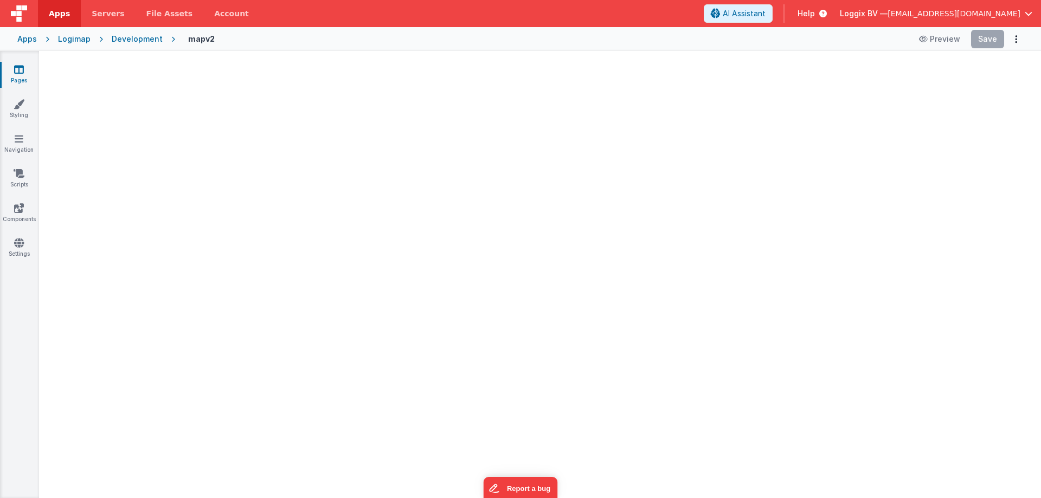
click at [546, 60] on div at bounding box center [540, 277] width 1002 height 441
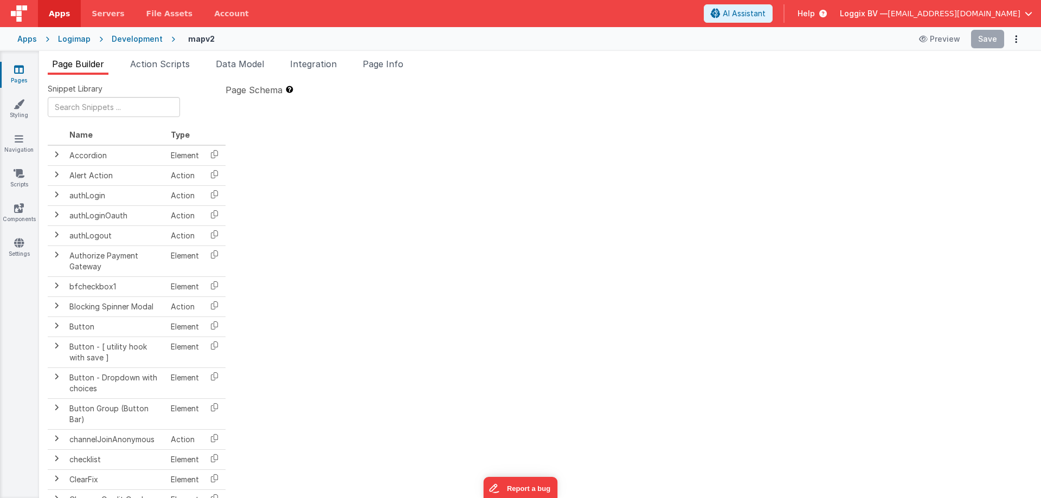
click at [544, 62] on ul "Page Builder Action Scripts Data Model Integration Page Info" at bounding box center [540, 65] width 1002 height 17
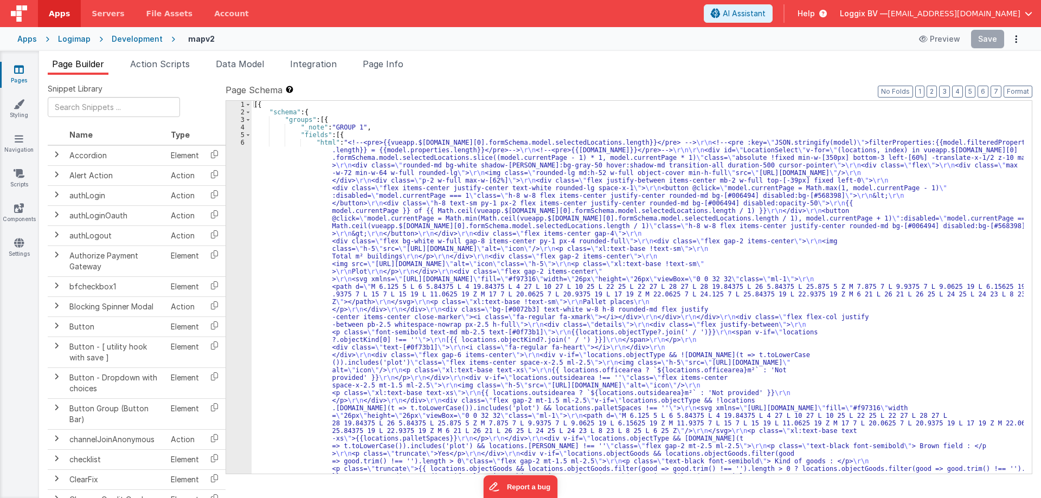
click at [544, 62] on ul "Page Builder Action Scripts Data Model Integration Page Info" at bounding box center [540, 65] width 1002 height 17
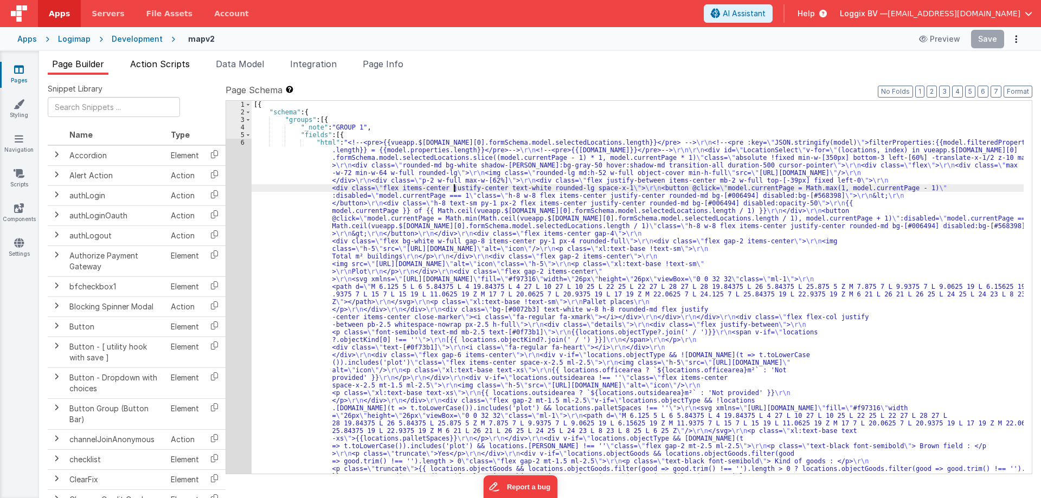
click at [165, 60] on span "Action Scripts" at bounding box center [160, 64] width 60 height 11
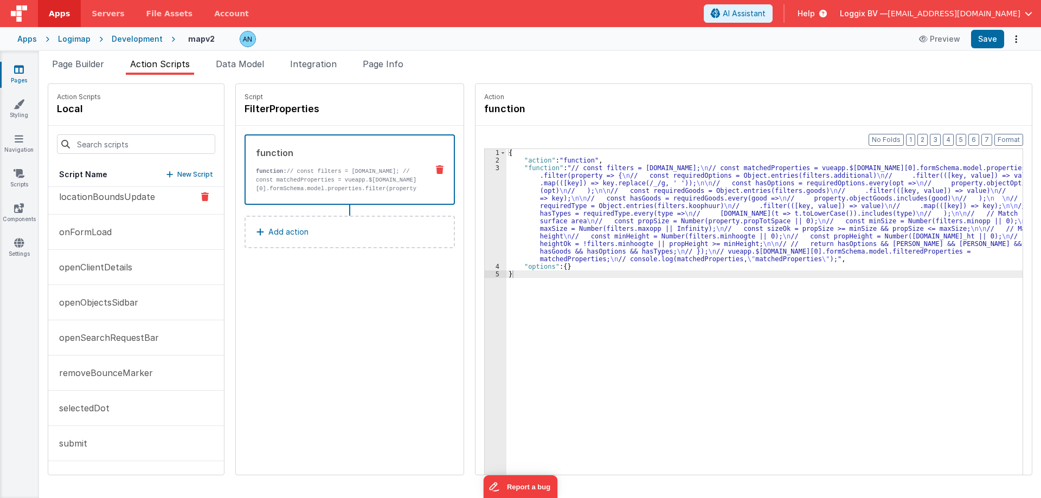
scroll to position [249, 0]
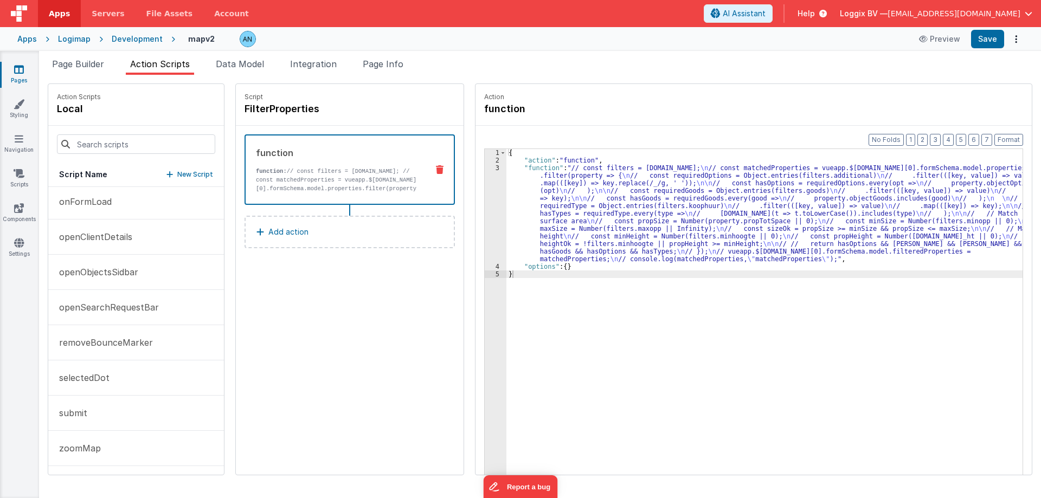
click at [536, 198] on div "{ "action" : "function" , "function" : "// const filters = model.company; \n //…" at bounding box center [770, 336] width 527 height 375
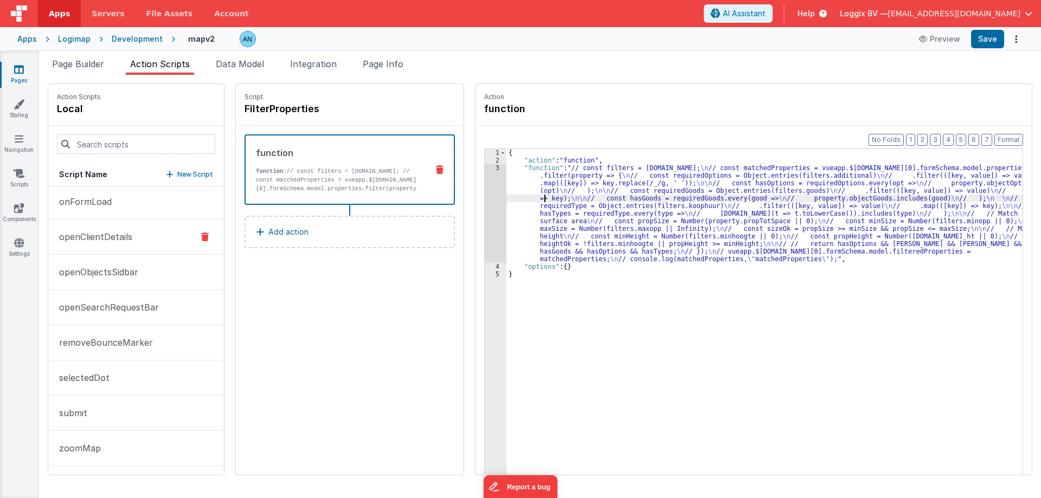
click at [105, 241] on p "openClientDetails" at bounding box center [93, 236] width 80 height 13
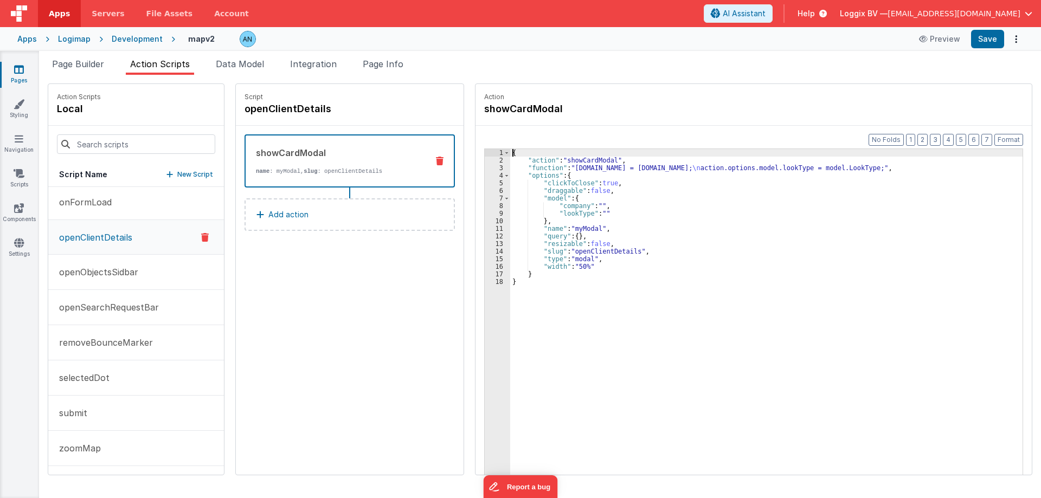
click at [491, 166] on div "3" at bounding box center [497, 168] width 25 height 8
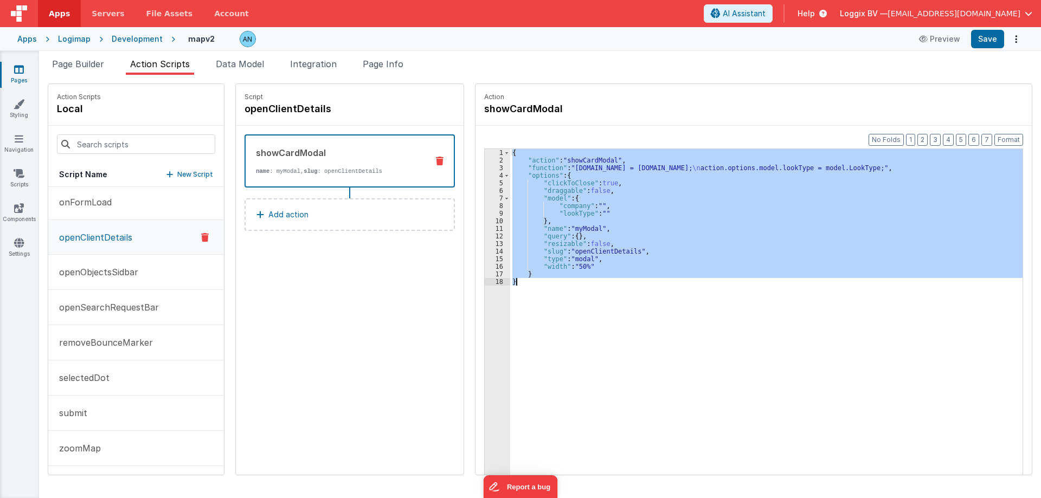
click at [489, 166] on div "3" at bounding box center [497, 168] width 25 height 8
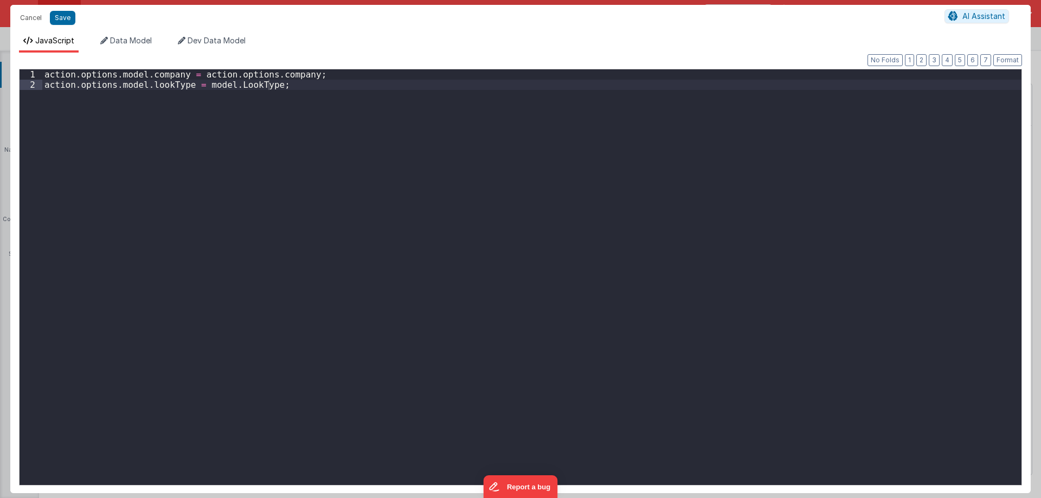
click at [304, 85] on div "action . options . model . company = action . options . company ; action . opti…" at bounding box center [531, 287] width 979 height 437
paste textarea
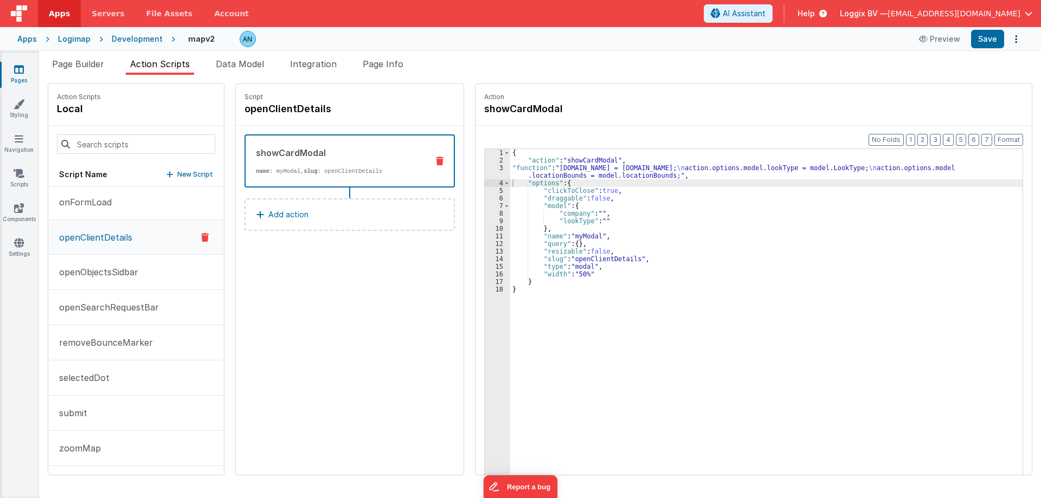
click at [605, 223] on div "{ "action" : "showCardModal" , "function" : "action.options.model.company = act…" at bounding box center [771, 336] width 523 height 375
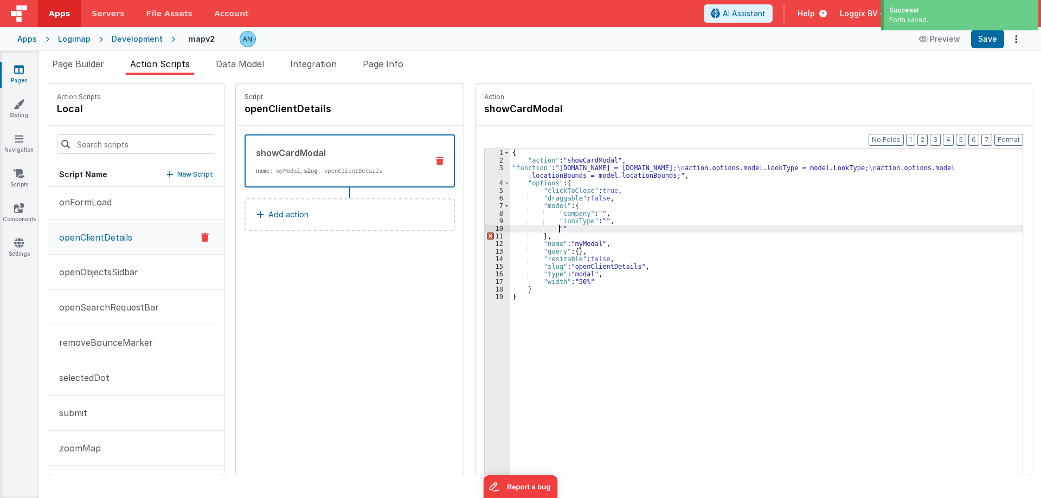
paste textarea
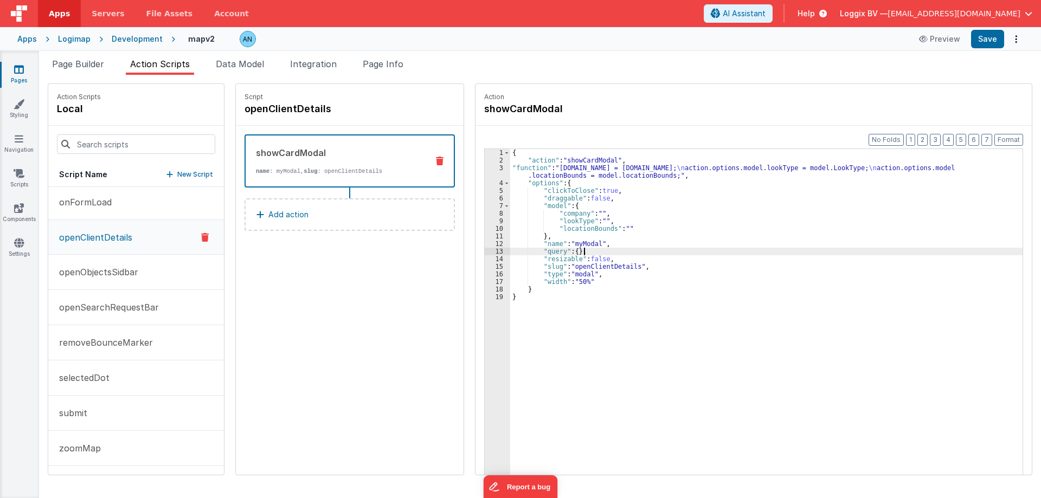
click at [581, 252] on div "{ "action" : "showCardModal" , "function" : "action.options.model.company = act…" at bounding box center [771, 336] width 523 height 375
click at [991, 40] on button "Save" at bounding box center [987, 39] width 33 height 18
click at [22, 75] on link "Pages" at bounding box center [18, 75] width 39 height 22
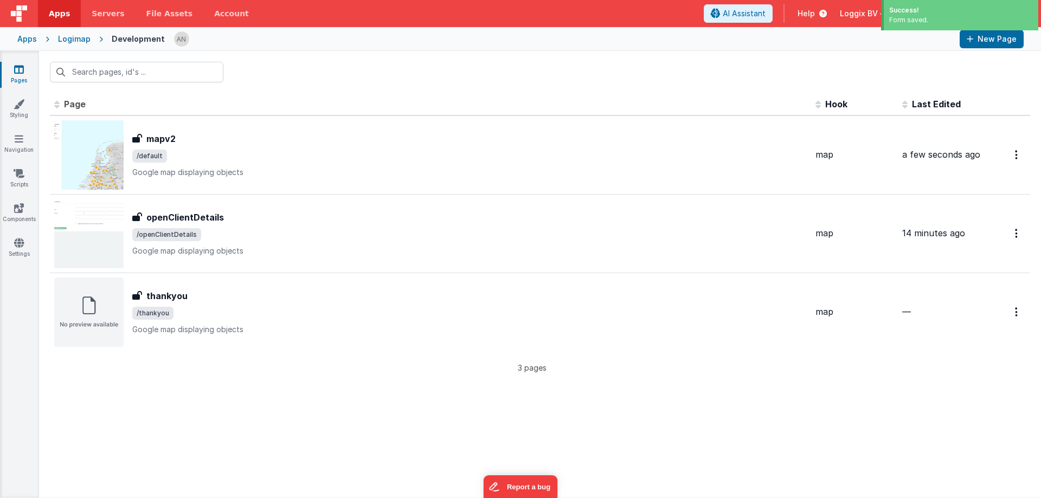
click at [43, 10] on link "Apps" at bounding box center [59, 13] width 43 height 27
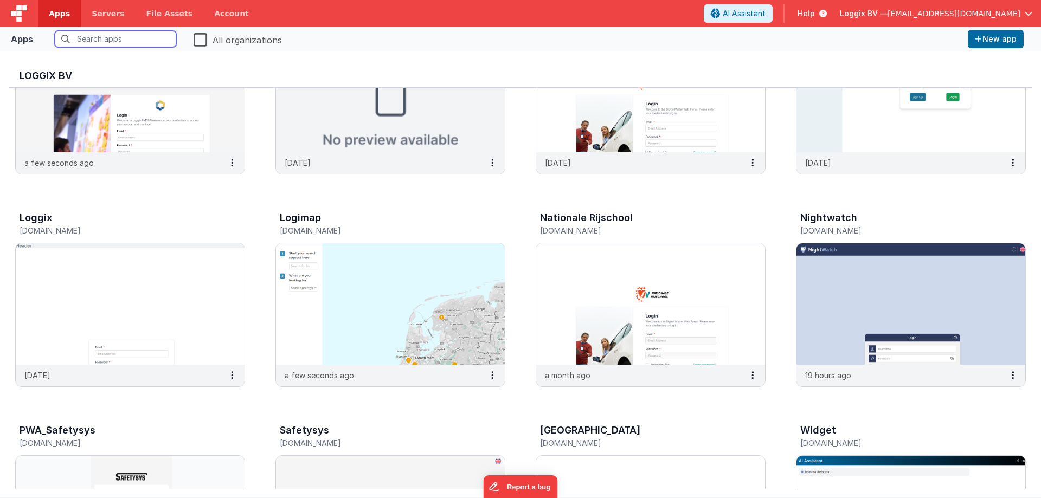
scroll to position [108, 0]
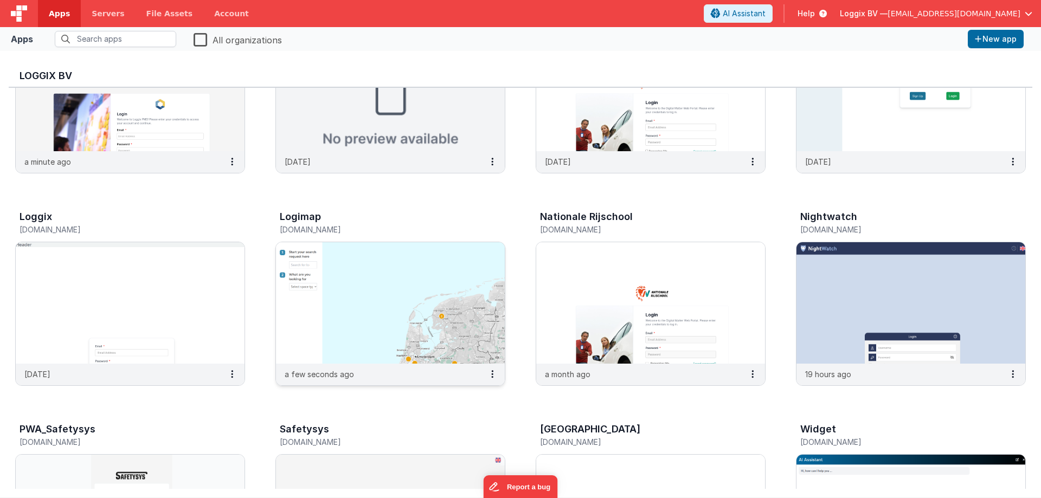
click at [453, 326] on img at bounding box center [390, 302] width 229 height 121
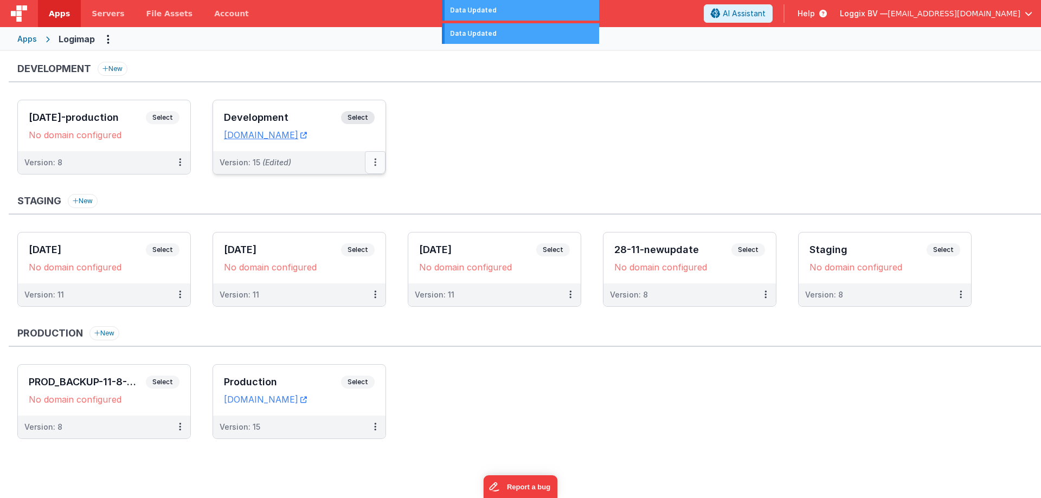
click at [372, 162] on button at bounding box center [375, 162] width 21 height 23
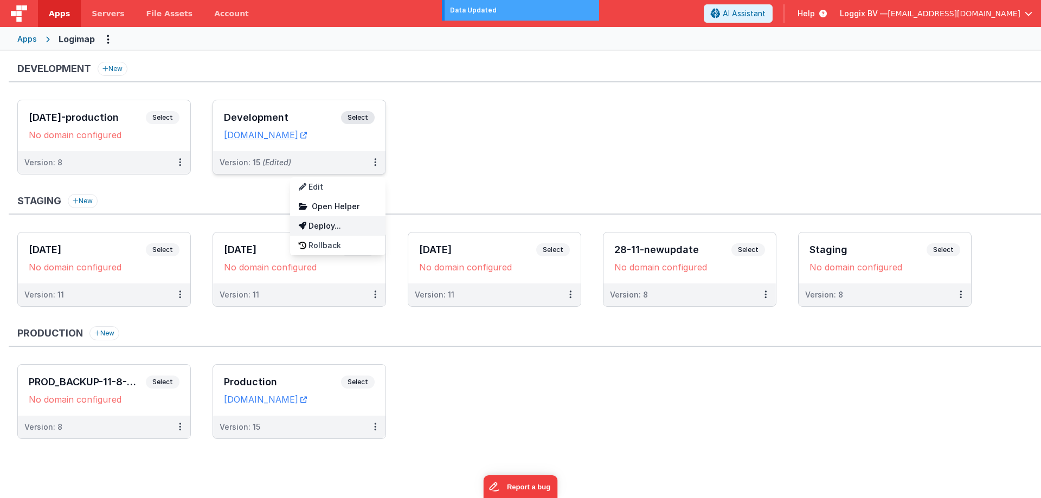
click at [339, 222] on link "Deploy..." at bounding box center [337, 226] width 95 height 20
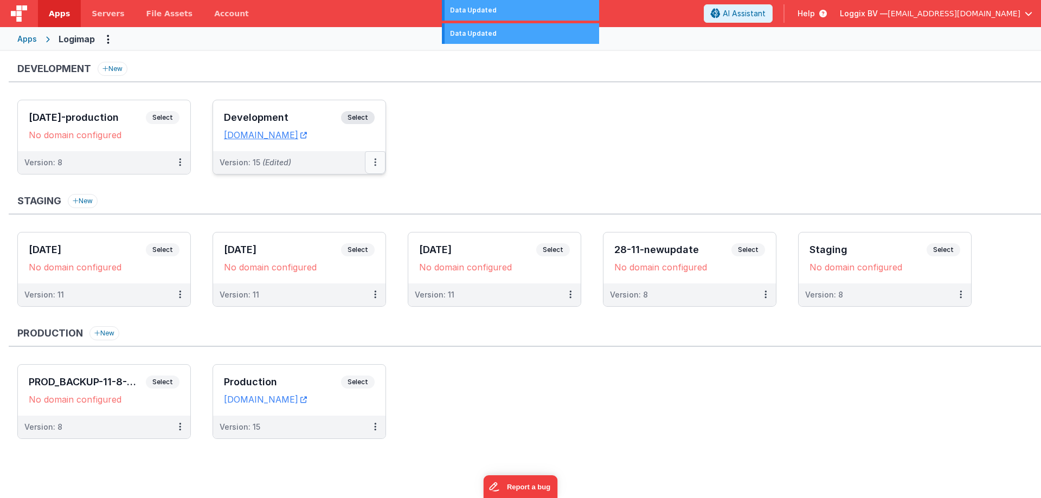
click at [375, 162] on icon at bounding box center [375, 162] width 2 height 1
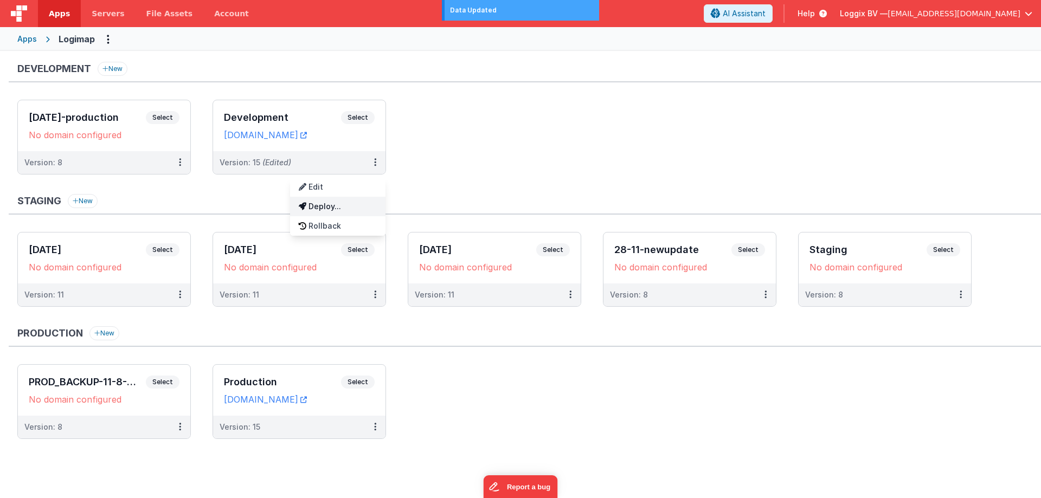
click at [352, 203] on link "Deploy..." at bounding box center [337, 207] width 95 height 20
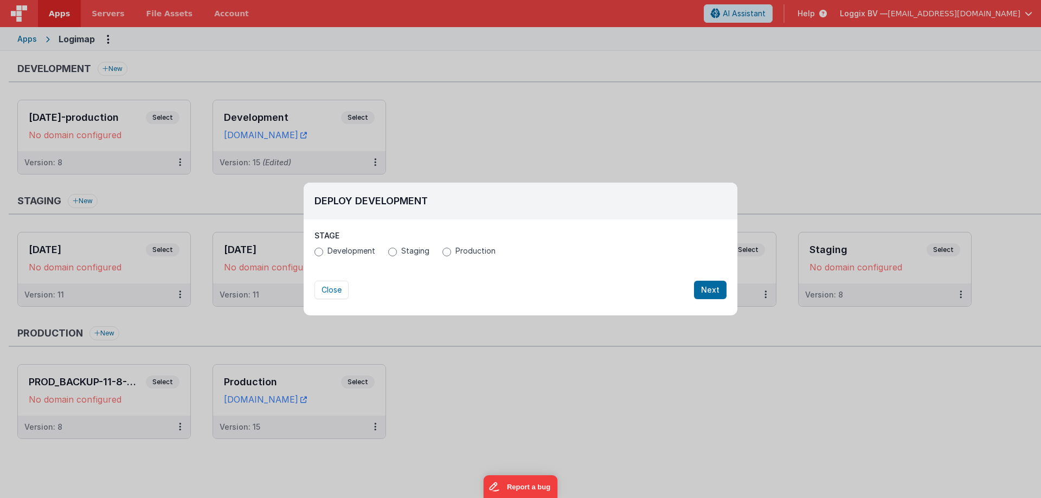
click at [477, 251] on span "Production" at bounding box center [476, 251] width 40 height 11
click at [451, 251] on input "Production" at bounding box center [447, 252] width 9 height 9
radio input "true"
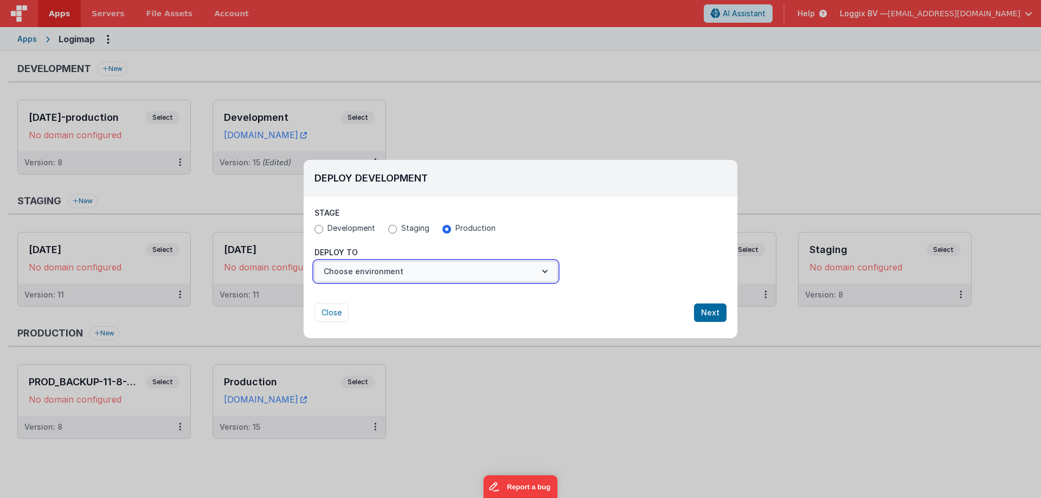
click at [450, 269] on button "Choose environment" at bounding box center [436, 271] width 243 height 21
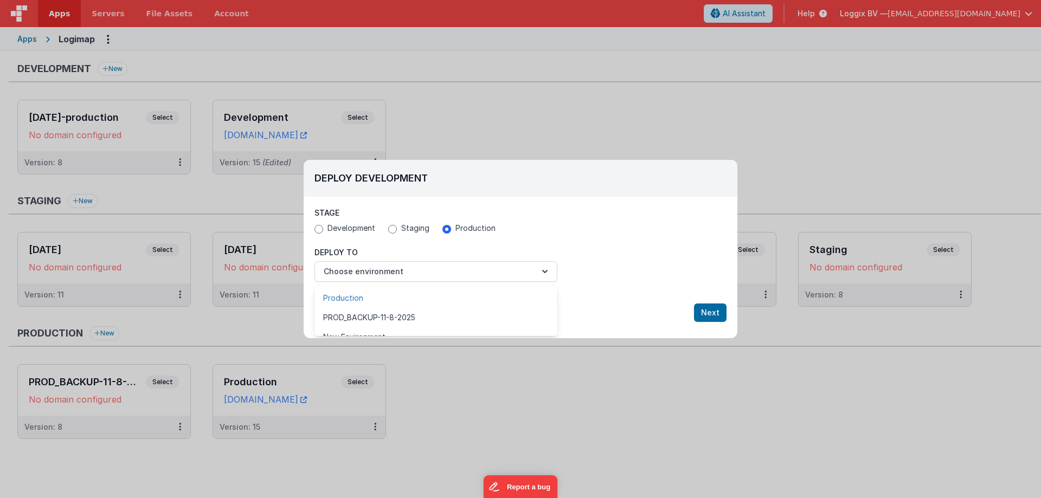
click at [423, 291] on link "Production" at bounding box center [436, 299] width 243 height 20
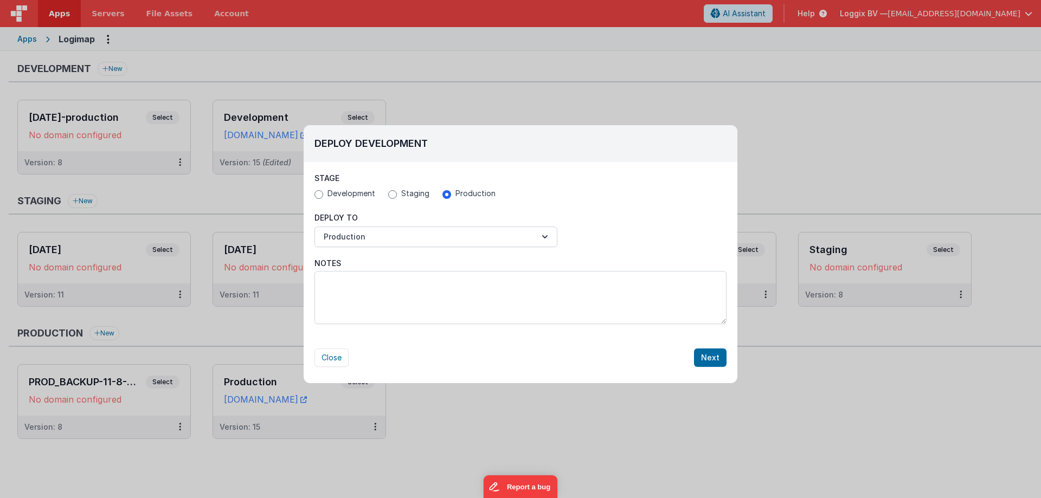
click at [654, 338] on div "Close Next" at bounding box center [521, 347] width 412 height 40
click at [709, 354] on button "Next" at bounding box center [710, 358] width 33 height 18
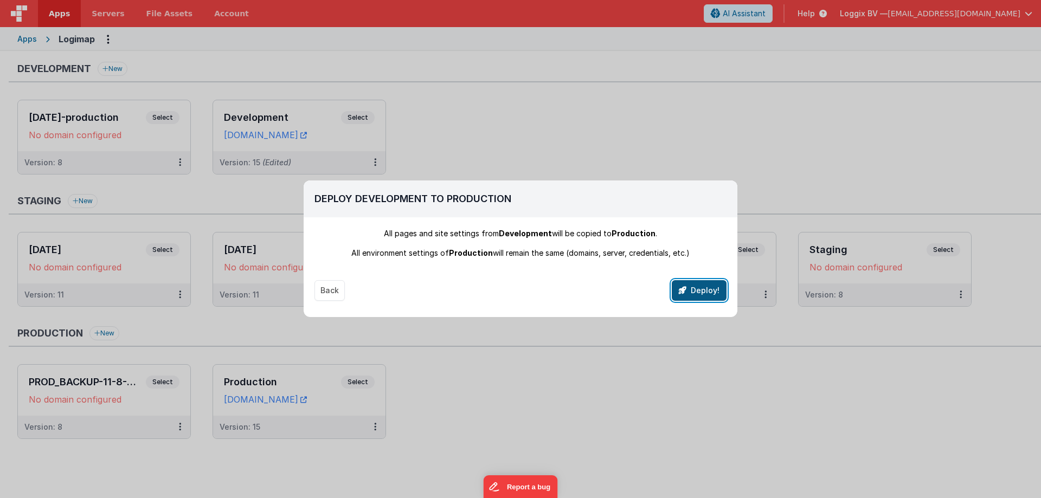
click at [688, 290] on button "Deploy!" at bounding box center [699, 290] width 55 height 21
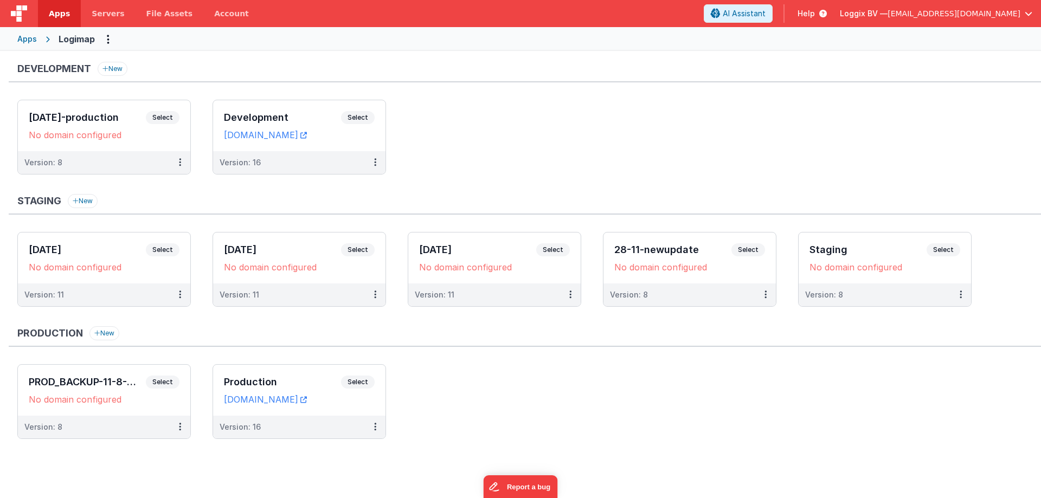
click at [442, 112] on ul "02-05-2025-production Select URLs No domain configured Version: 8 Development S…" at bounding box center [529, 143] width 1024 height 86
click at [375, 162] on icon at bounding box center [375, 162] width 2 height 1
click at [344, 221] on link "Deploy..." at bounding box center [337, 226] width 95 height 20
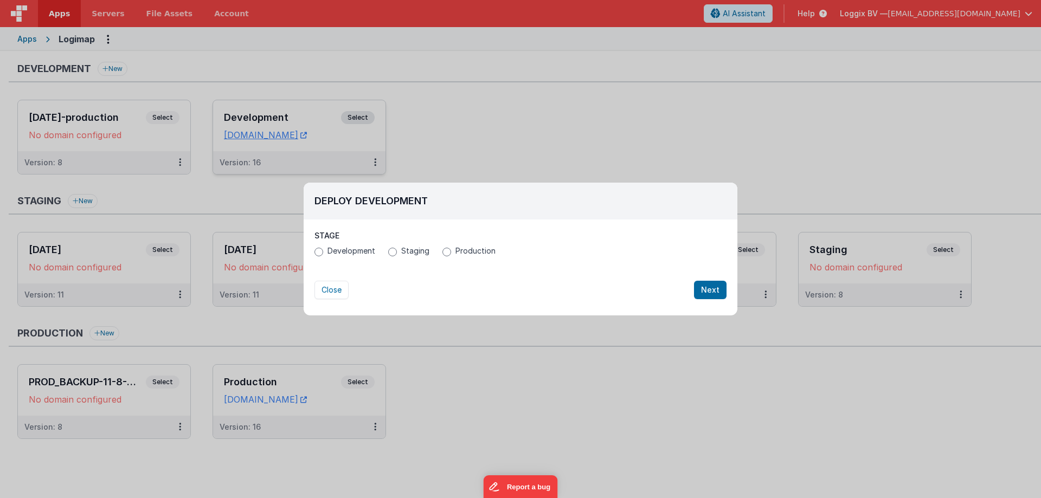
click at [464, 252] on span "Production" at bounding box center [476, 251] width 40 height 11
click at [451, 252] on input "Production" at bounding box center [447, 252] width 9 height 9
radio input "true"
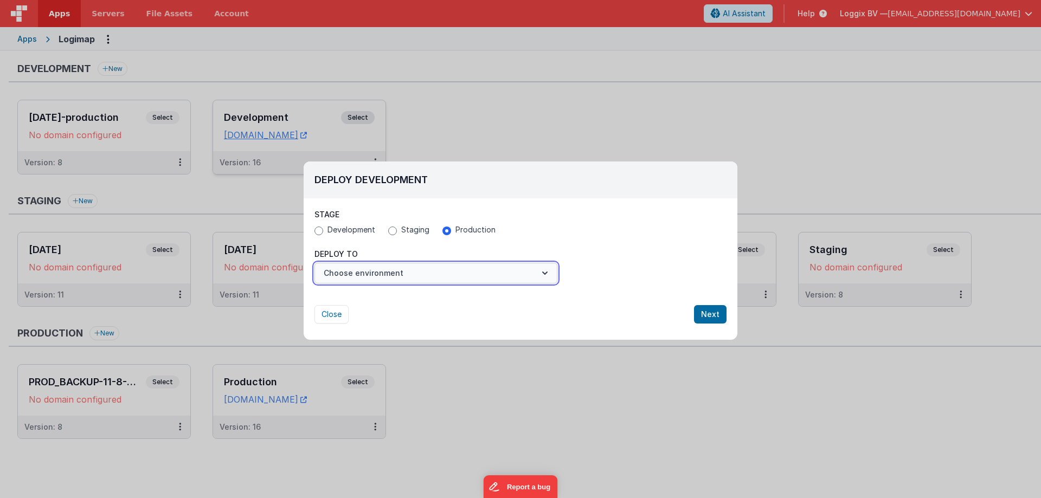
click at [438, 273] on button "Choose environment" at bounding box center [436, 273] width 243 height 21
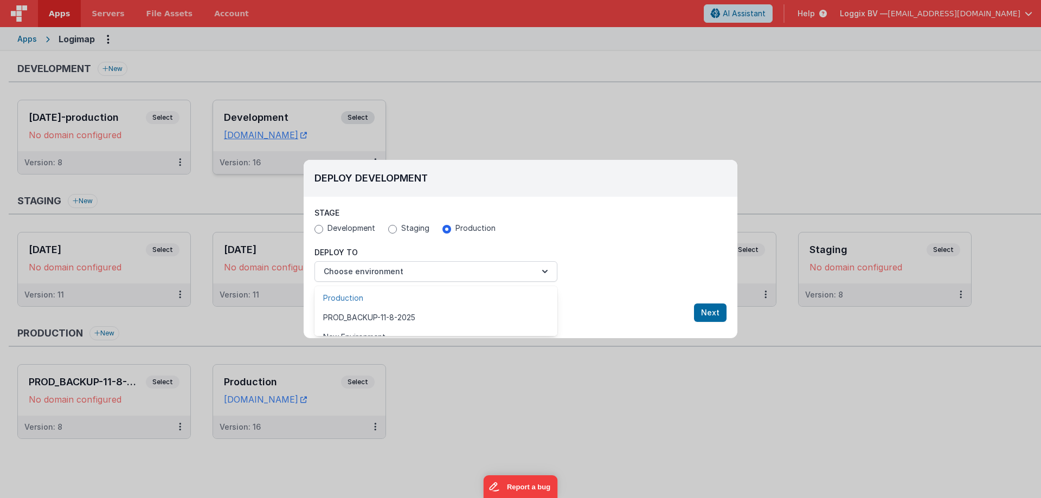
click at [413, 296] on link "Production" at bounding box center [436, 299] width 243 height 20
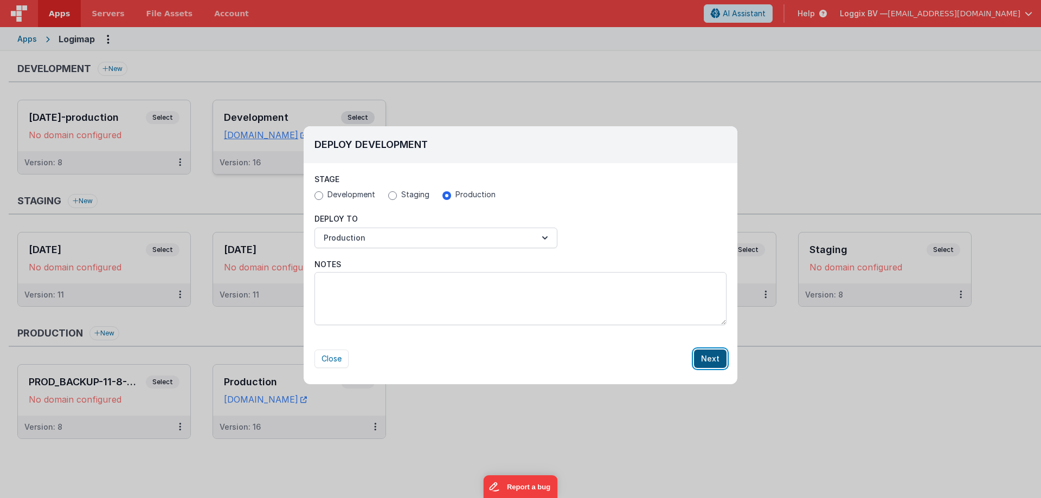
click at [702, 362] on button "Next" at bounding box center [710, 359] width 33 height 18
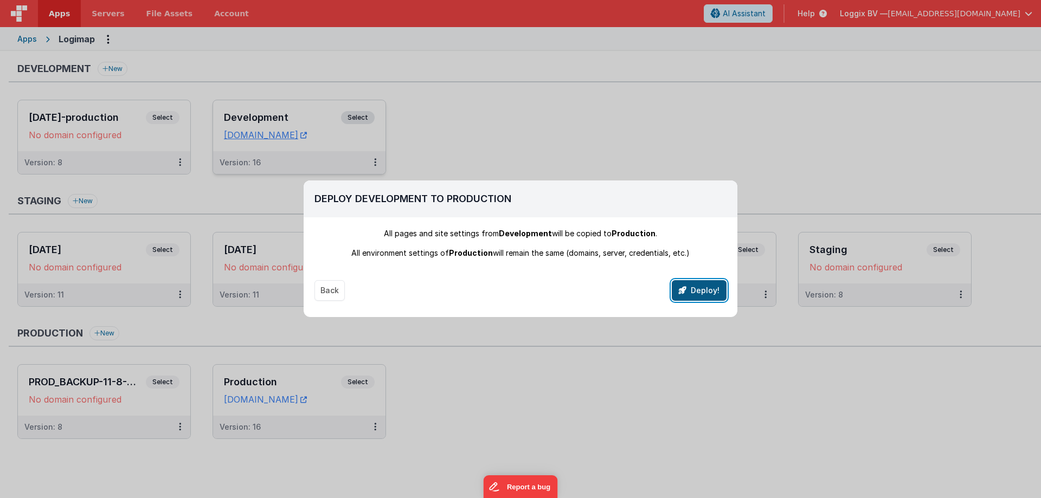
click at [684, 292] on icon "button" at bounding box center [683, 291] width 8 height 8
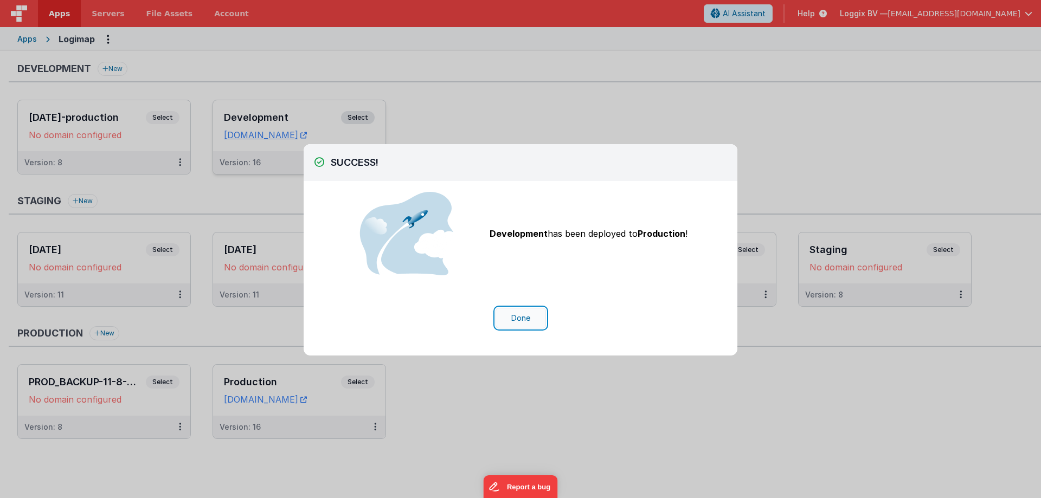
click at [522, 319] on button "Done" at bounding box center [521, 318] width 50 height 21
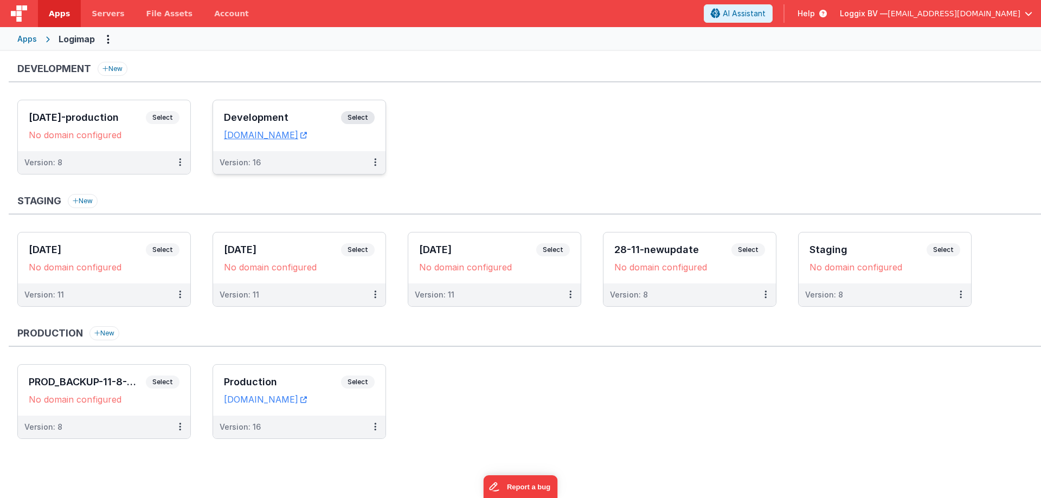
click at [61, 9] on span "Apps" at bounding box center [59, 13] width 21 height 11
